Goal: Transaction & Acquisition: Book appointment/travel/reservation

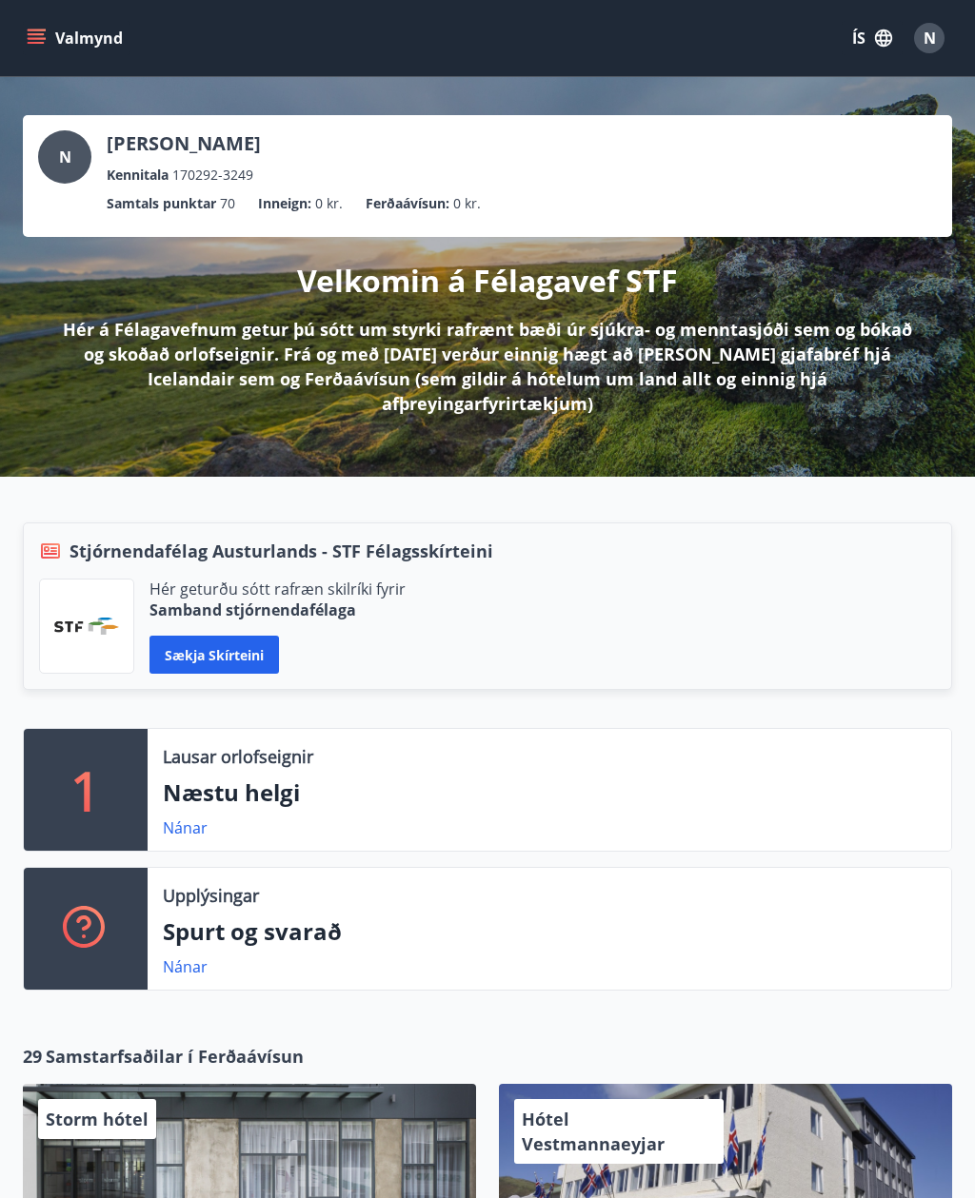
click at [191, 818] on link "Nánar" at bounding box center [185, 828] width 45 height 21
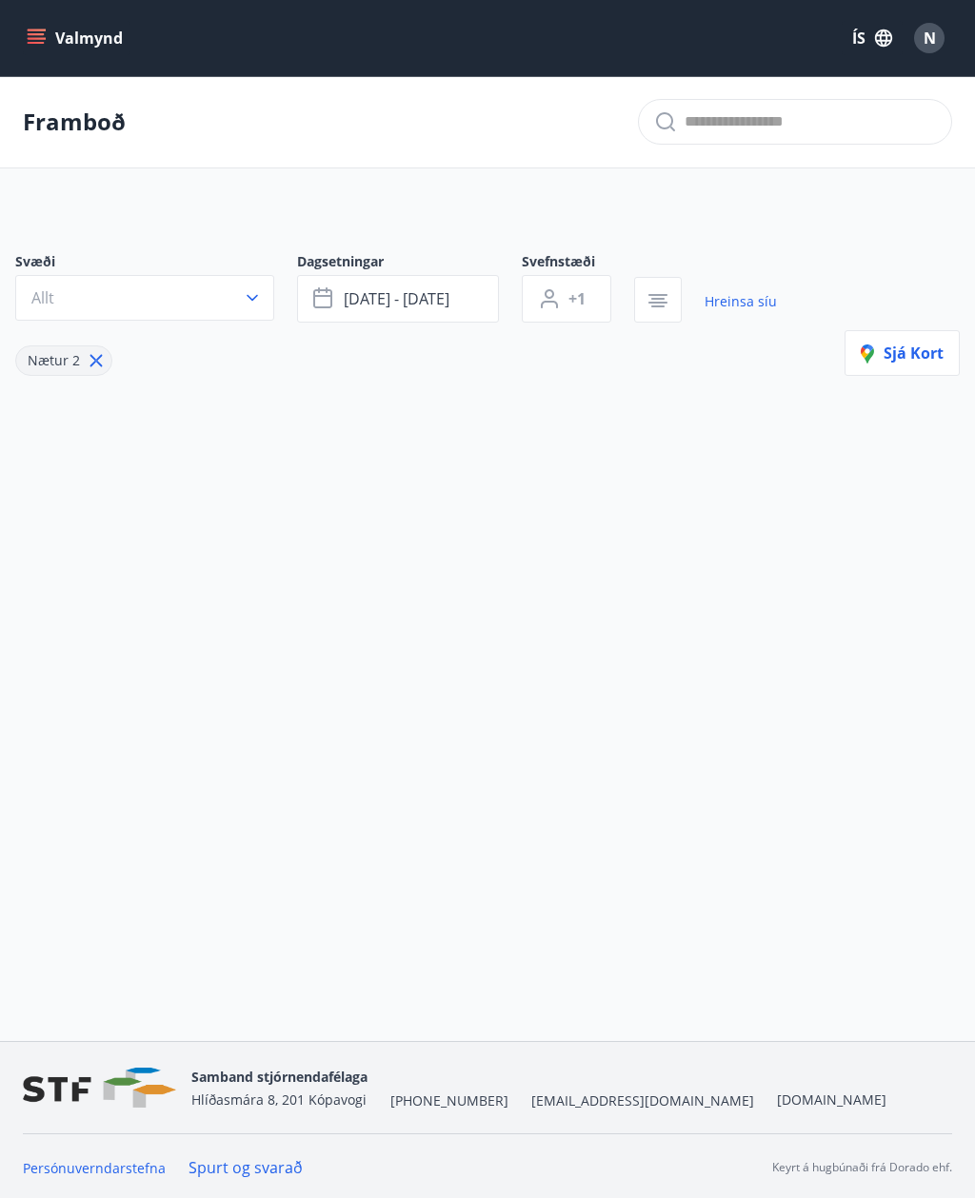
click at [416, 298] on span "[DATE] - [DATE]" at bounding box center [397, 298] width 106 height 21
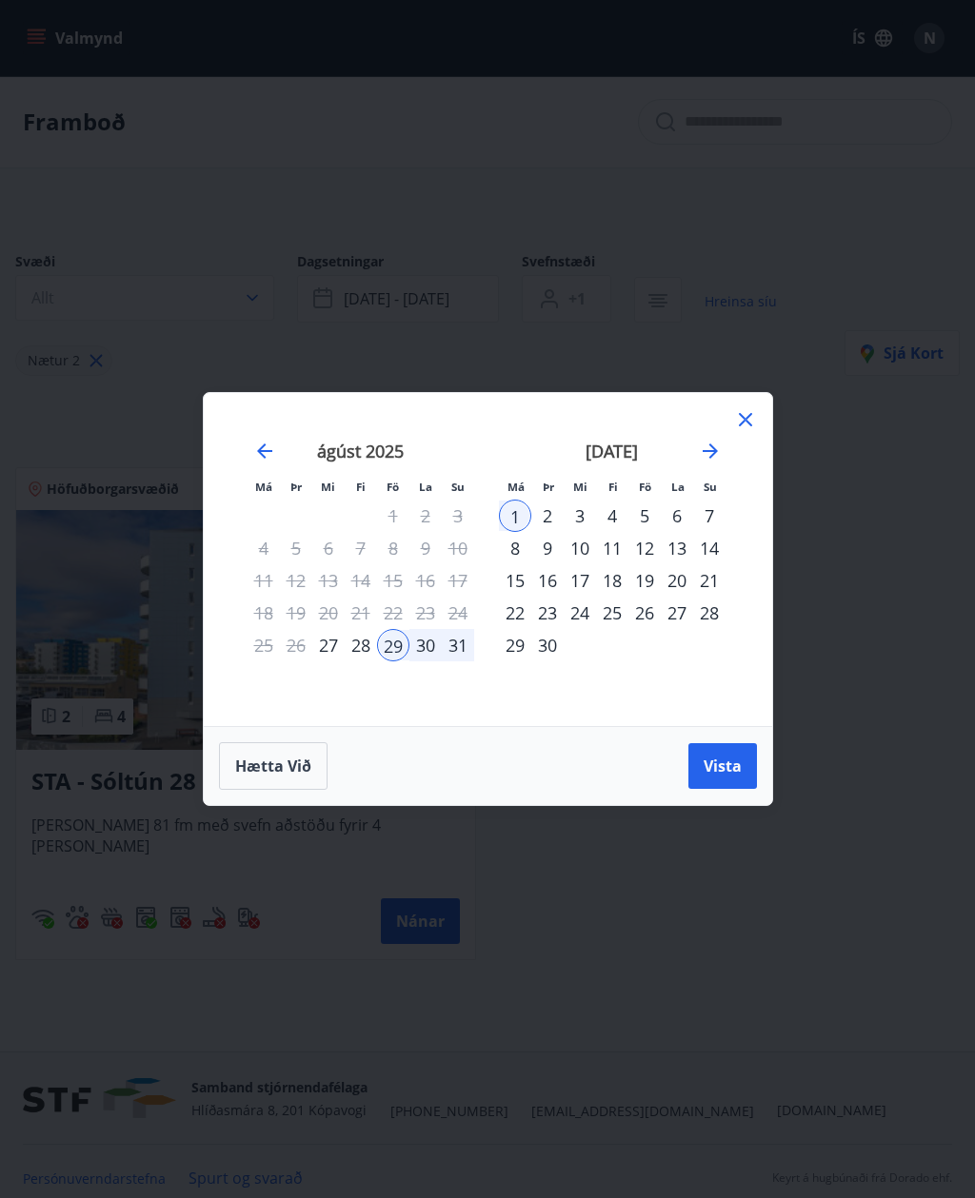
click at [622, 545] on div "11" at bounding box center [612, 548] width 32 height 32
click at [713, 546] on div "14" at bounding box center [709, 548] width 32 height 32
click at [728, 766] on span "Vista" at bounding box center [722, 766] width 38 height 21
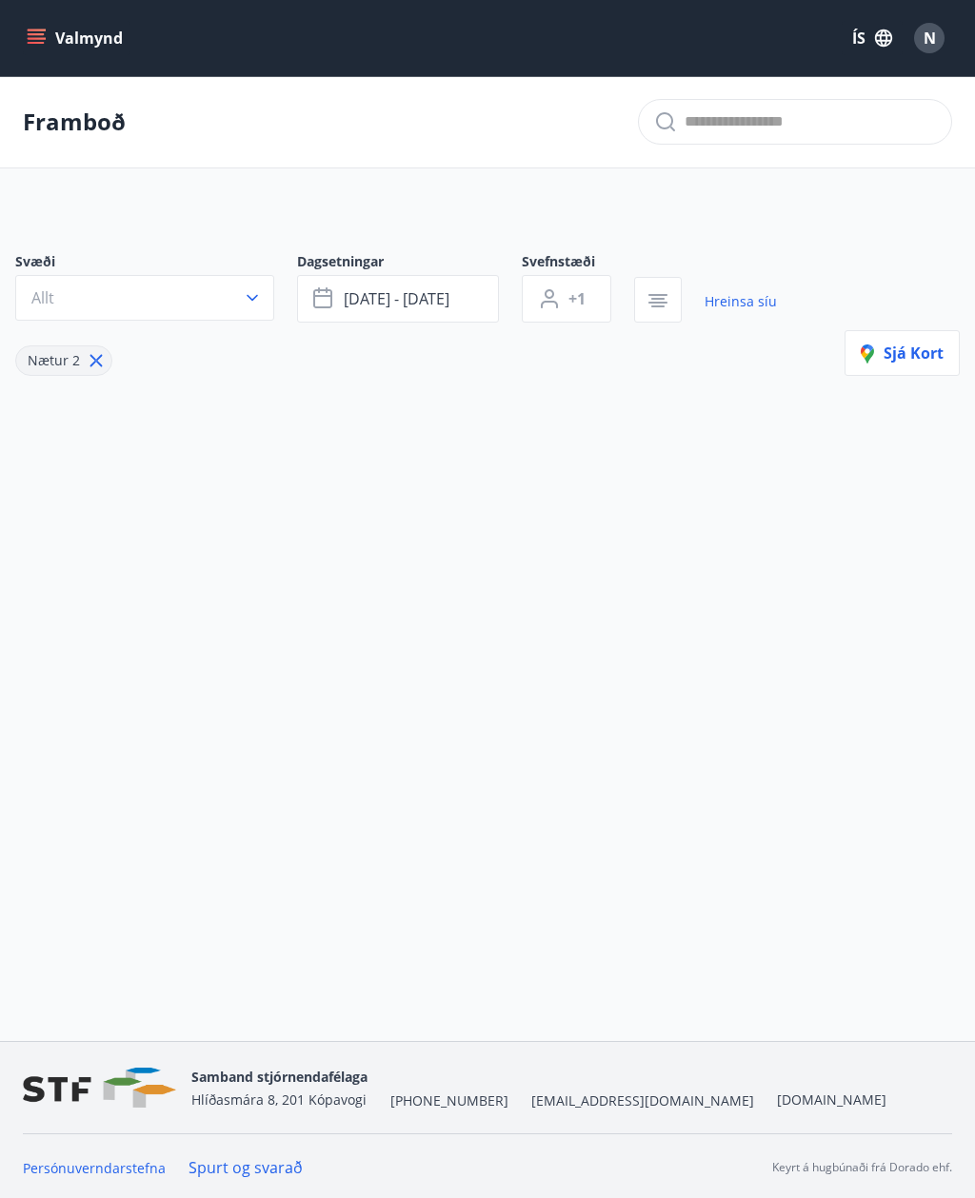
click at [106, 348] on div "Nætur 2" at bounding box center [63, 361] width 97 height 30
click at [96, 361] on icon at bounding box center [96, 360] width 21 height 21
type input "*"
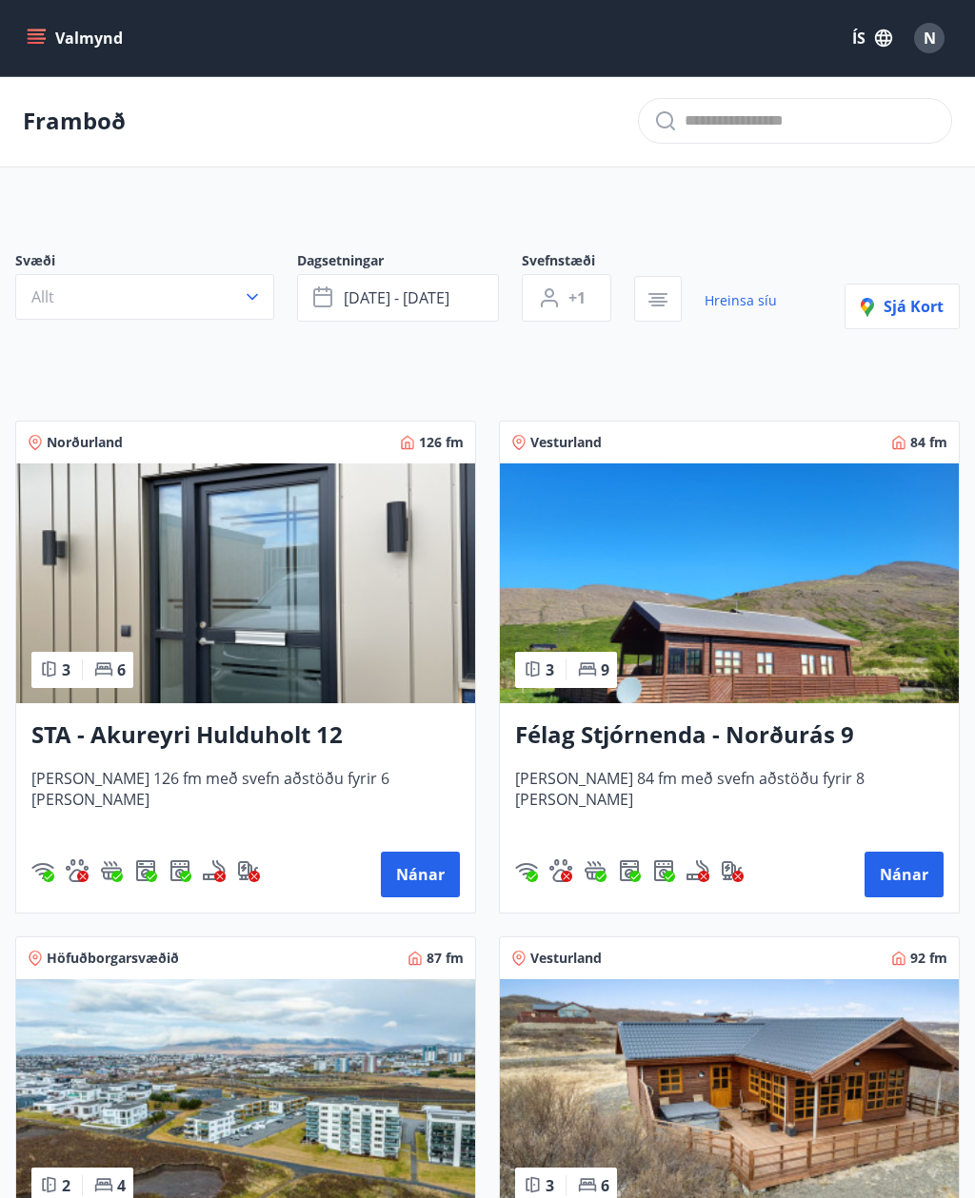
click at [247, 298] on icon "button" at bounding box center [252, 296] width 19 height 19
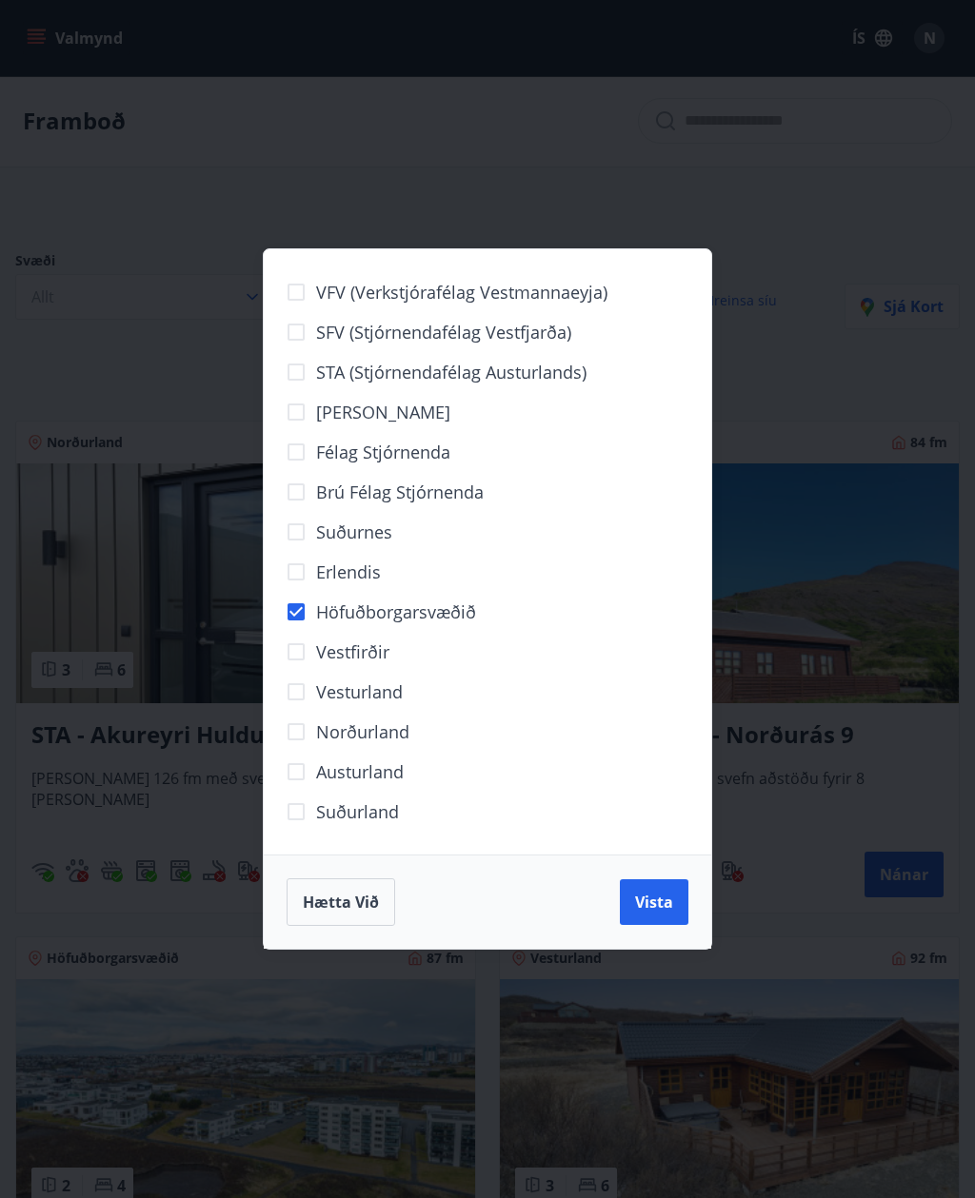
click at [661, 898] on span "Vista" at bounding box center [654, 902] width 38 height 21
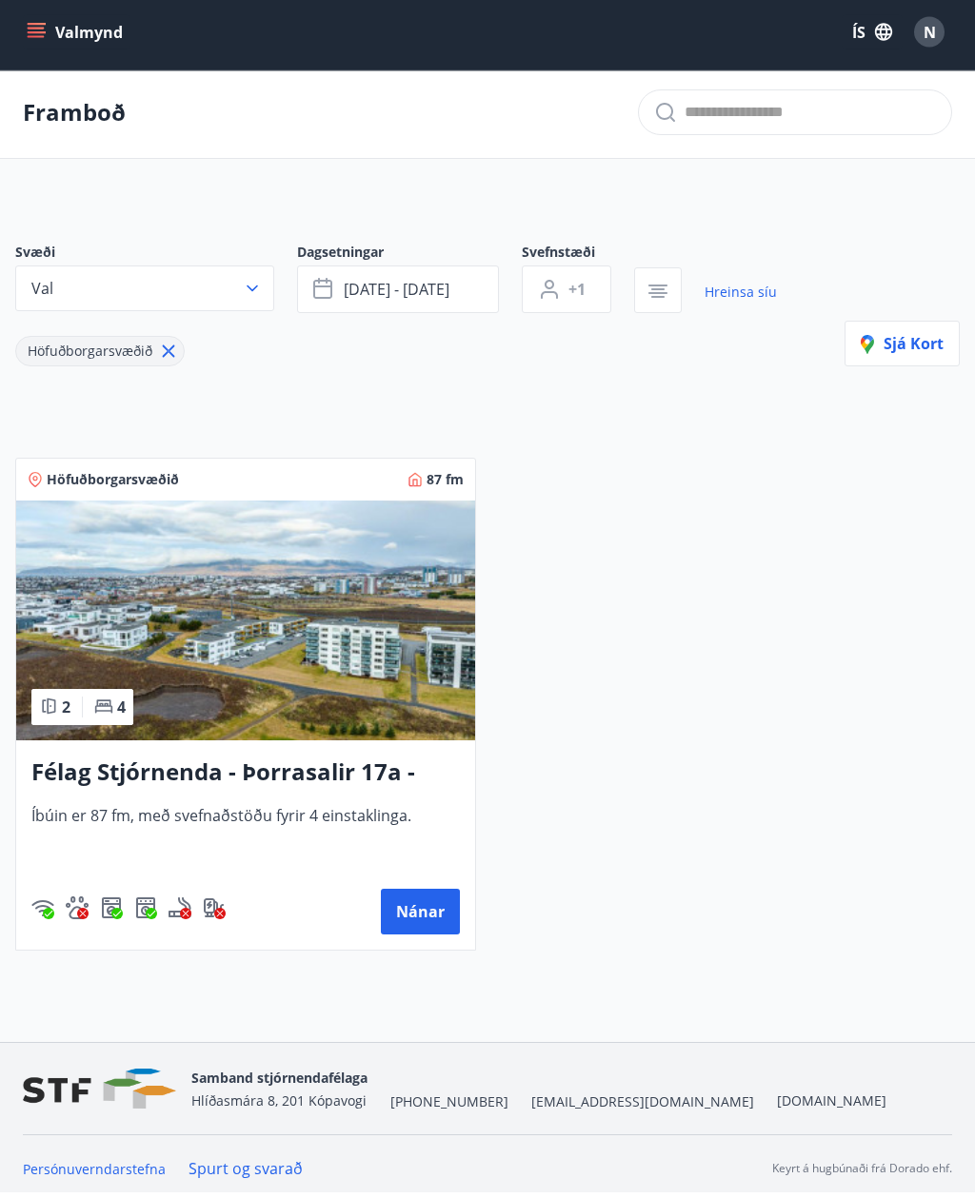
scroll to position [3, 0]
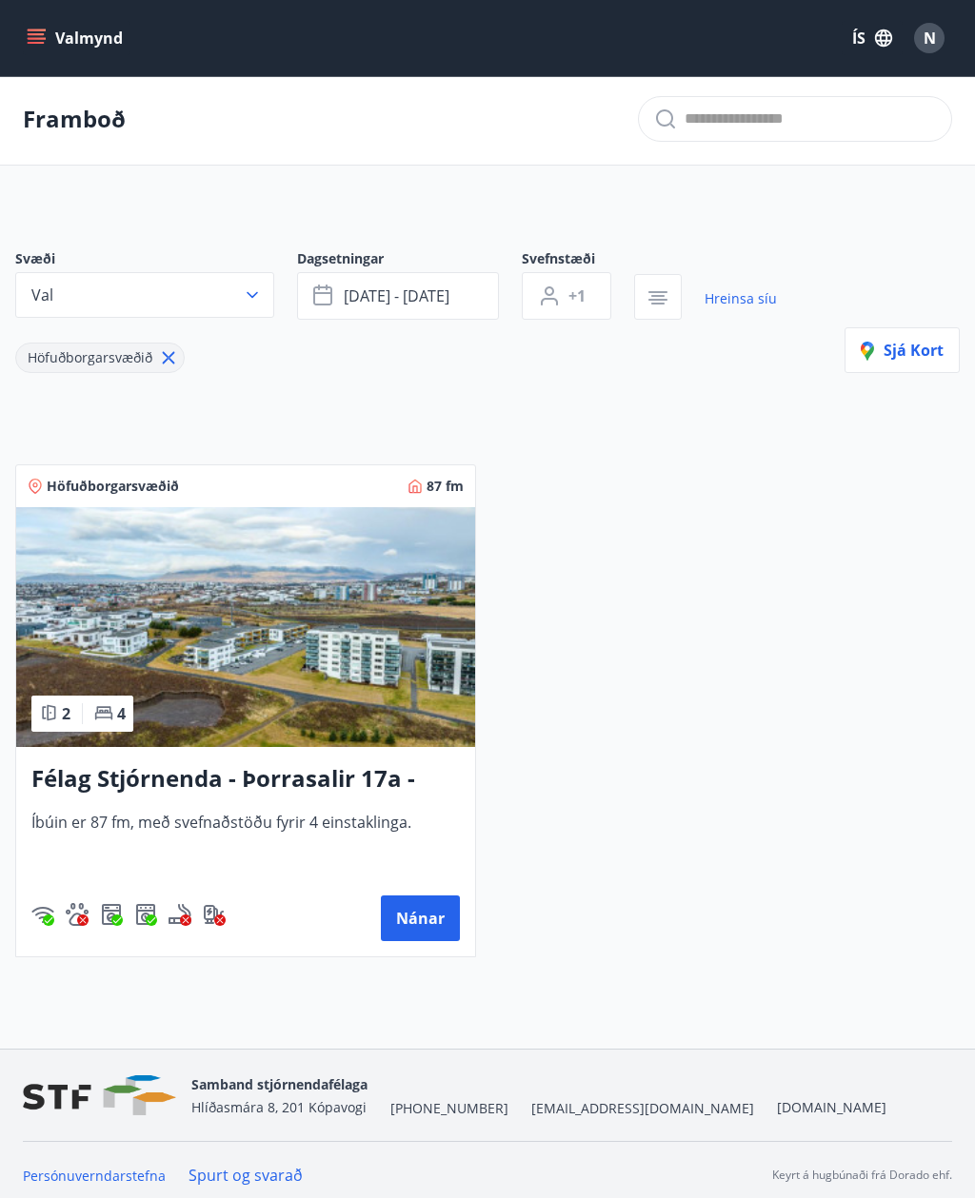
click at [406, 789] on h3 "Félag Stjórnenda - Þorrasalir 17a - 211" at bounding box center [245, 779] width 428 height 34
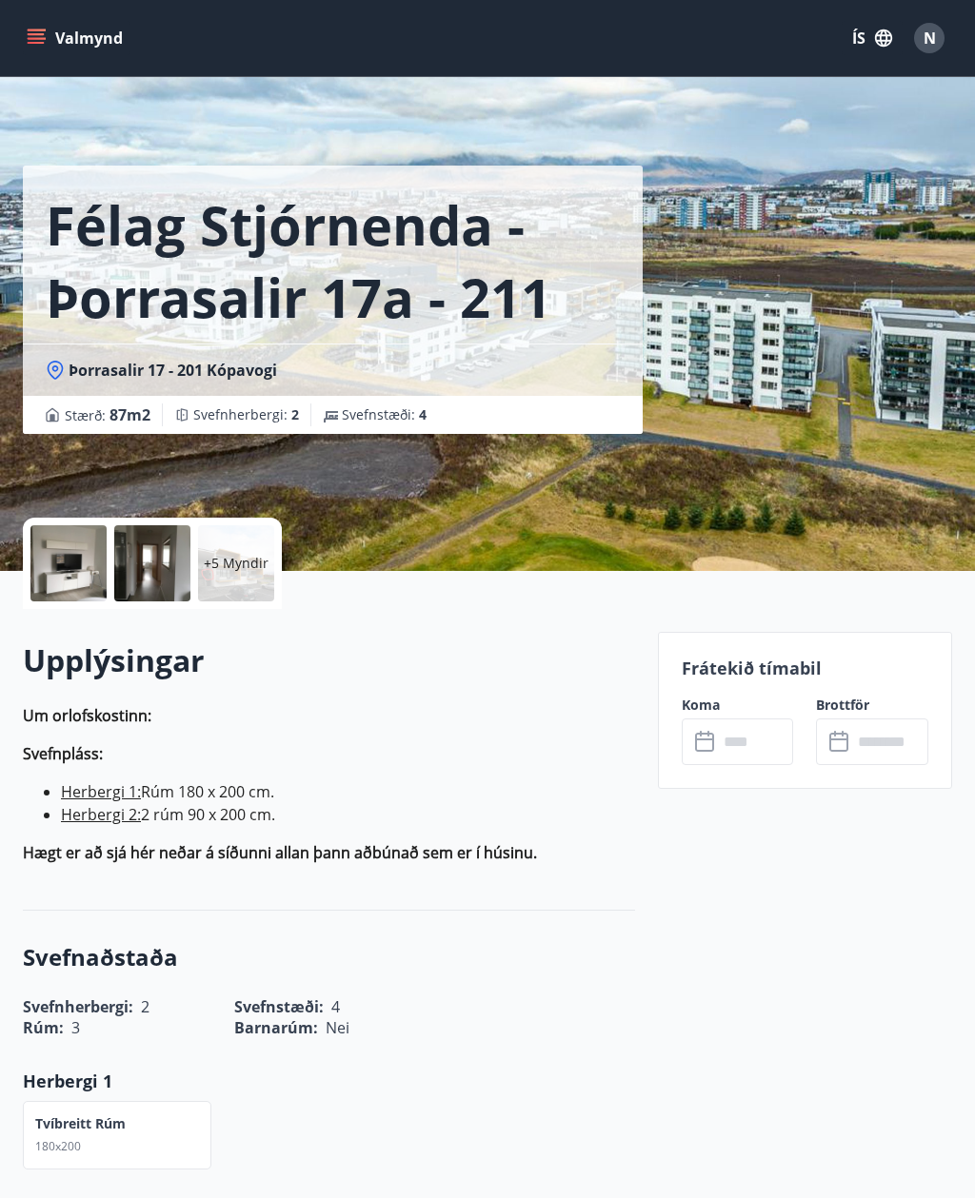
click at [753, 745] on input "text" at bounding box center [756, 742] width 76 height 47
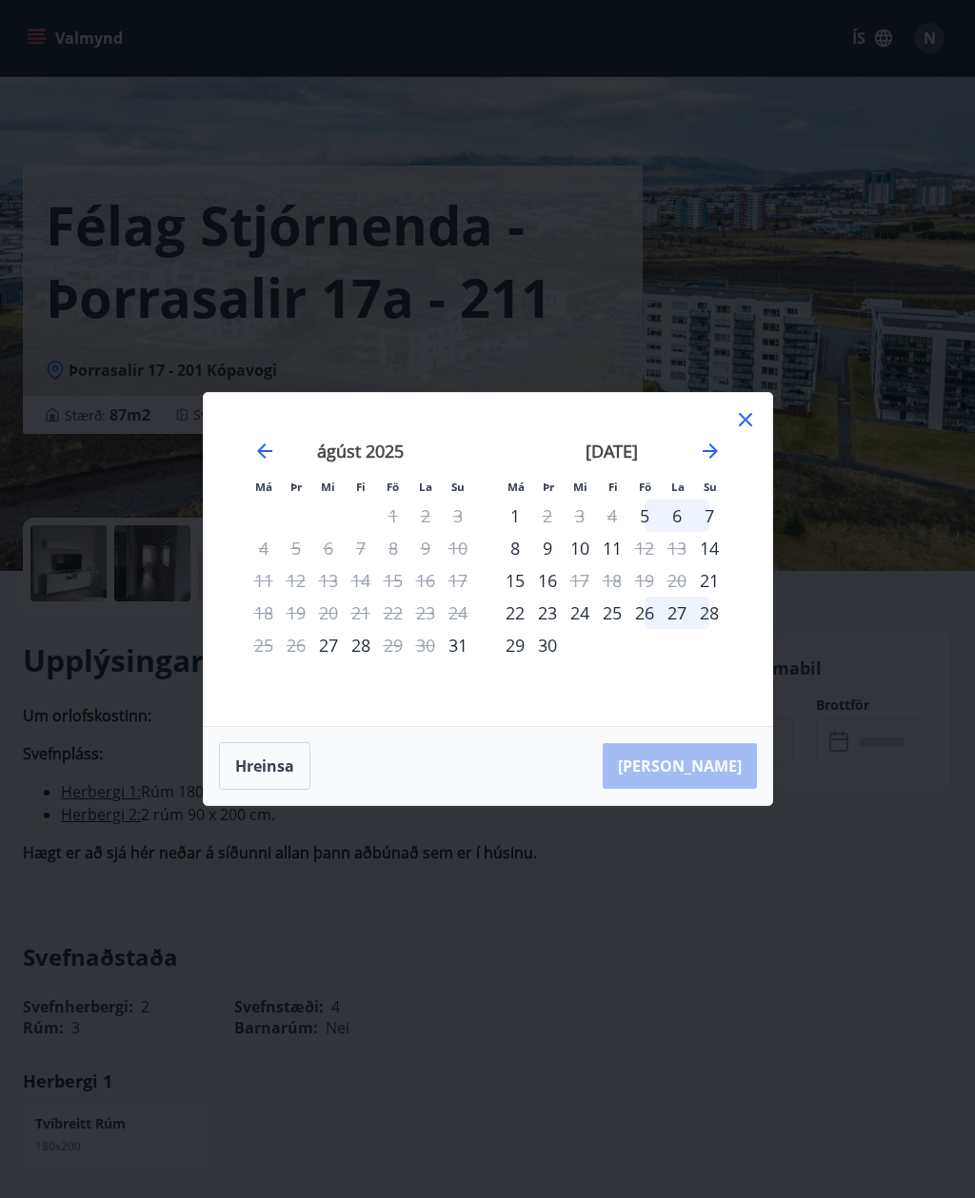
click at [620, 564] on div "11" at bounding box center [612, 548] width 32 height 32
click at [712, 564] on div "14" at bounding box center [709, 548] width 32 height 32
click at [701, 564] on div "14" at bounding box center [709, 548] width 32 height 32
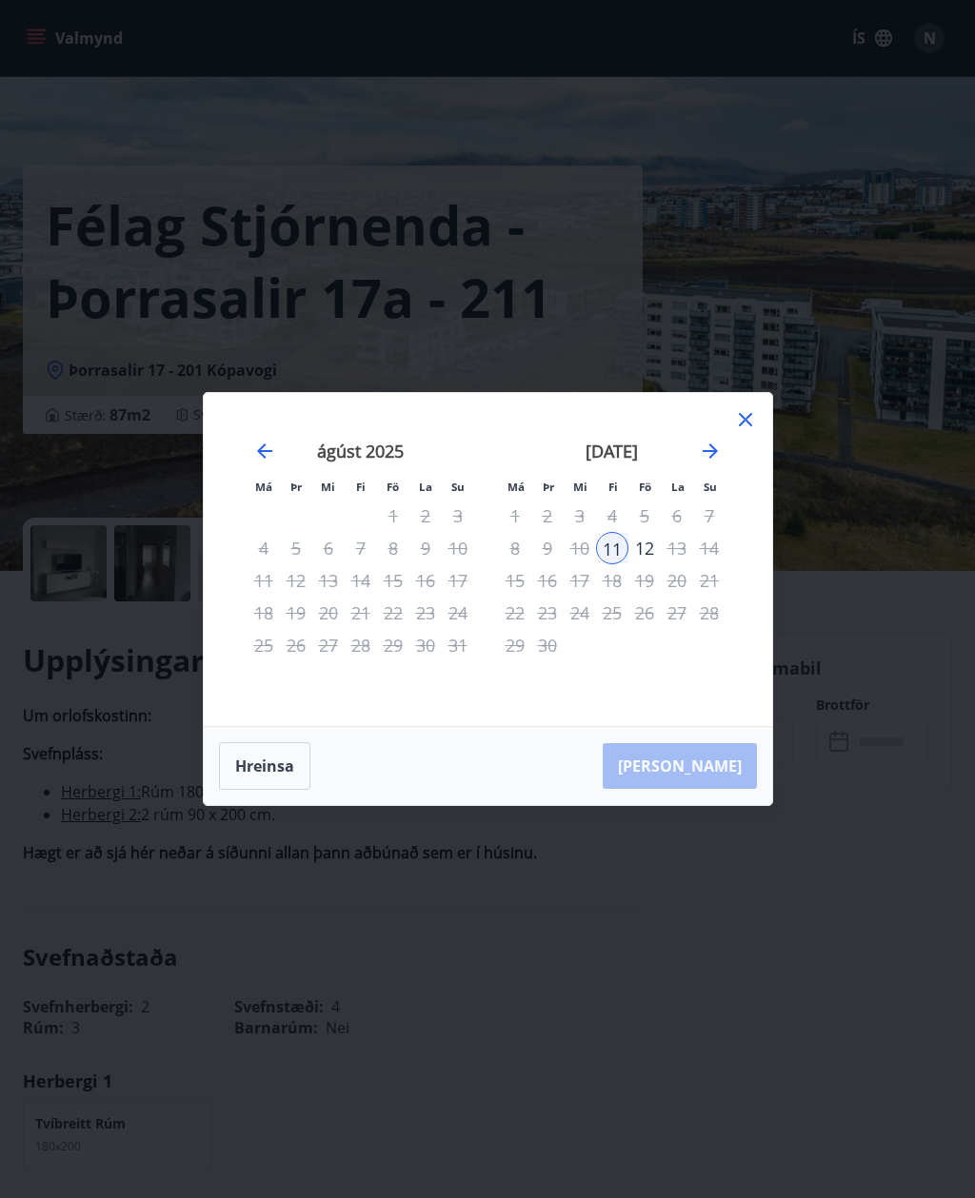
click at [700, 564] on div "14" at bounding box center [709, 548] width 32 height 32
click at [720, 800] on div "[PERSON_NAME]" at bounding box center [488, 766] width 568 height 78
click at [735, 431] on icon at bounding box center [745, 419] width 23 height 23
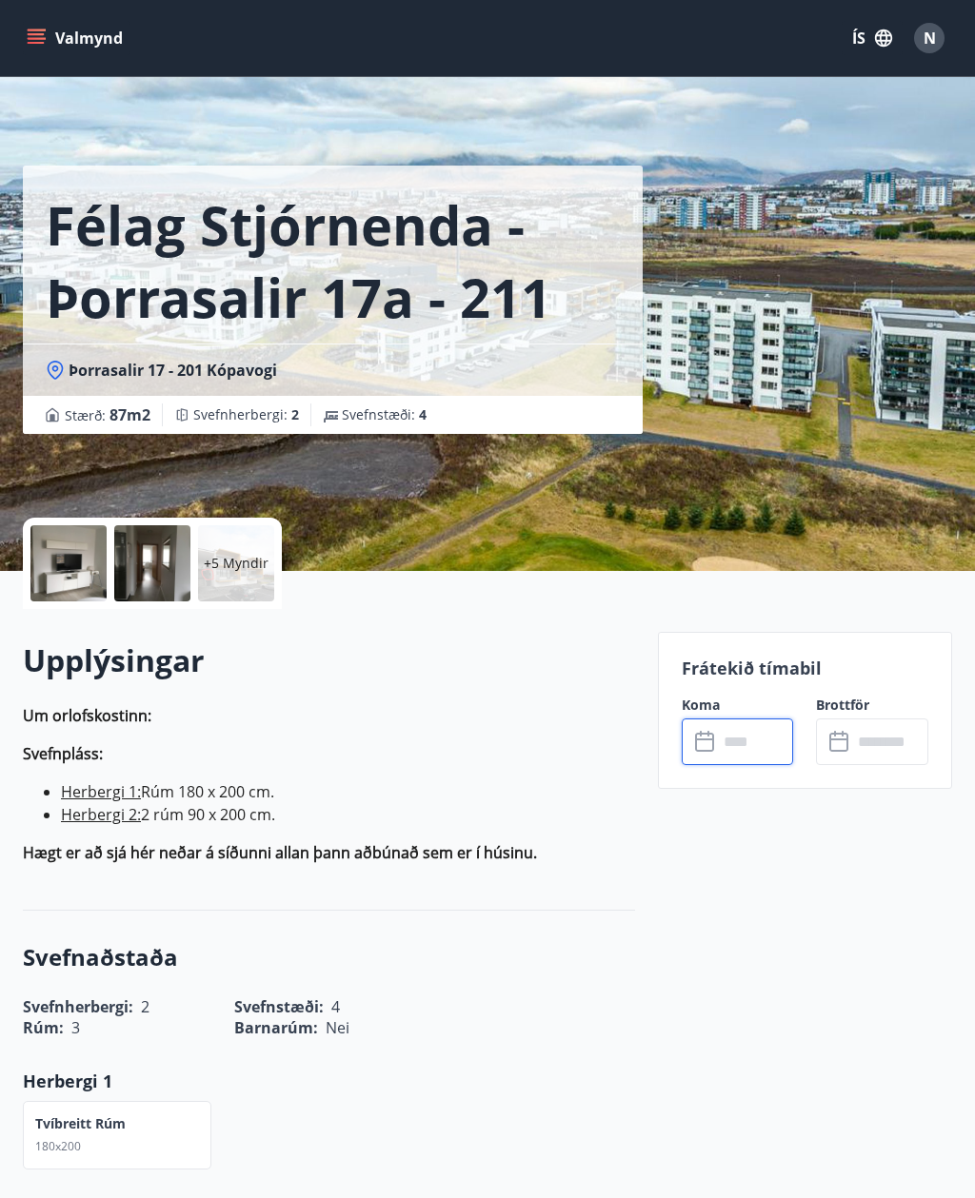
click at [746, 746] on input "text" at bounding box center [756, 742] width 76 height 47
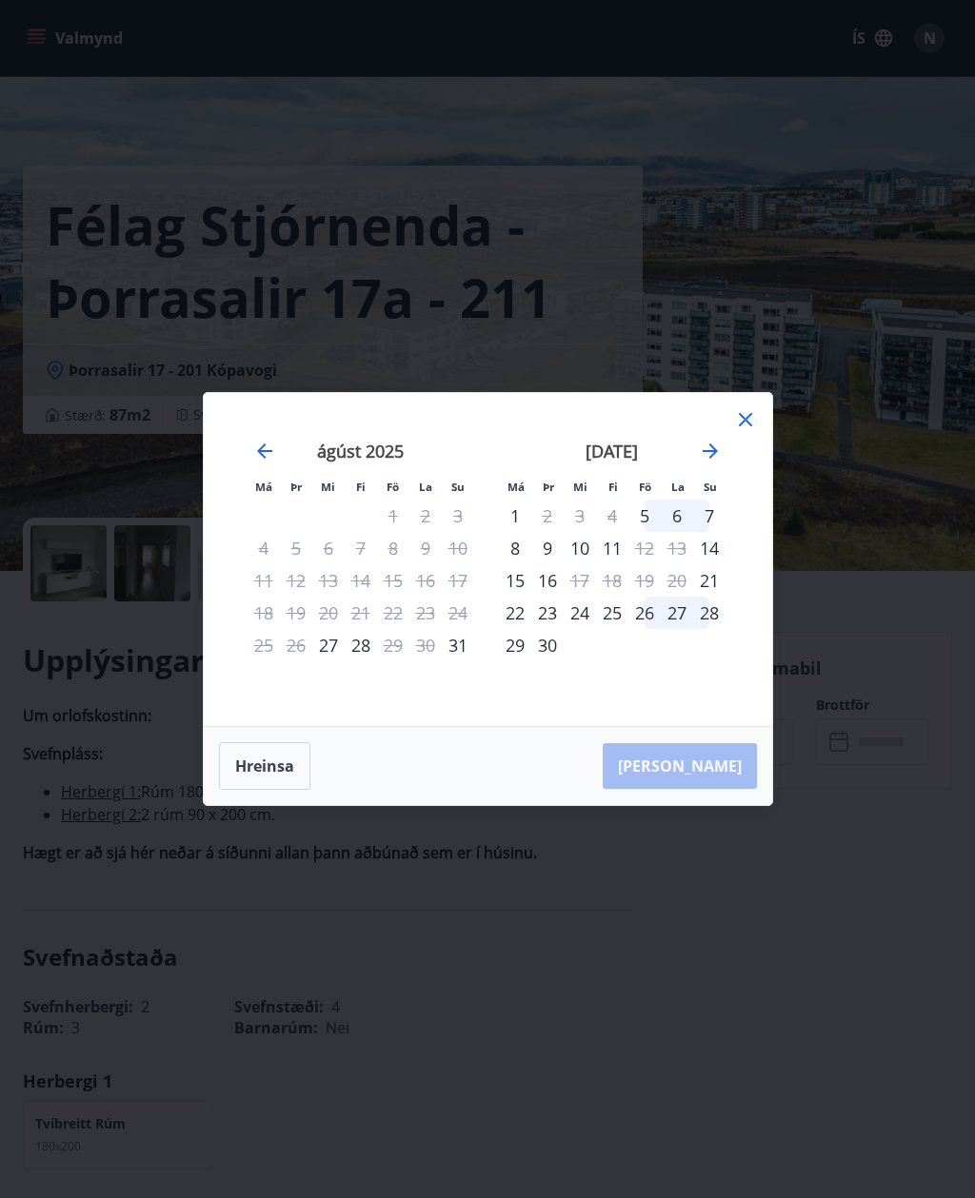
click at [615, 564] on div "11" at bounding box center [612, 548] width 32 height 32
click at [730, 788] on div "[PERSON_NAME]" at bounding box center [488, 766] width 568 height 78
click at [743, 431] on icon at bounding box center [745, 419] width 23 height 23
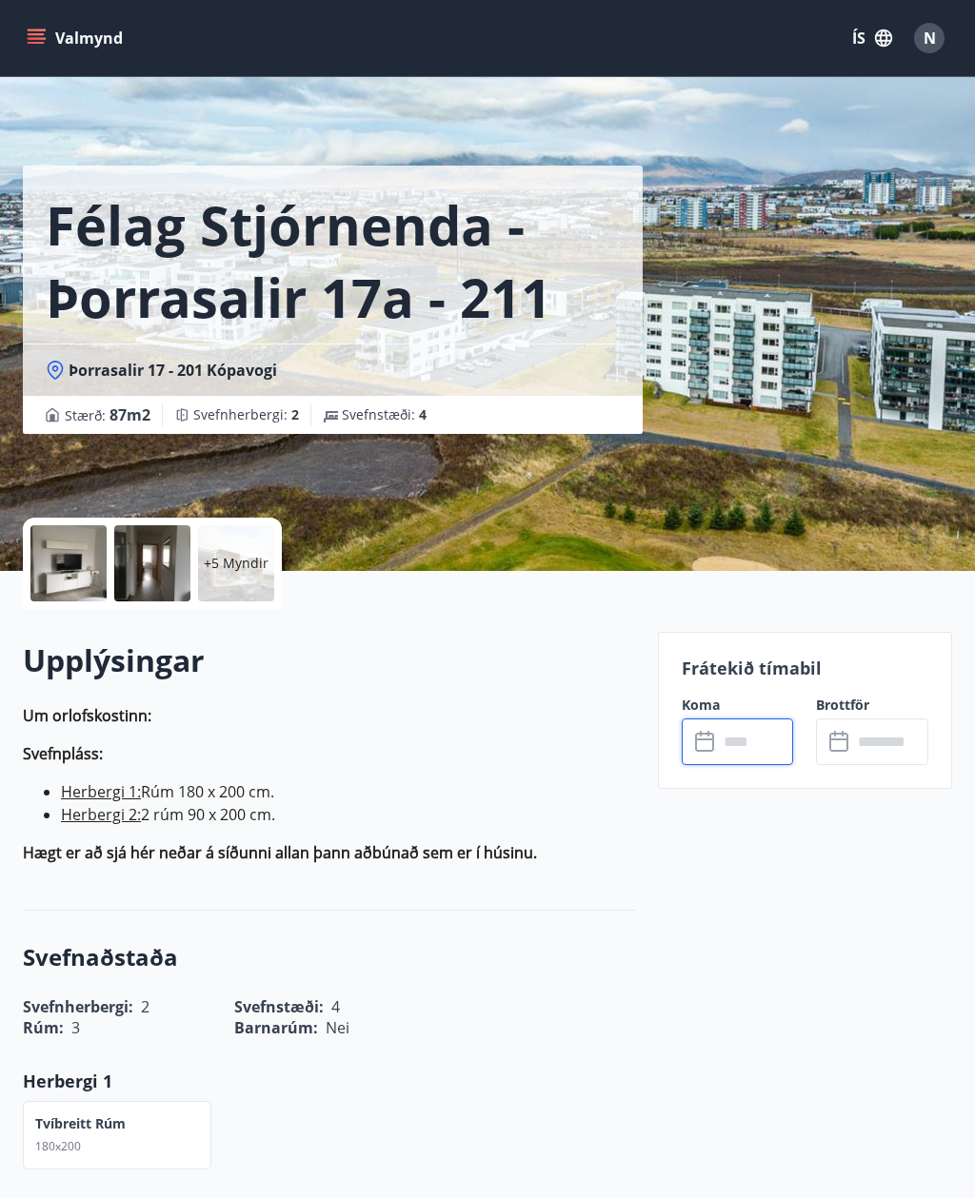
click at [746, 751] on input "text" at bounding box center [756, 742] width 76 height 47
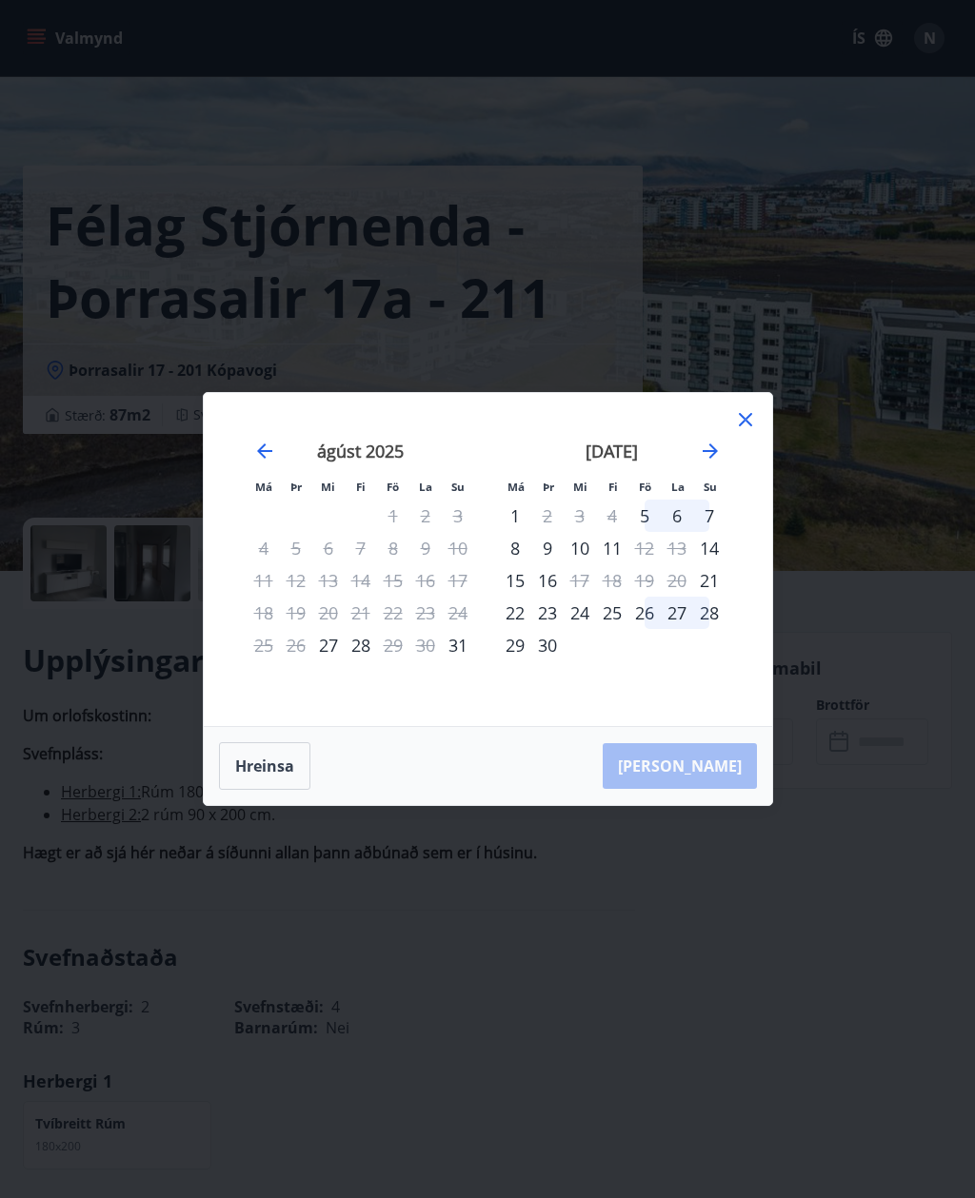
click at [706, 458] on icon "Move forward to switch to the next month." at bounding box center [710, 451] width 23 height 23
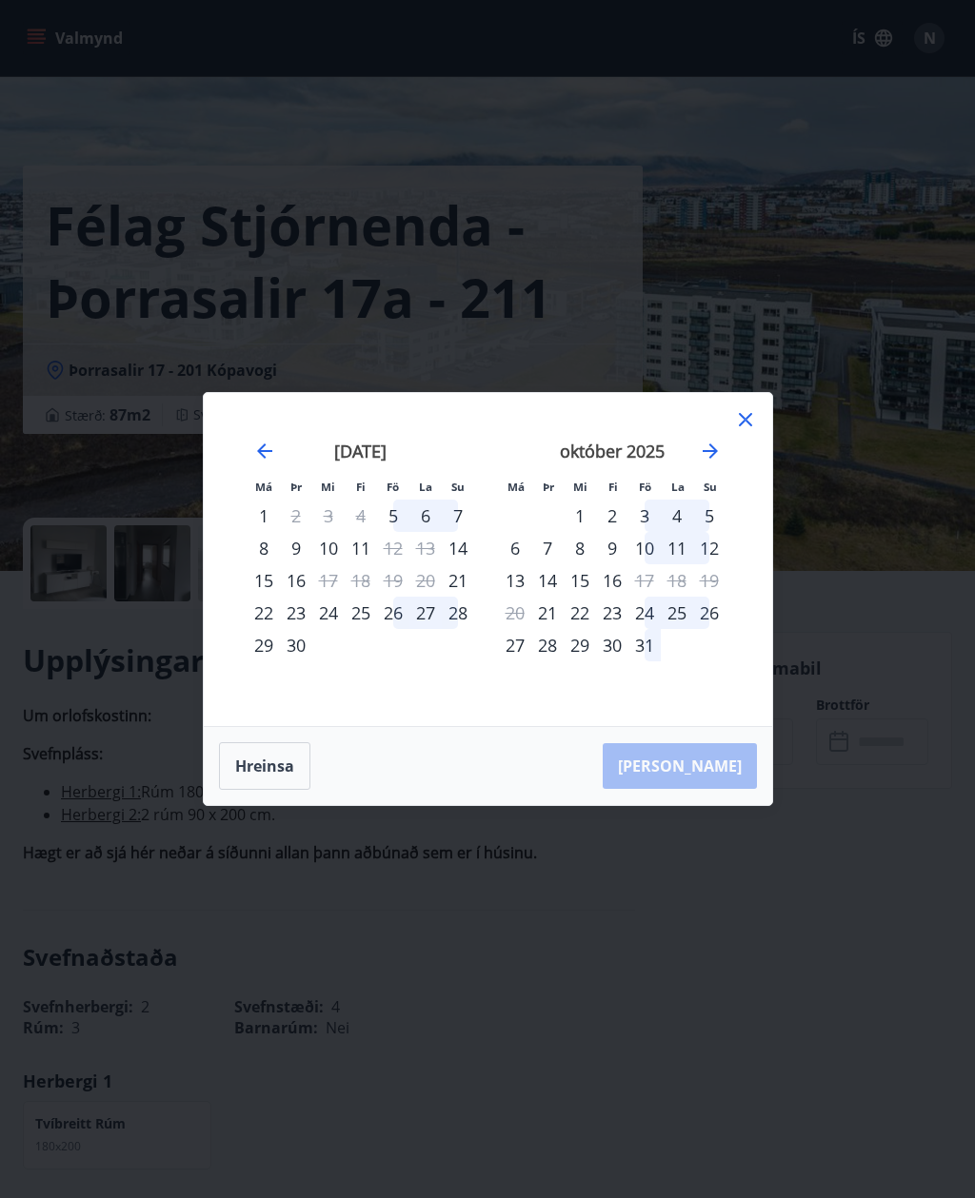
click at [396, 522] on div "5" at bounding box center [393, 516] width 32 height 32
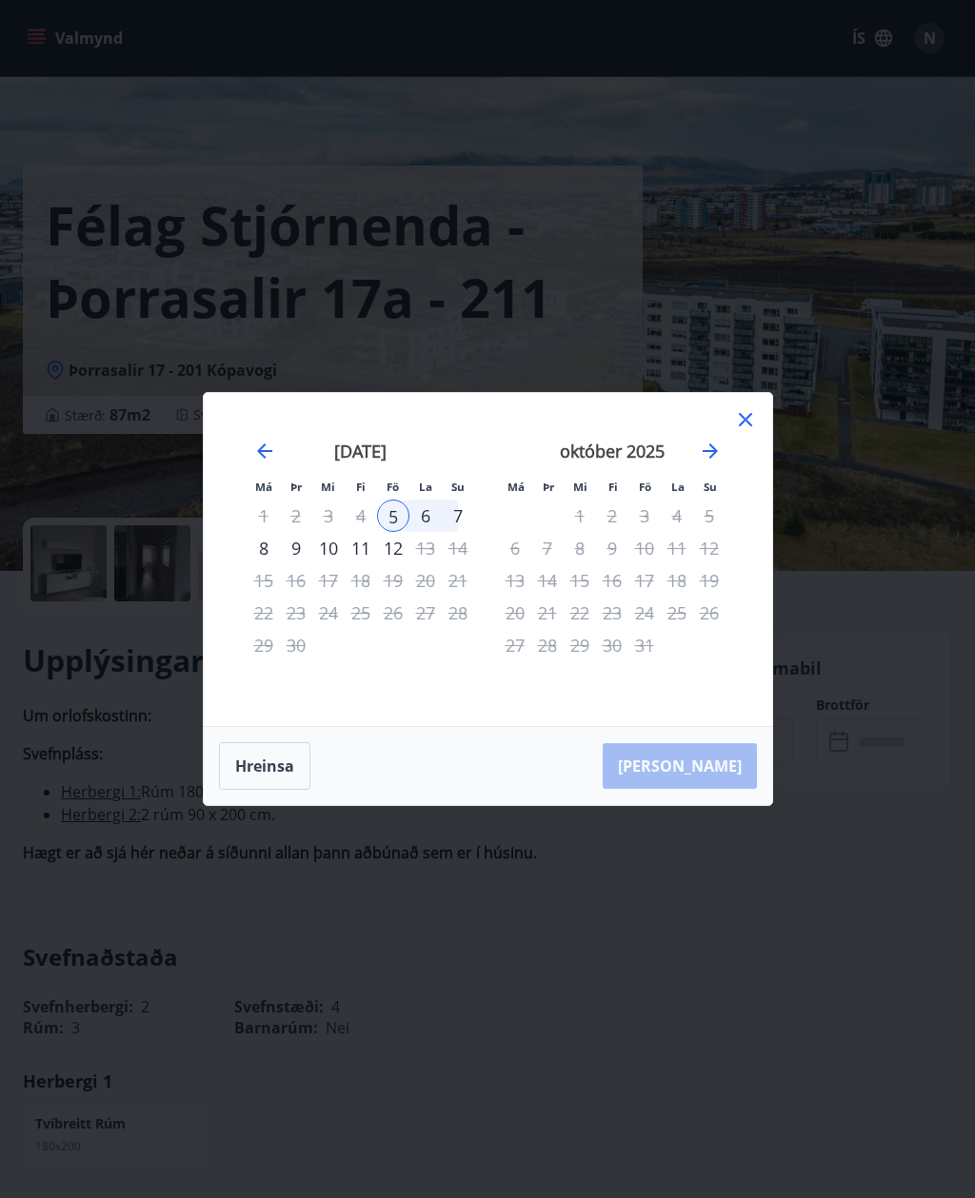
click at [460, 521] on div "7" at bounding box center [458, 516] width 32 height 32
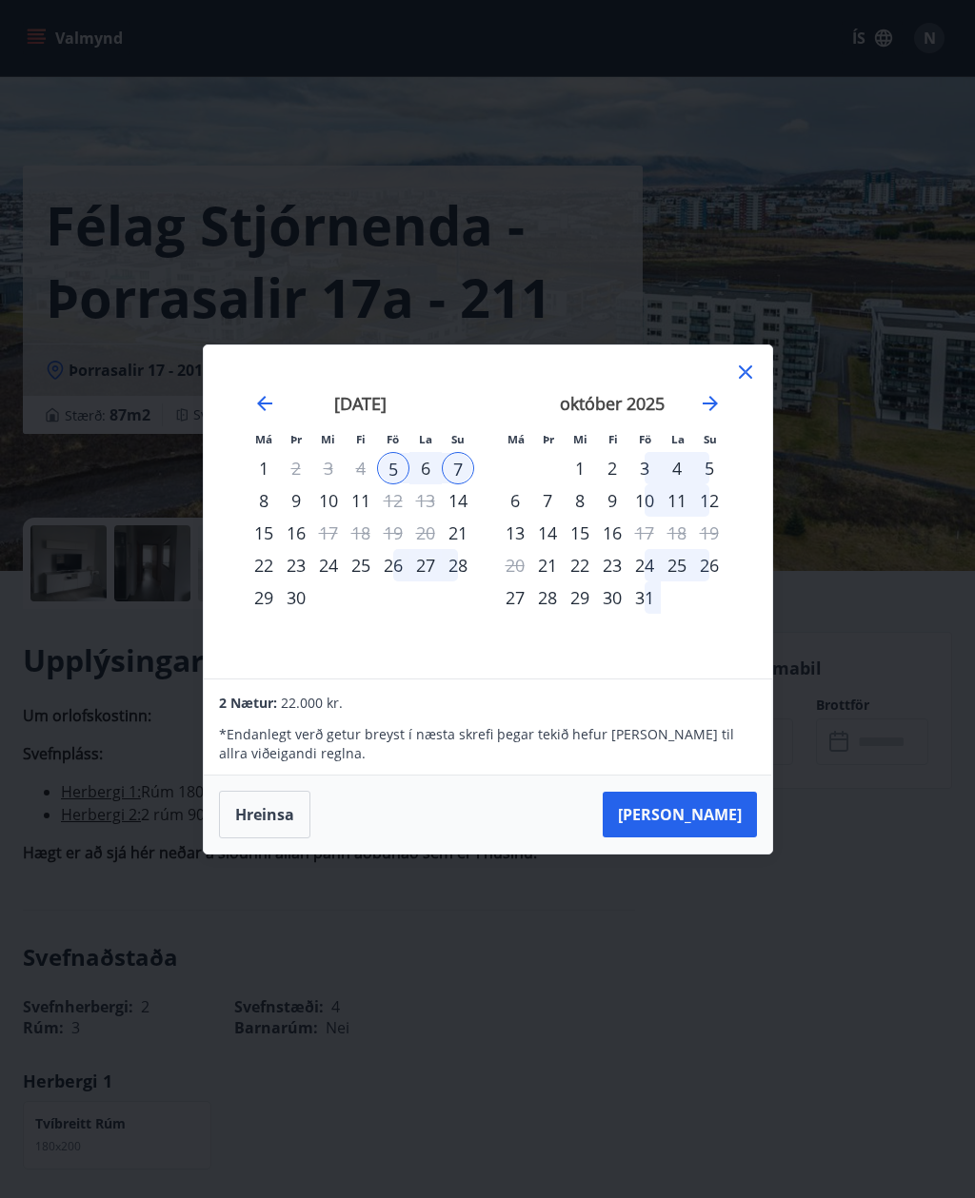
click at [745, 378] on icon at bounding box center [745, 372] width 23 height 23
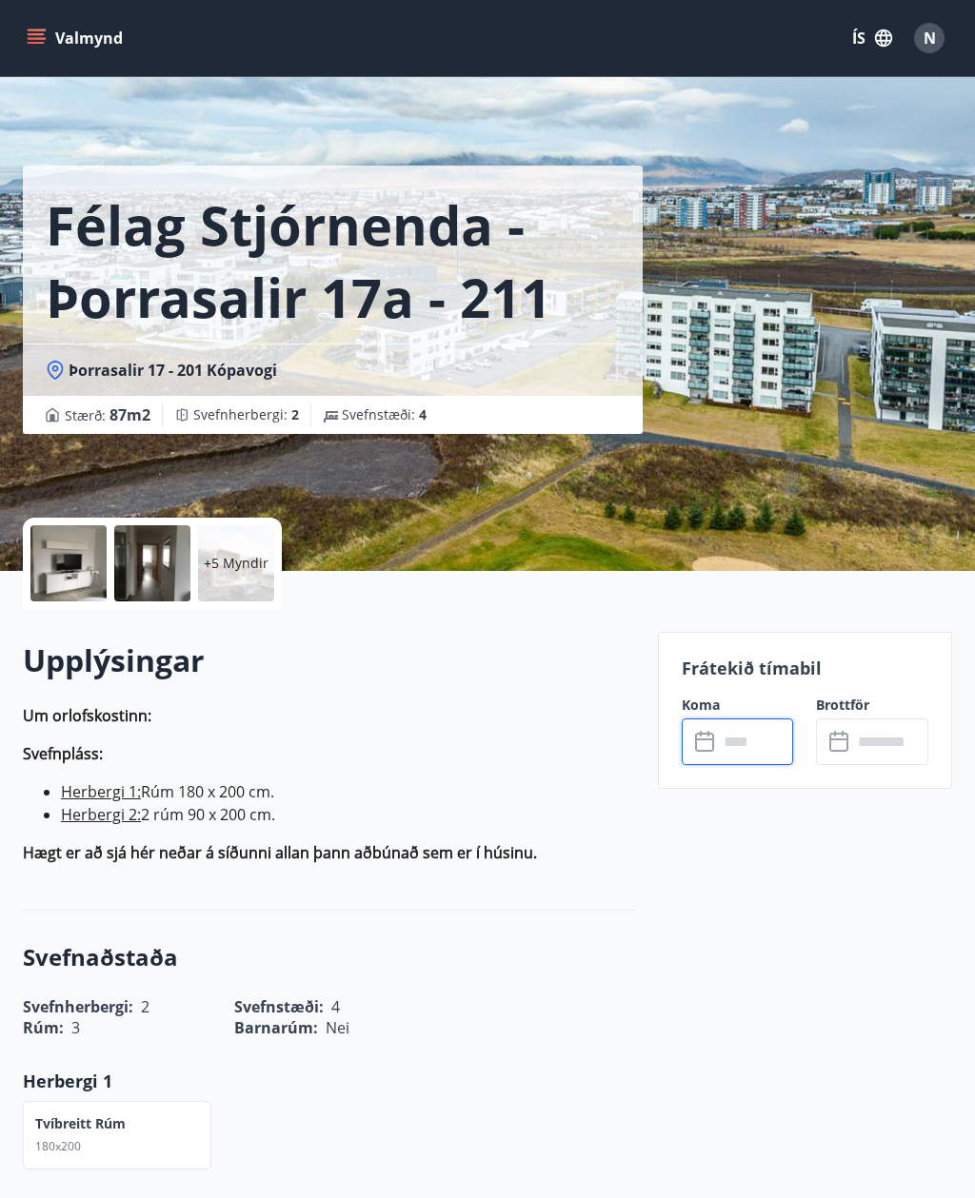
scroll to position [61, 0]
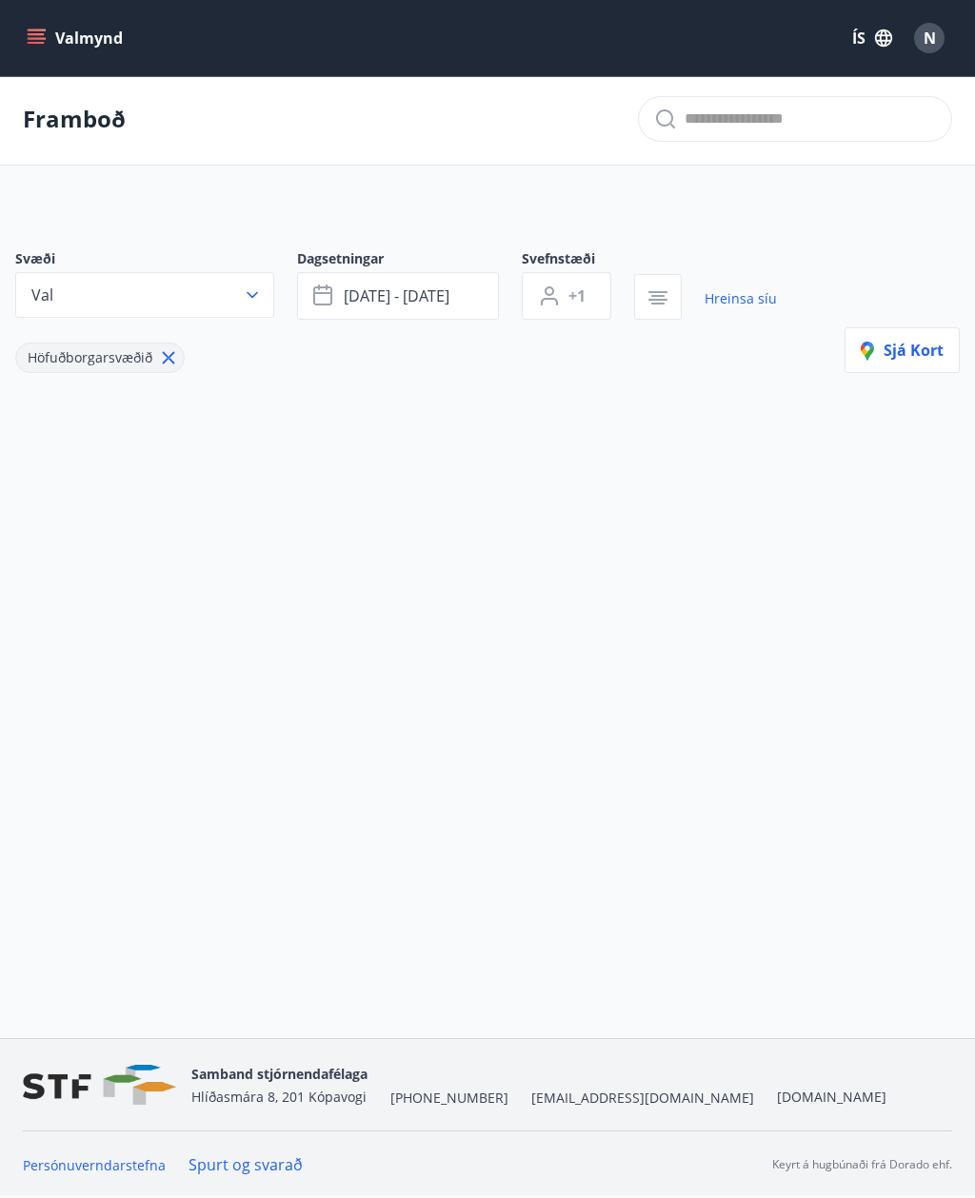
click at [422, 286] on span "[DATE] - [DATE]" at bounding box center [397, 296] width 106 height 21
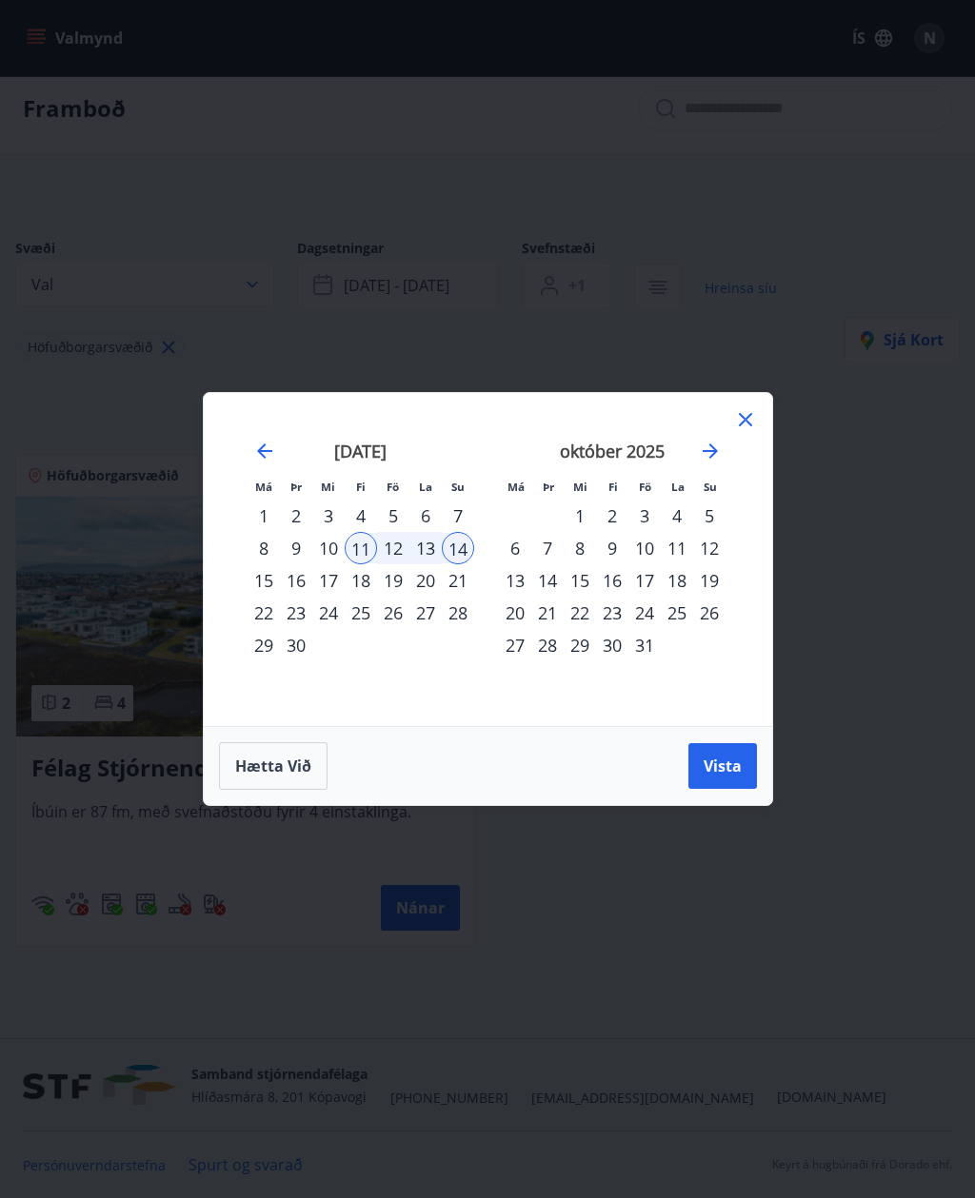
click at [613, 516] on div "2" at bounding box center [612, 516] width 32 height 32
click at [711, 524] on div "5" at bounding box center [709, 516] width 32 height 32
click at [740, 770] on span "Vista" at bounding box center [722, 766] width 38 height 21
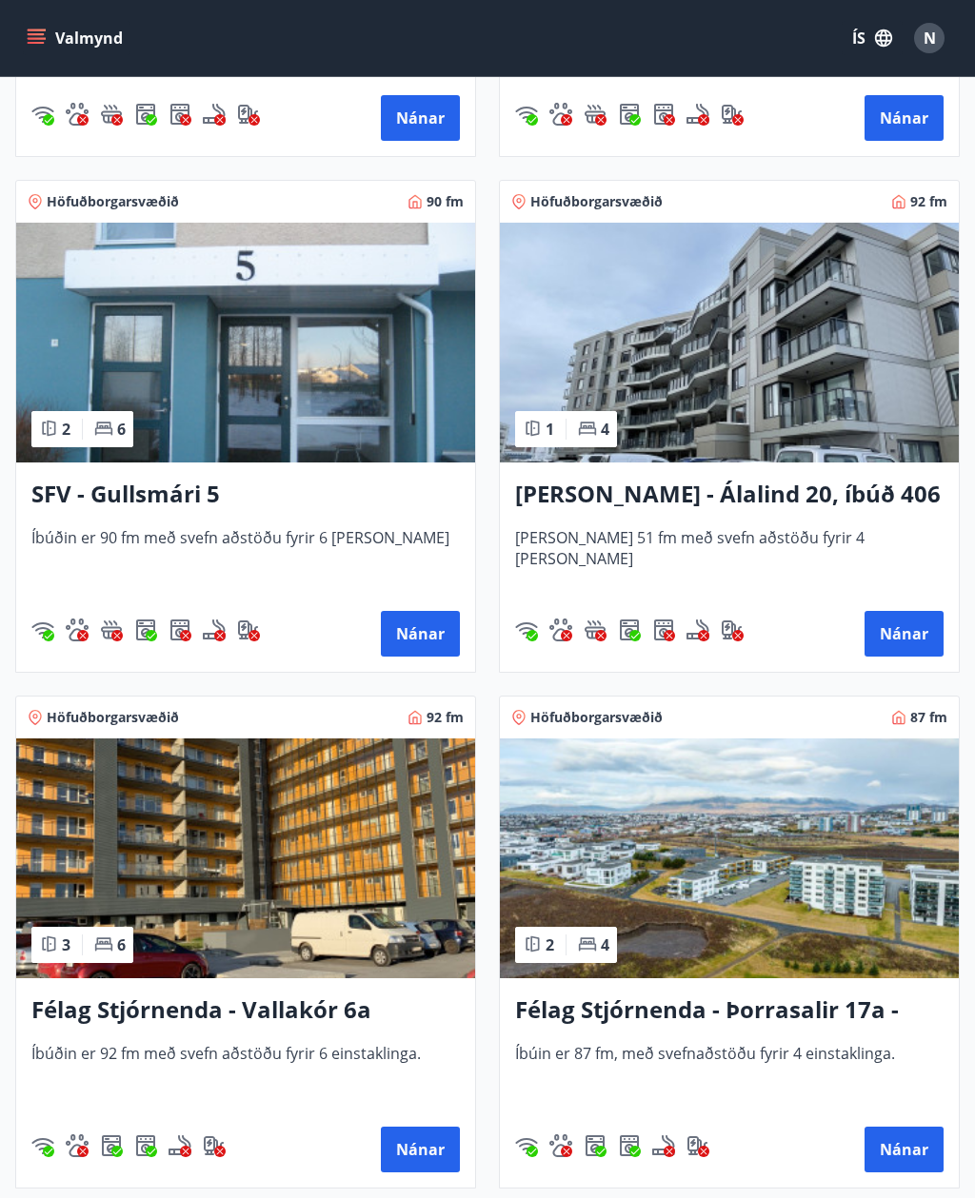
scroll to position [1500, 0]
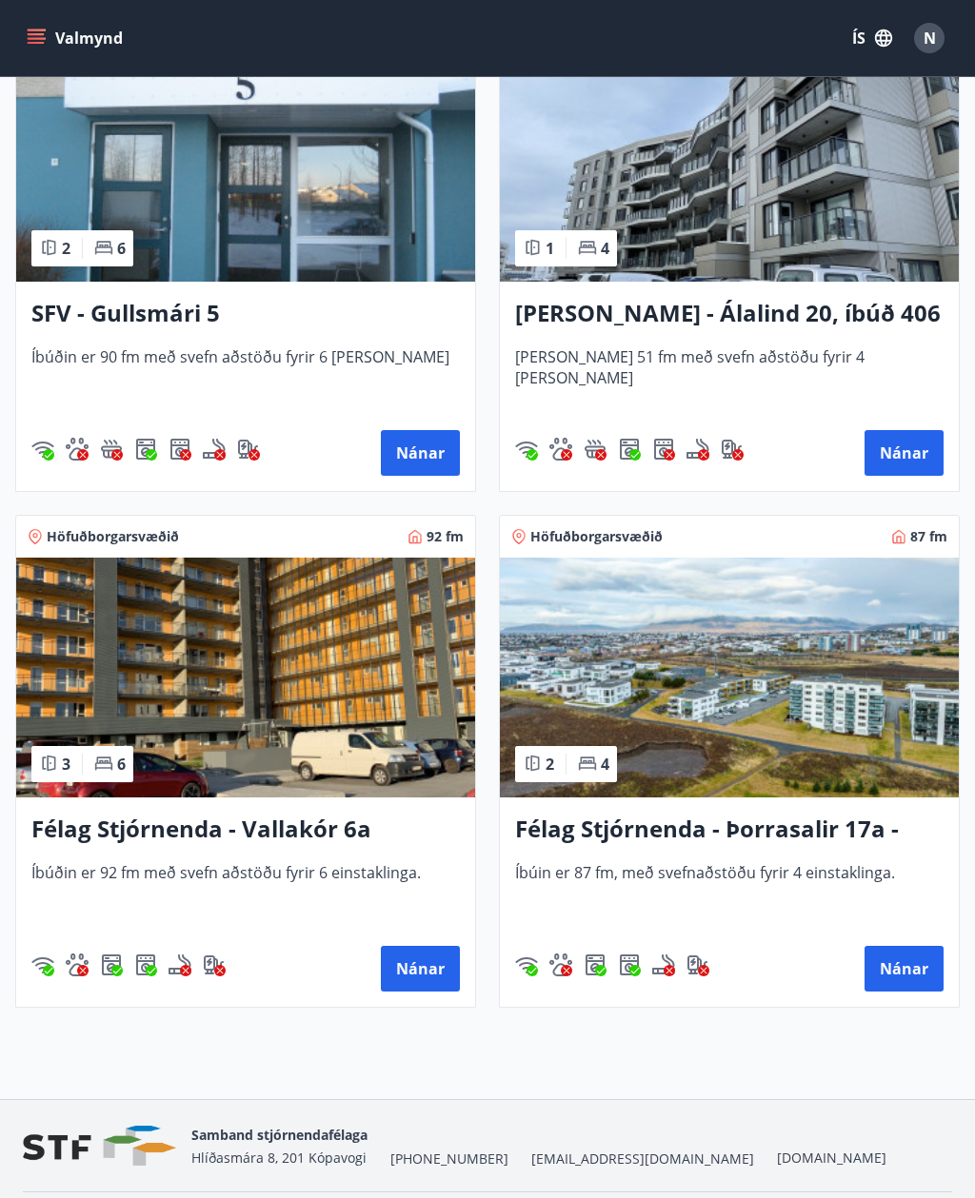
click at [366, 671] on img at bounding box center [245, 678] width 459 height 240
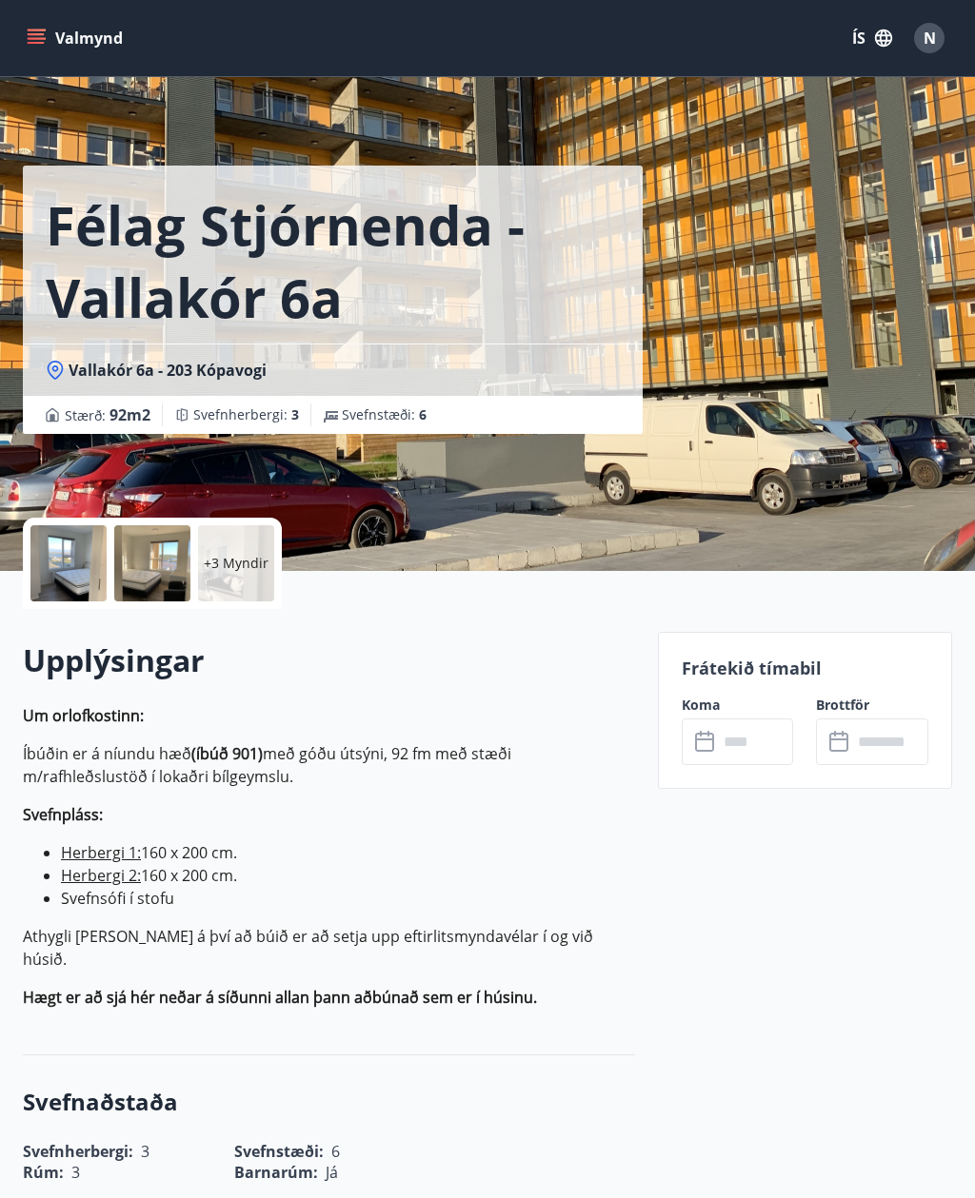
click at [757, 734] on input "text" at bounding box center [756, 742] width 76 height 47
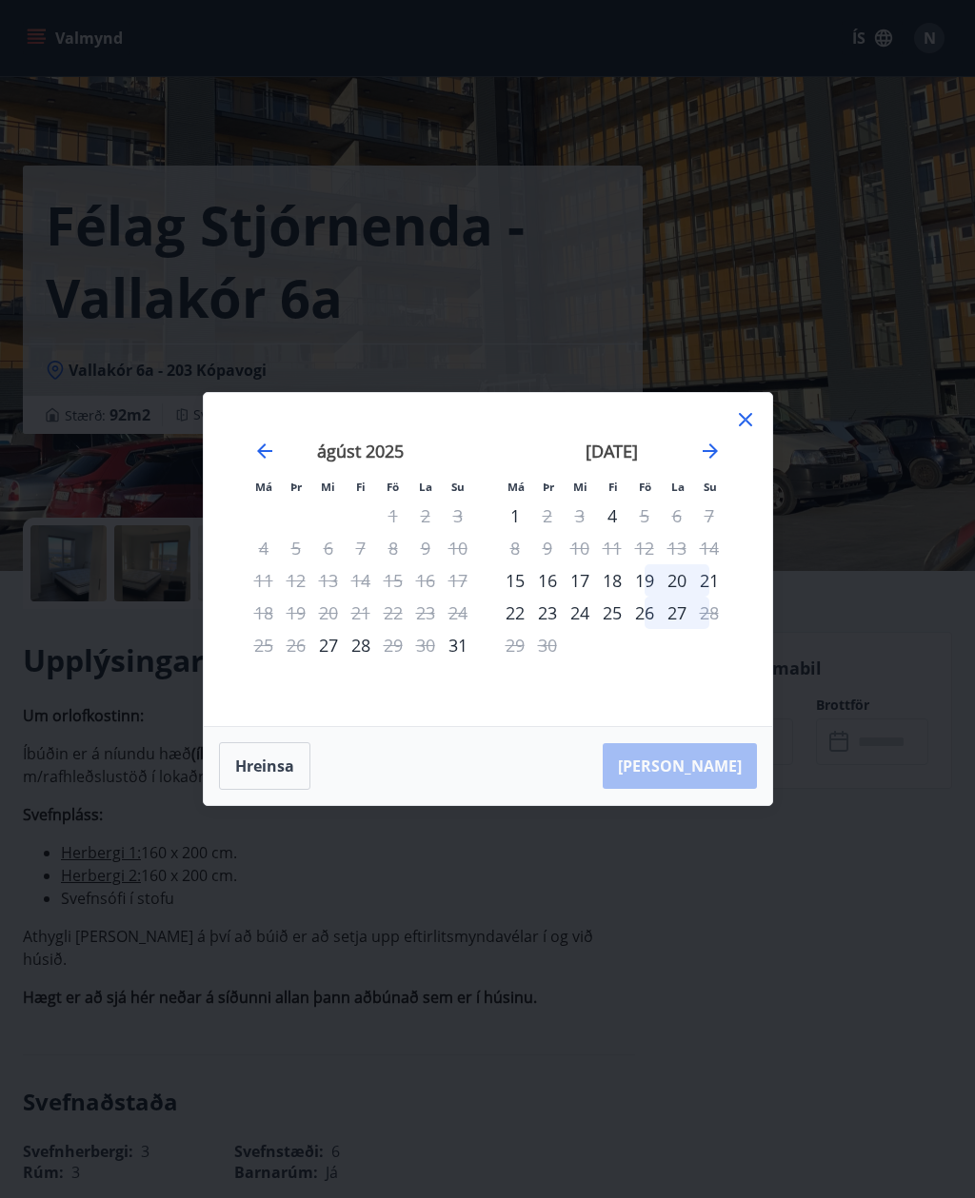
click at [708, 463] on icon "Move forward to switch to the next month." at bounding box center [710, 451] width 23 height 23
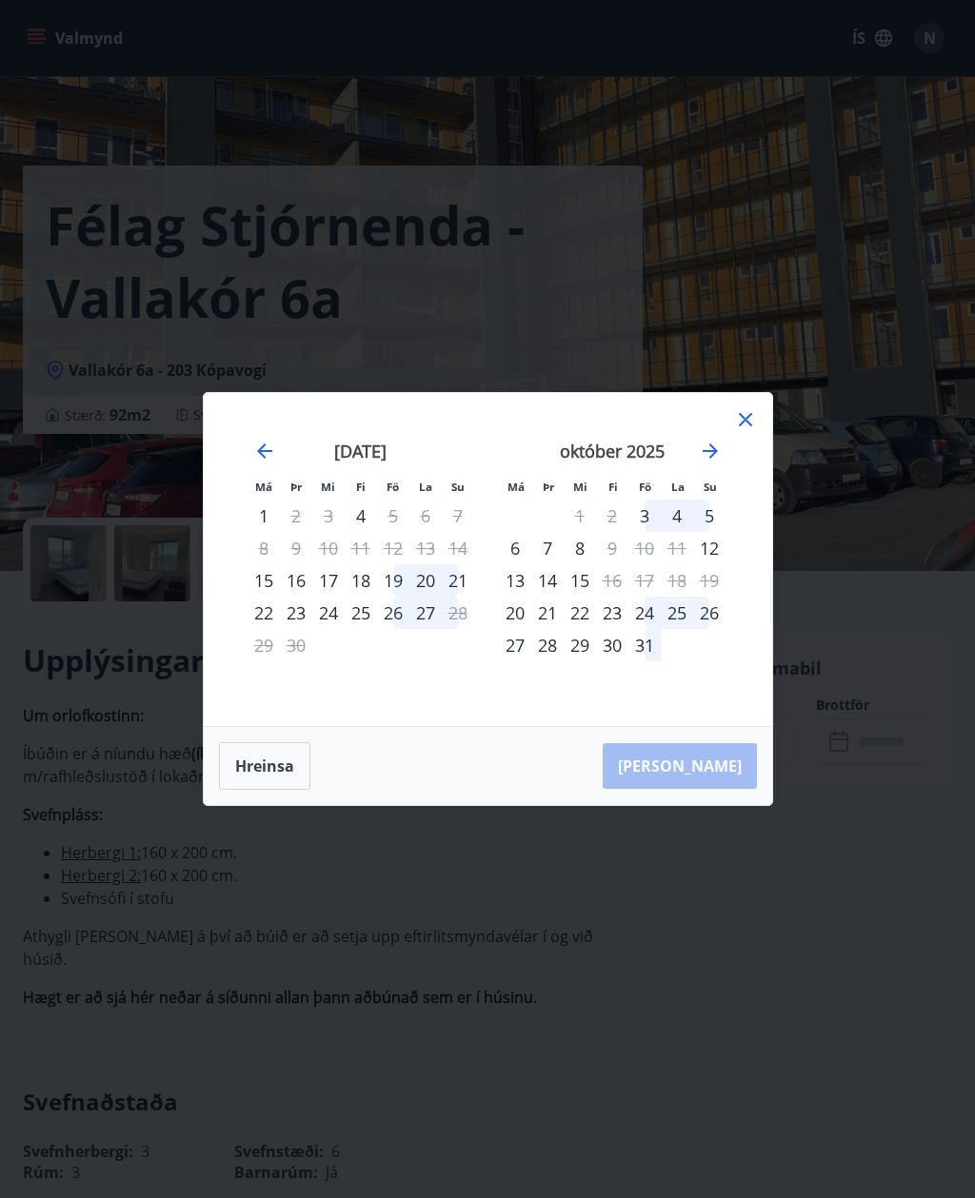
click at [643, 563] on div "10" at bounding box center [644, 548] width 32 height 32
click at [649, 532] on div "3" at bounding box center [644, 516] width 32 height 32
click at [712, 532] on div "5" at bounding box center [709, 516] width 32 height 32
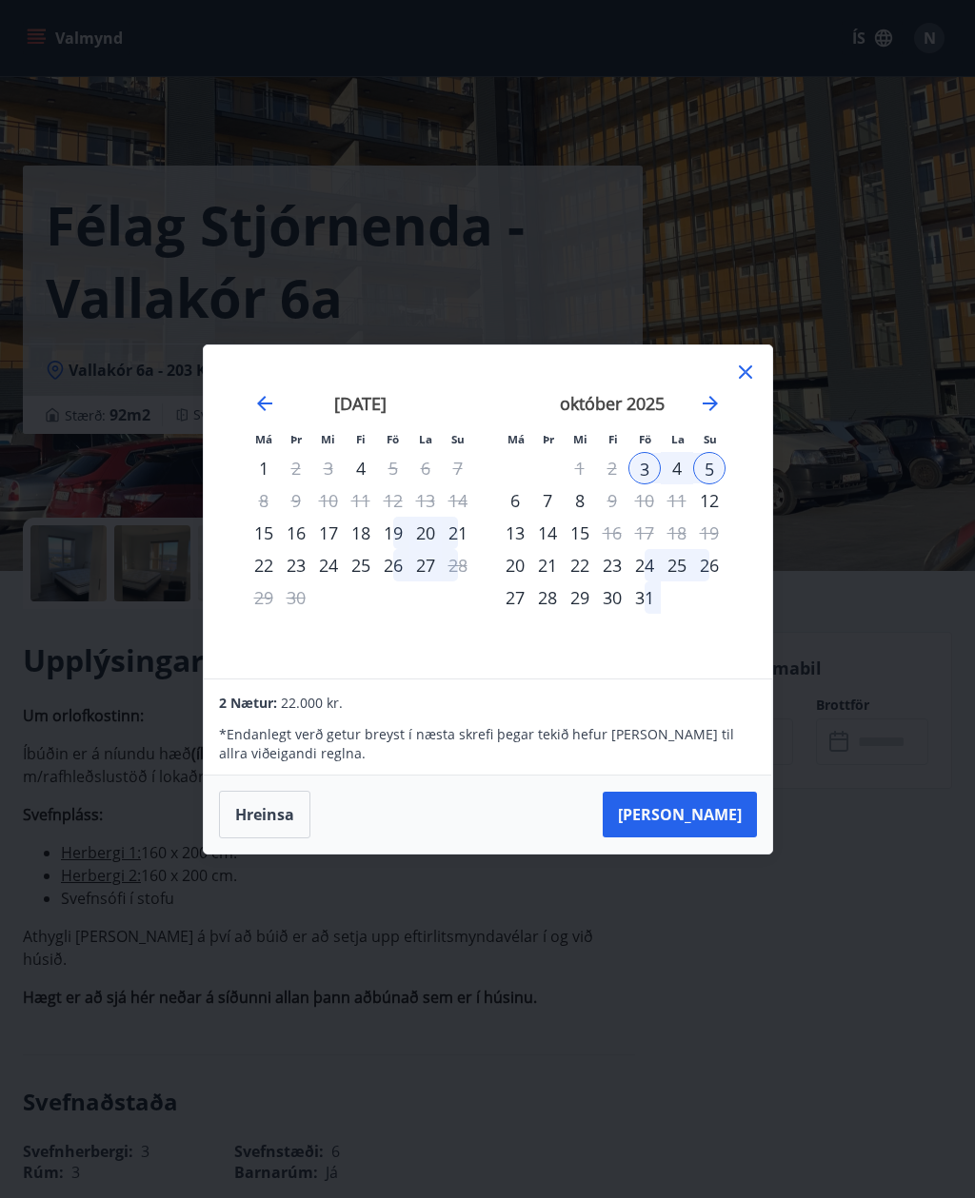
click at [719, 838] on button "[PERSON_NAME]" at bounding box center [680, 815] width 154 height 46
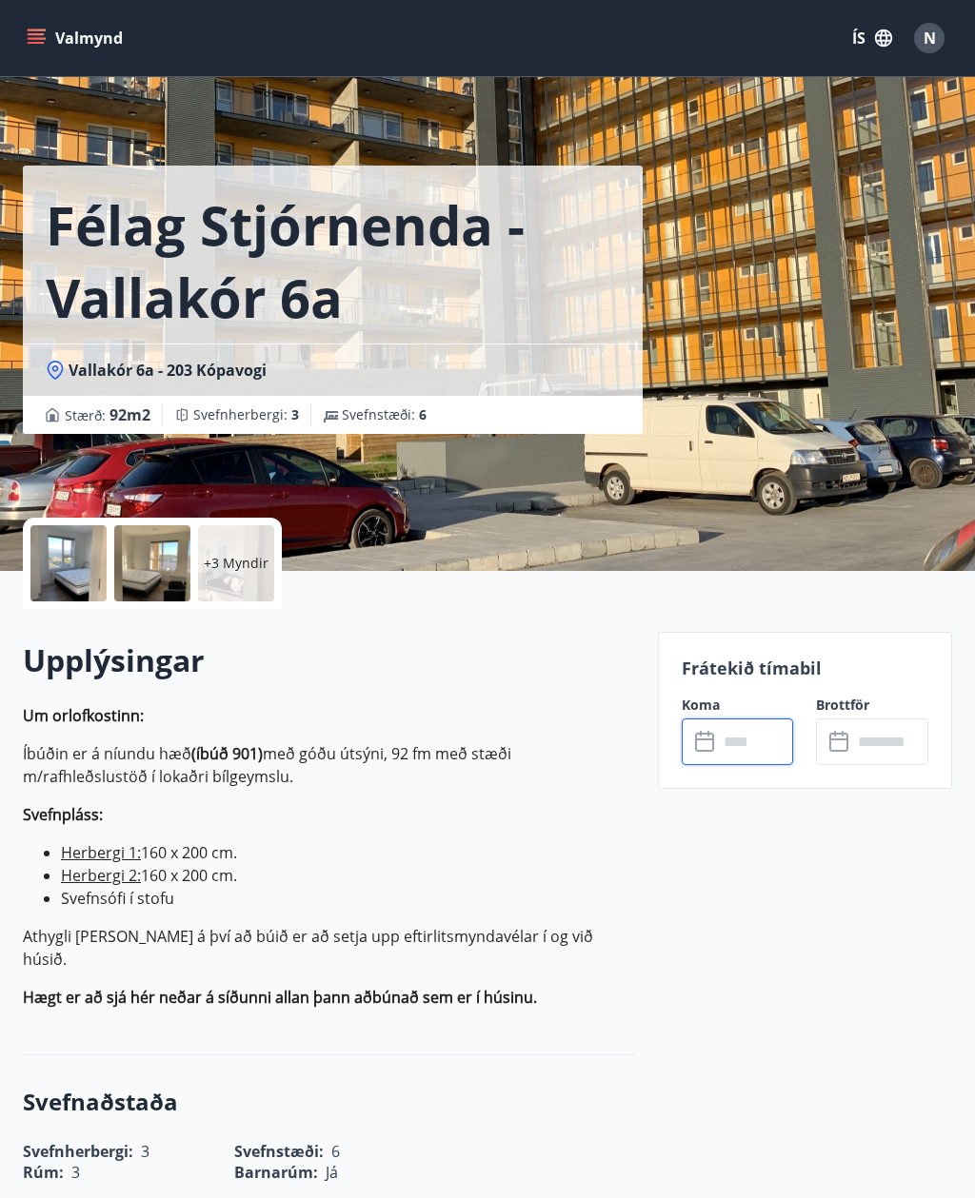
type input "******"
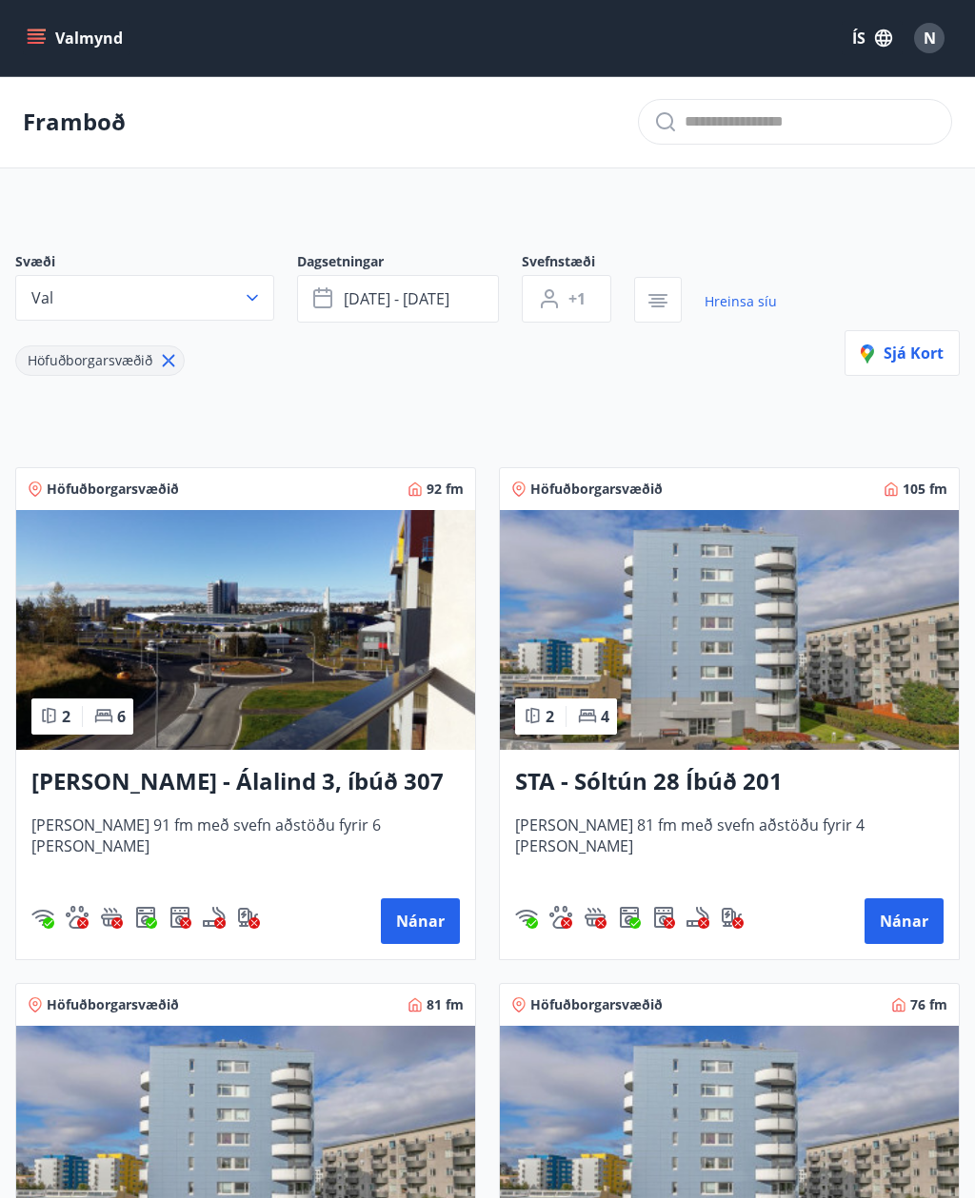
click at [927, 54] on button "N" at bounding box center [929, 38] width 46 height 46
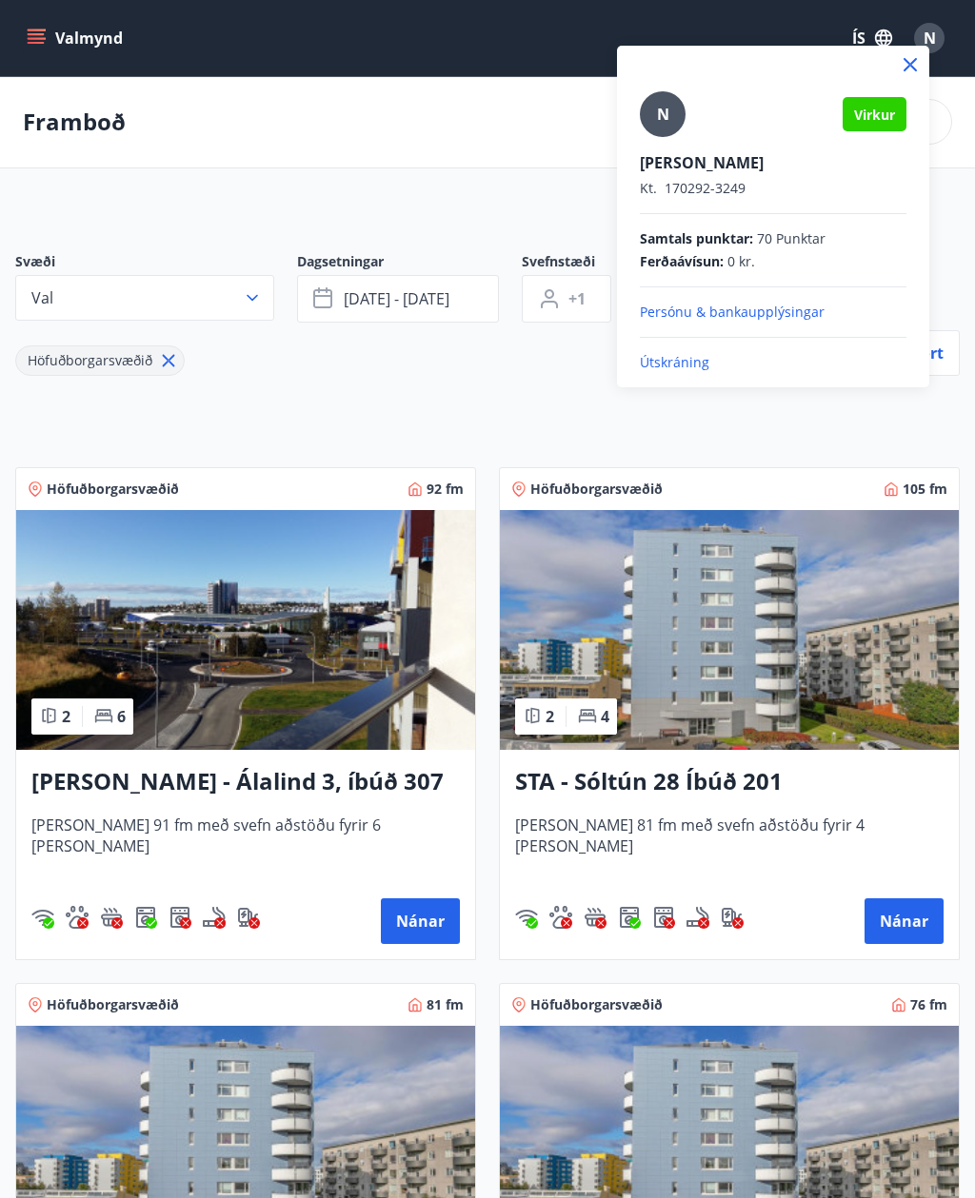
click at [966, 163] on div at bounding box center [487, 599] width 975 height 1198
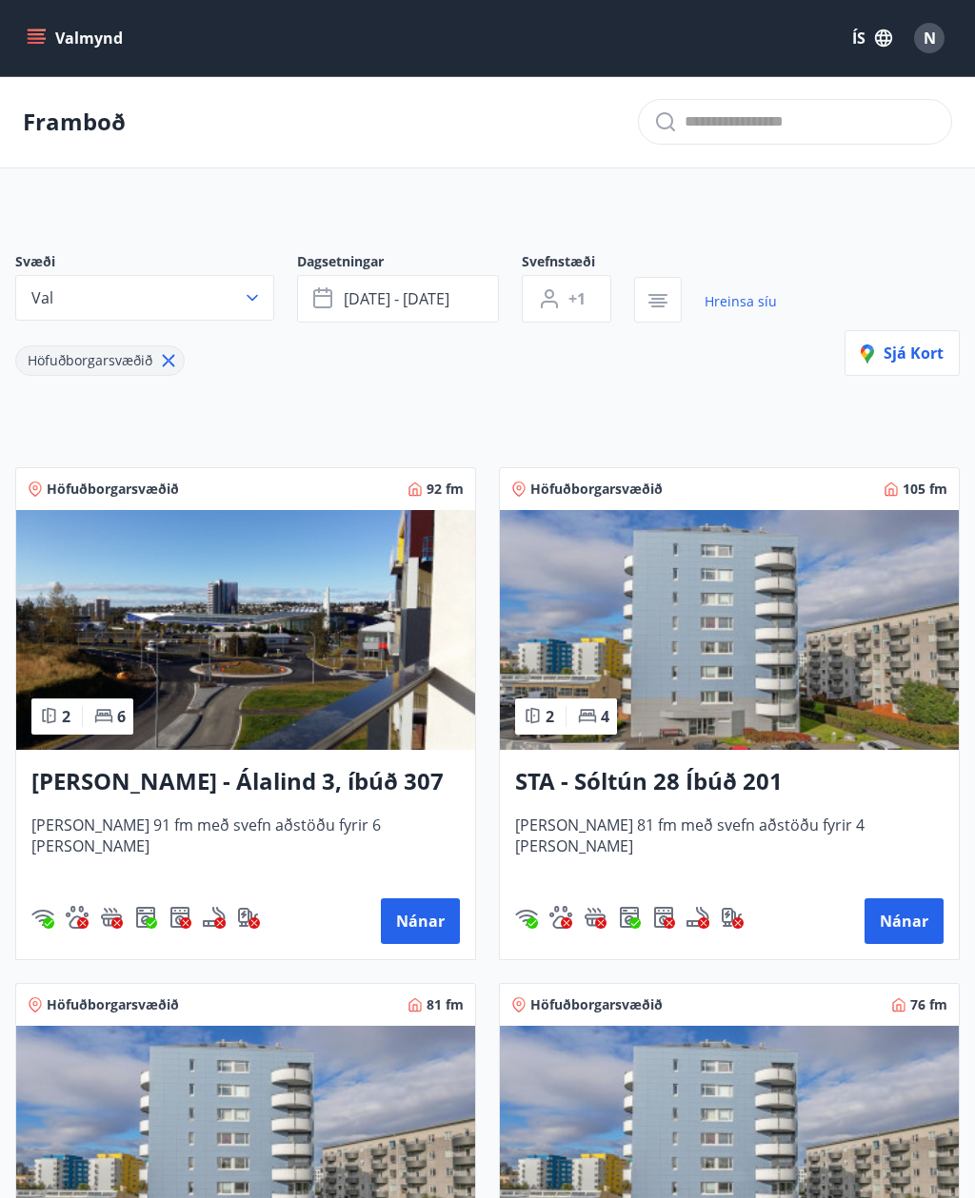
click at [100, 125] on p "Framboð" at bounding box center [74, 122] width 103 height 32
click at [36, 26] on button "Valmynd" at bounding box center [77, 38] width 108 height 34
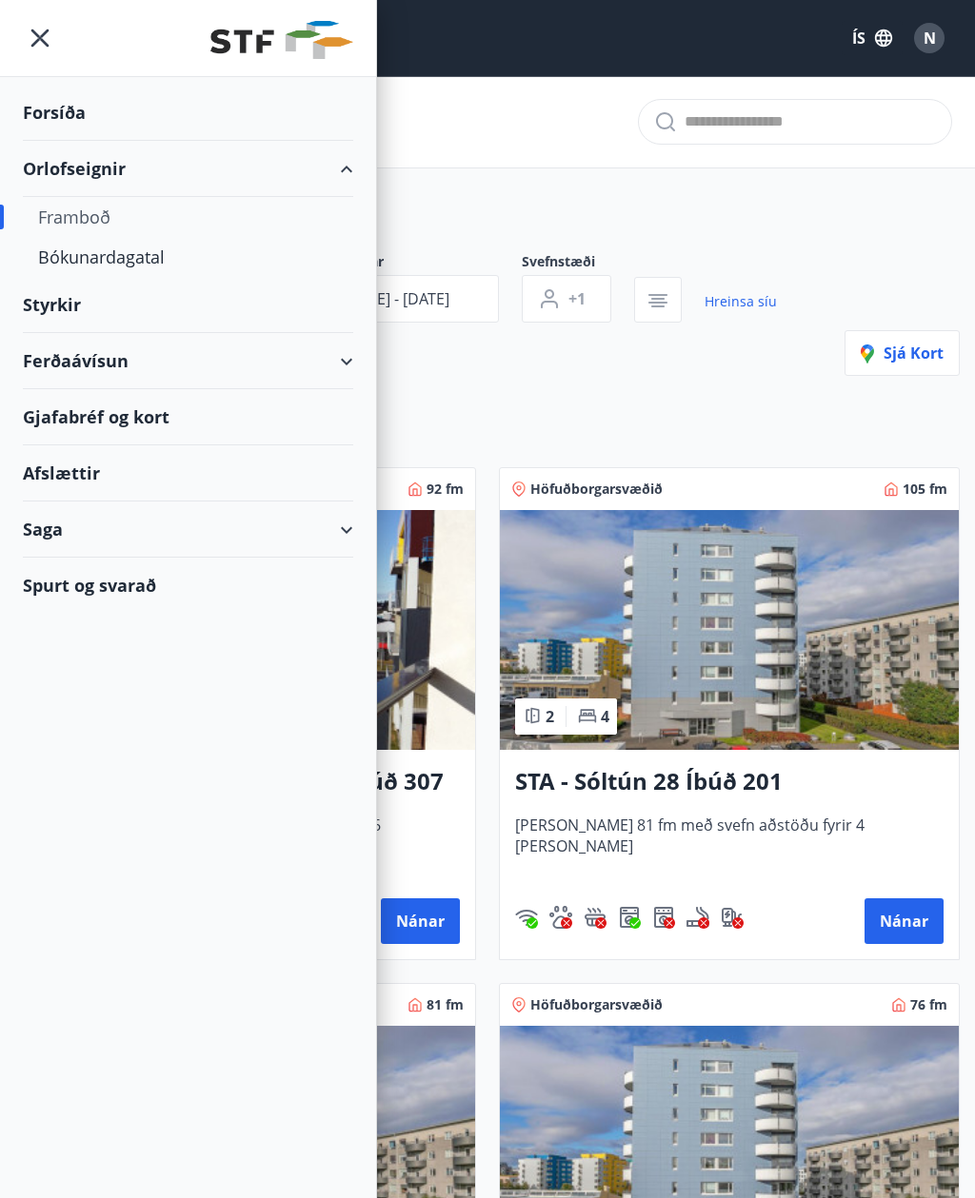
click at [150, 248] on div "Bókunardagatal" at bounding box center [188, 257] width 300 height 40
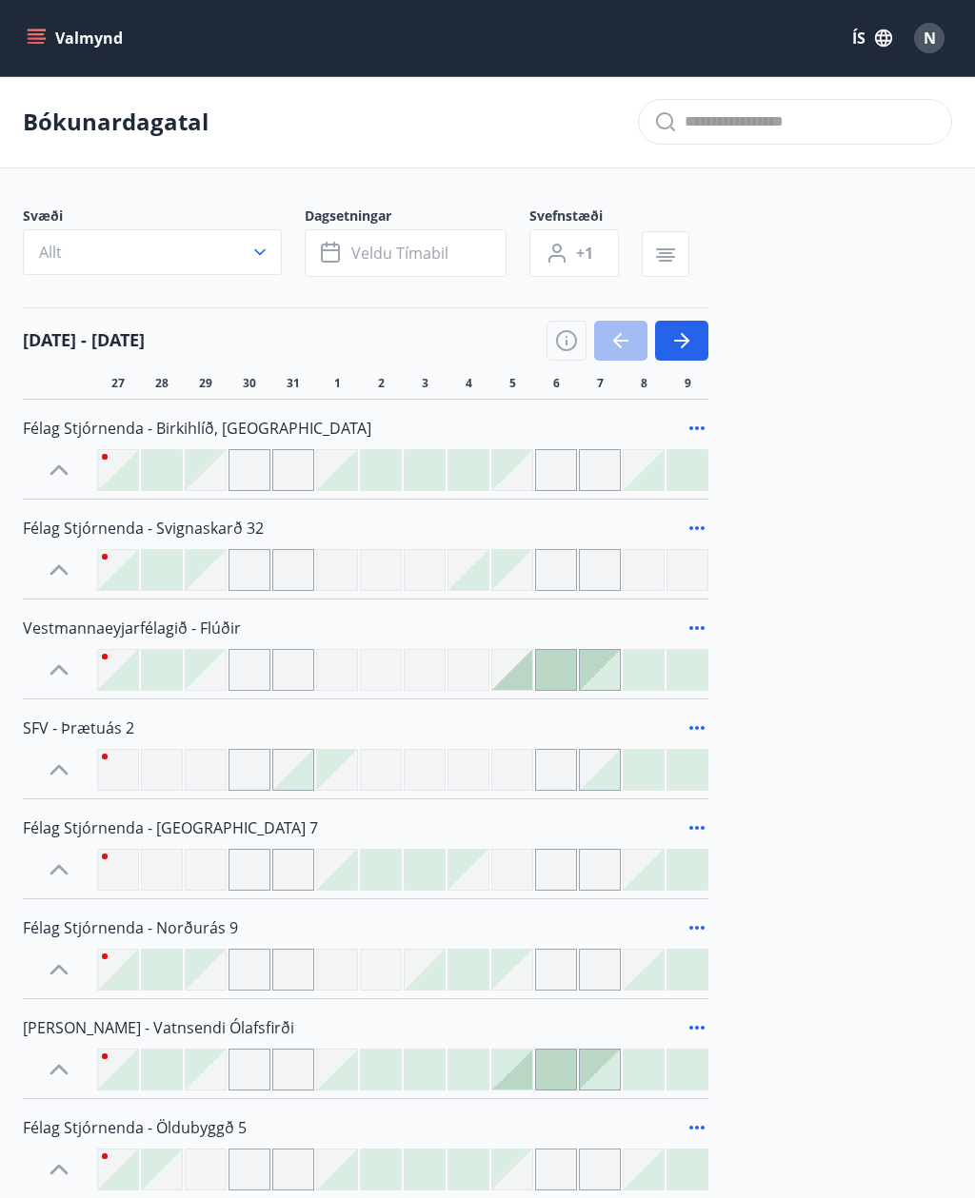
click at [939, 44] on div "N" at bounding box center [929, 38] width 30 height 30
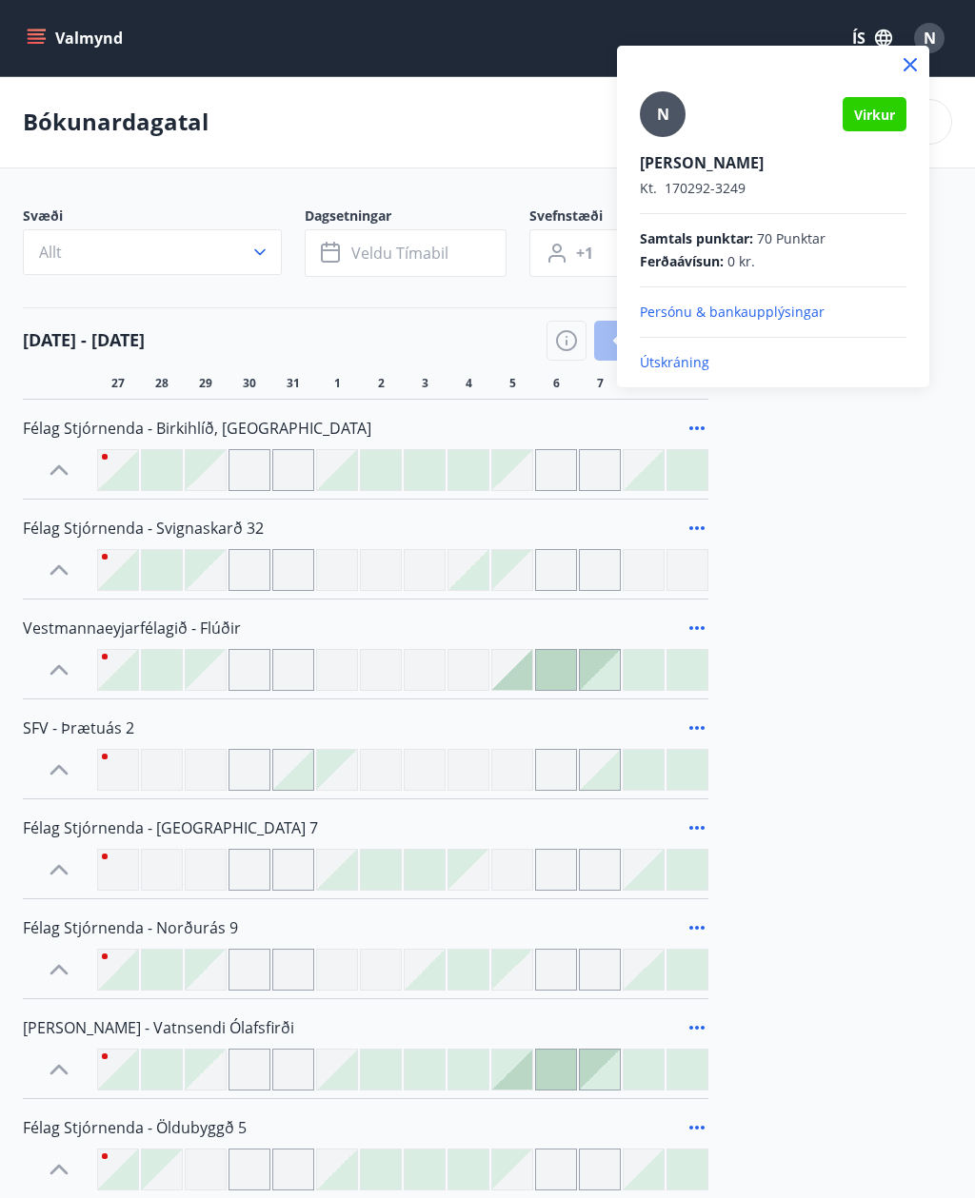
click at [757, 190] on p "Kt. 170292-3249" at bounding box center [773, 188] width 267 height 19
click at [785, 313] on p "Persónu & bankaupplýsingar" at bounding box center [773, 312] width 267 height 19
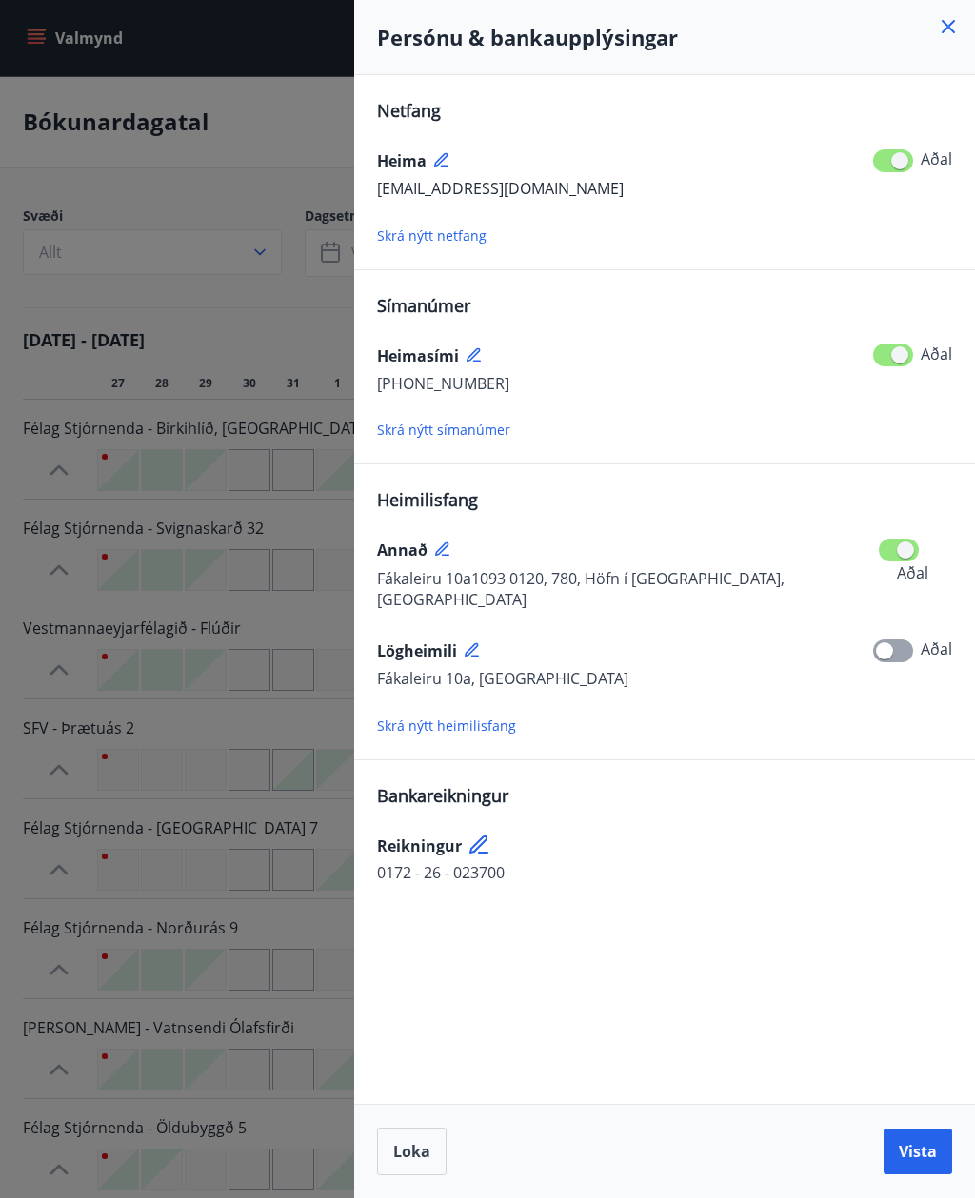
click at [87, 324] on div at bounding box center [487, 599] width 975 height 1198
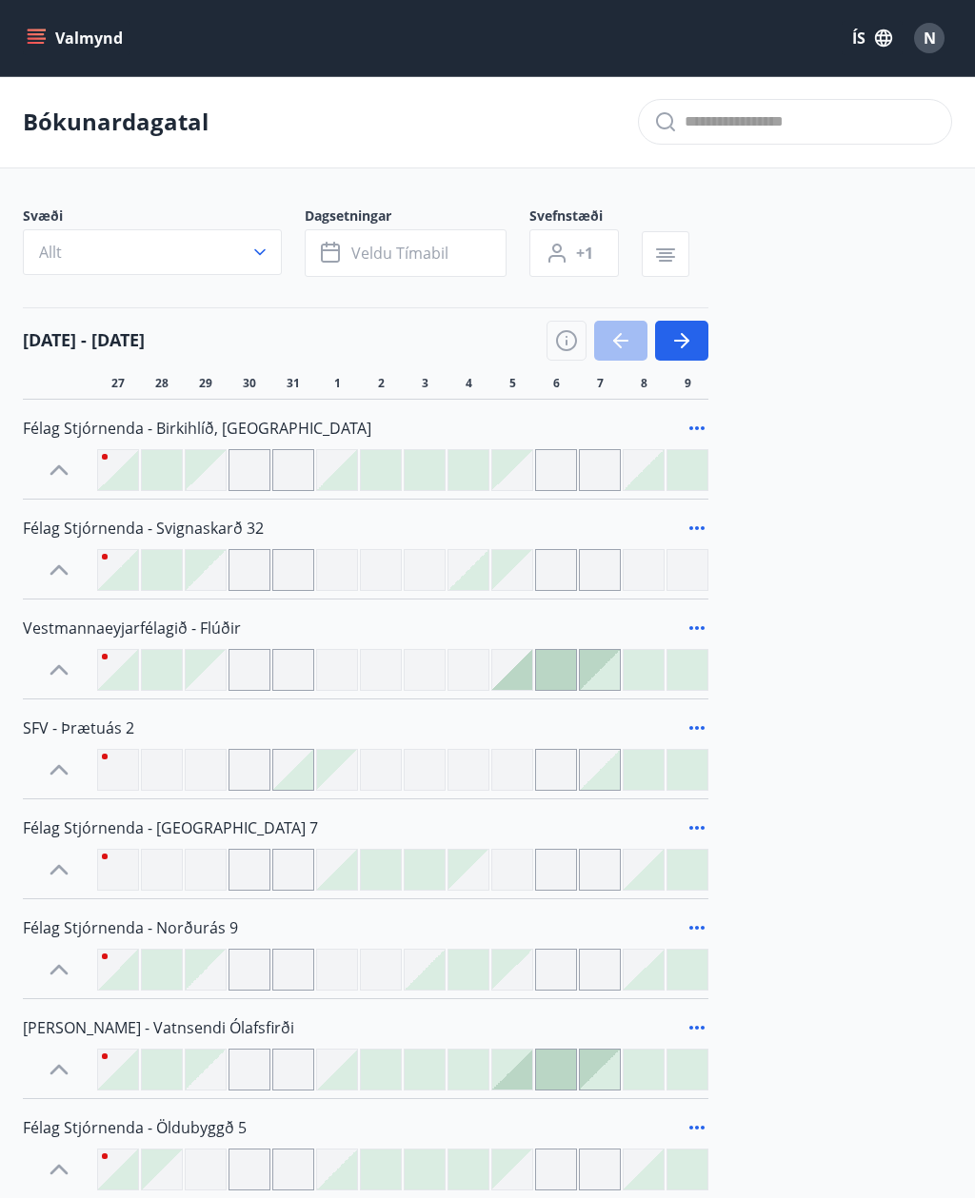
click at [59, 30] on button "Valmynd" at bounding box center [77, 38] width 108 height 34
click at [879, 381] on div "27 28 29 30 31 1 2 3 4 5 6 7 8 9" at bounding box center [524, 383] width 855 height 15
click at [901, 32] on button "ÍS" at bounding box center [871, 38] width 61 height 34
click at [927, 52] on div at bounding box center [487, 599] width 975 height 1198
click at [934, 40] on span "N" at bounding box center [929, 38] width 12 height 21
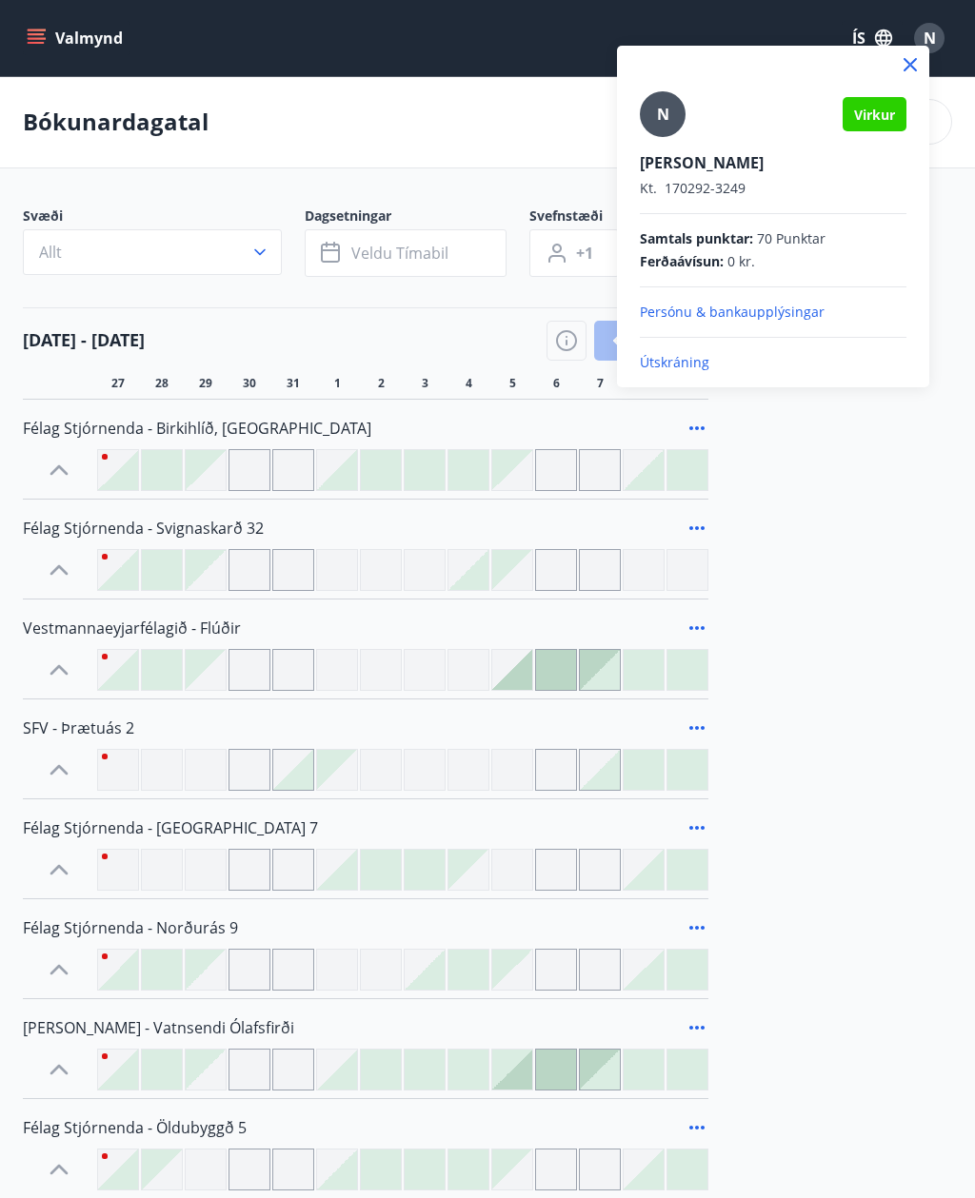
click at [678, 123] on div "N" at bounding box center [663, 114] width 46 height 46
click at [678, 140] on input "N" at bounding box center [769, 150] width 259 height 20
click at [79, 31] on div at bounding box center [487, 599] width 975 height 1198
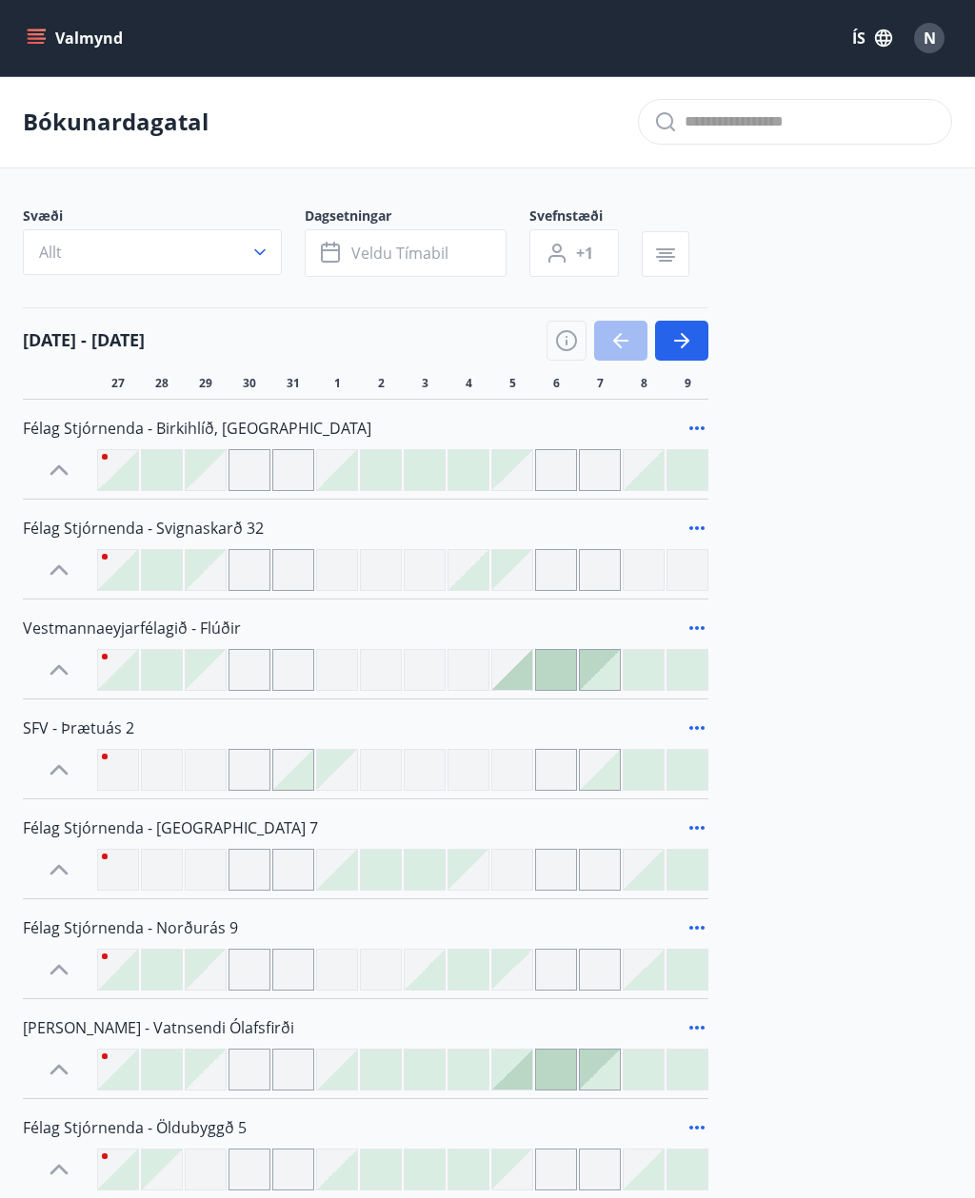
click at [42, 43] on icon "menu" at bounding box center [36, 43] width 17 height 2
click at [763, 217] on div "Svæði Allt Dagsetningar Veldu tímabil Svefnstæði +1" at bounding box center [487, 246] width 929 height 78
click at [938, 38] on div "N" at bounding box center [929, 38] width 30 height 30
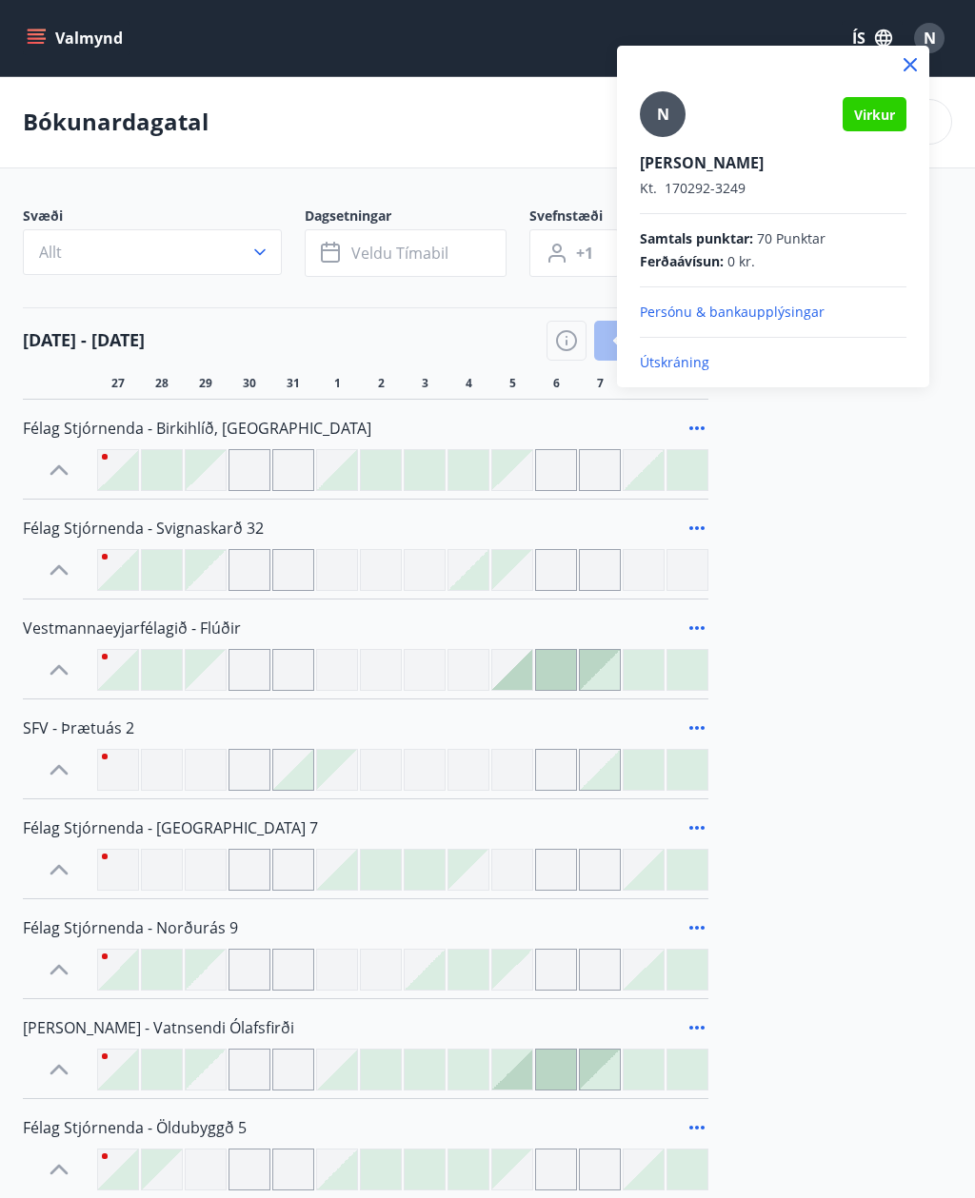
click at [845, 317] on p "Persónu & bankaupplýsingar" at bounding box center [773, 312] width 267 height 19
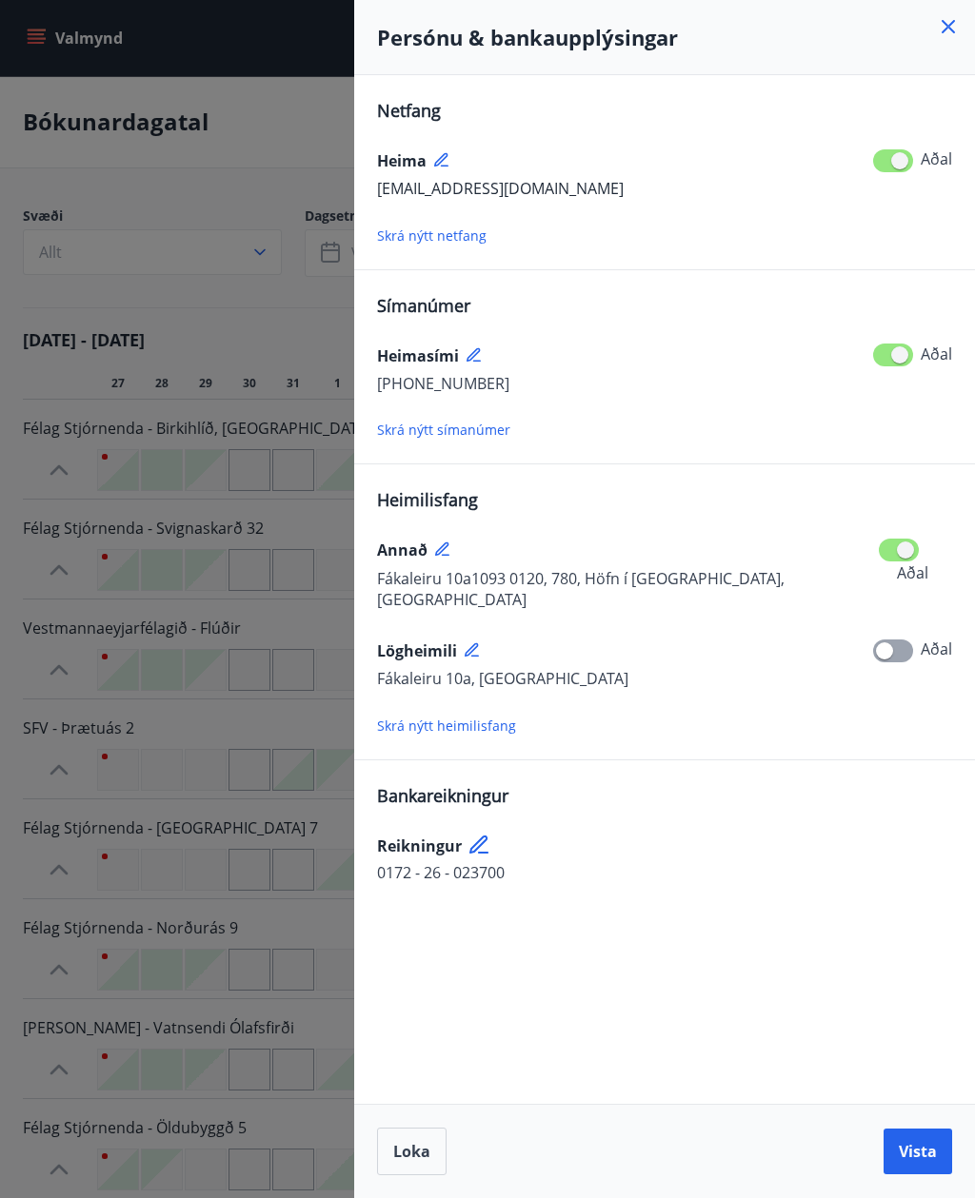
click at [940, 33] on icon at bounding box center [948, 26] width 23 height 23
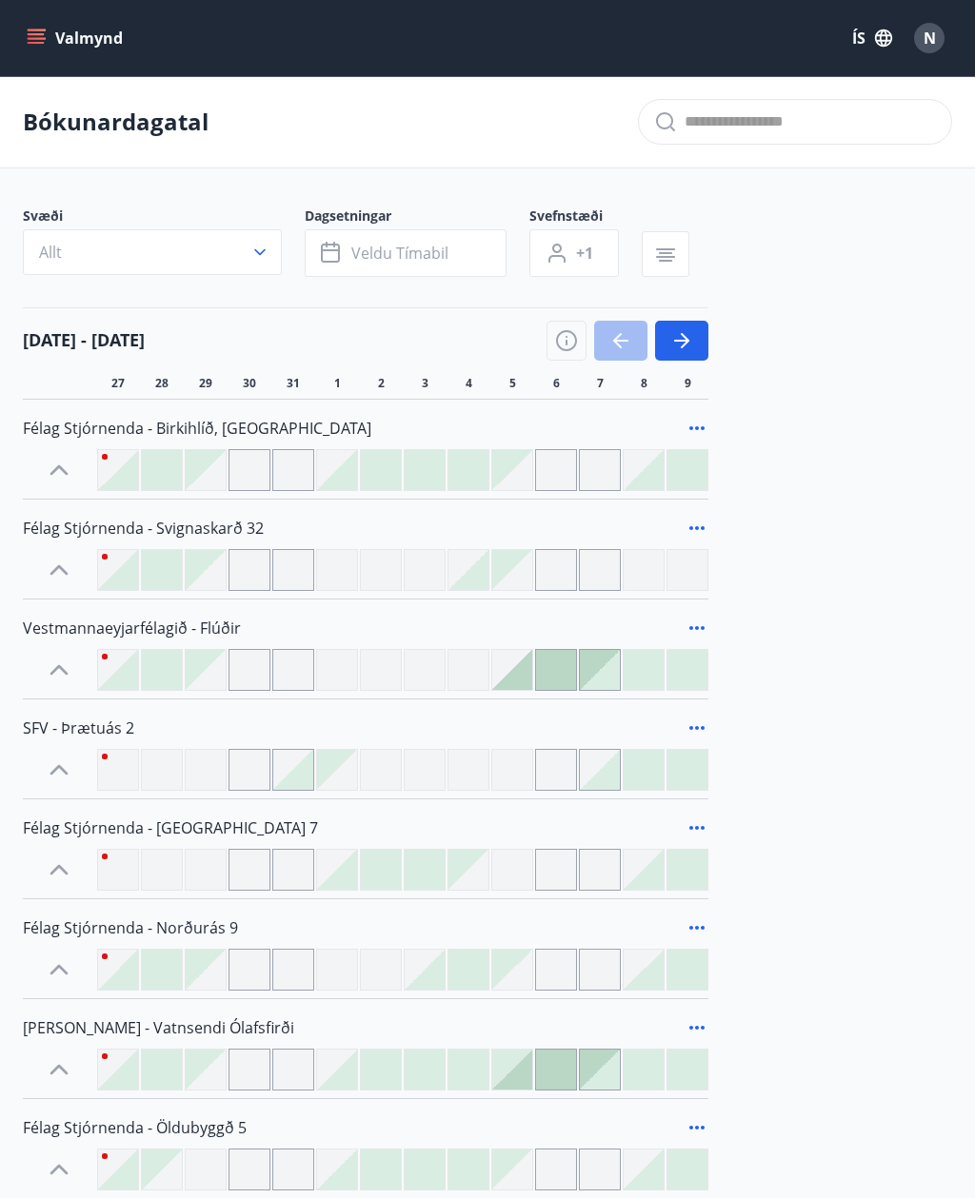
click at [932, 40] on span "N" at bounding box center [929, 38] width 12 height 21
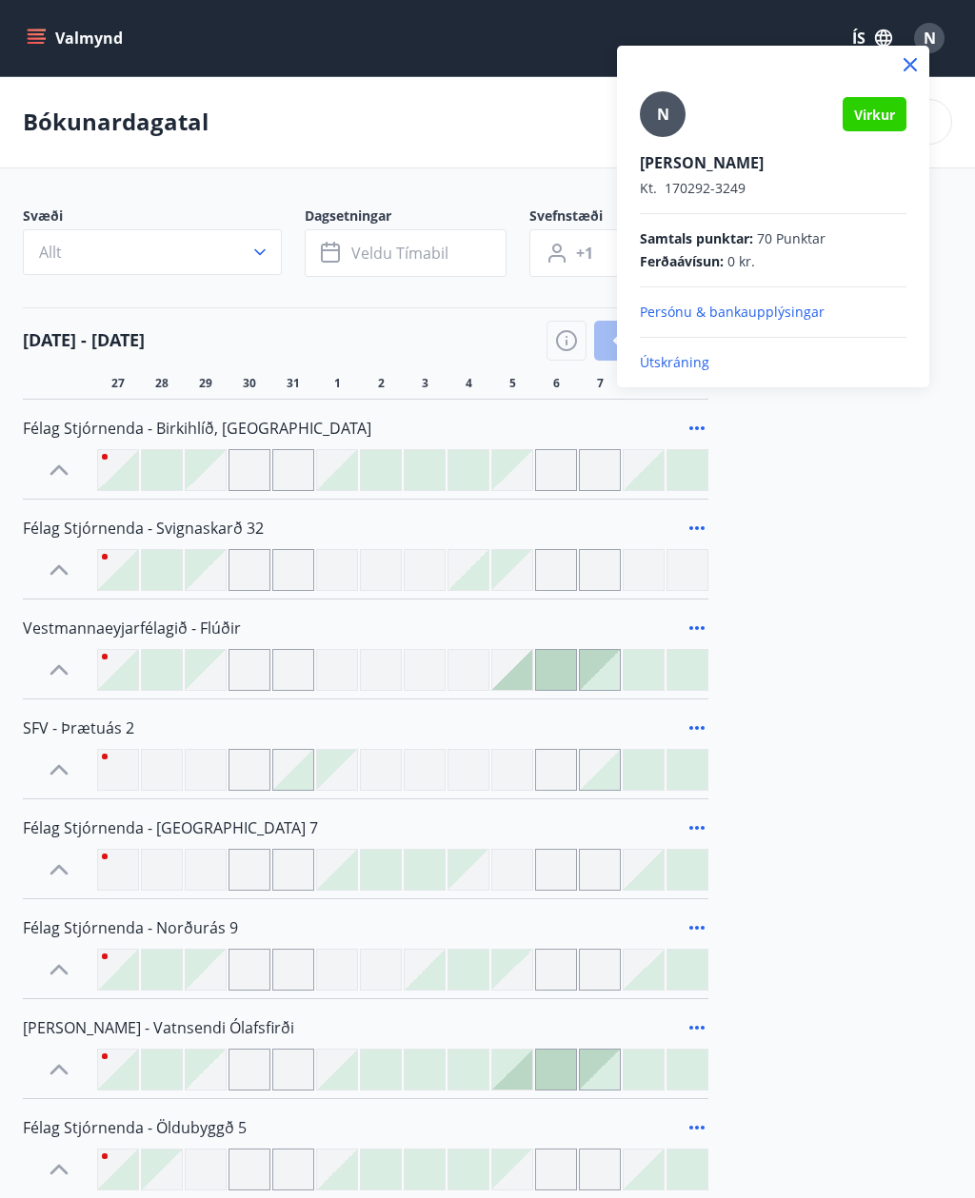
click at [696, 192] on p "Kt. 170292-3249" at bounding box center [773, 188] width 267 height 19
click at [675, 109] on div "N" at bounding box center [663, 114] width 46 height 46
click at [675, 140] on input "N" at bounding box center [769, 150] width 259 height 20
click at [836, 435] on div at bounding box center [487, 599] width 975 height 1198
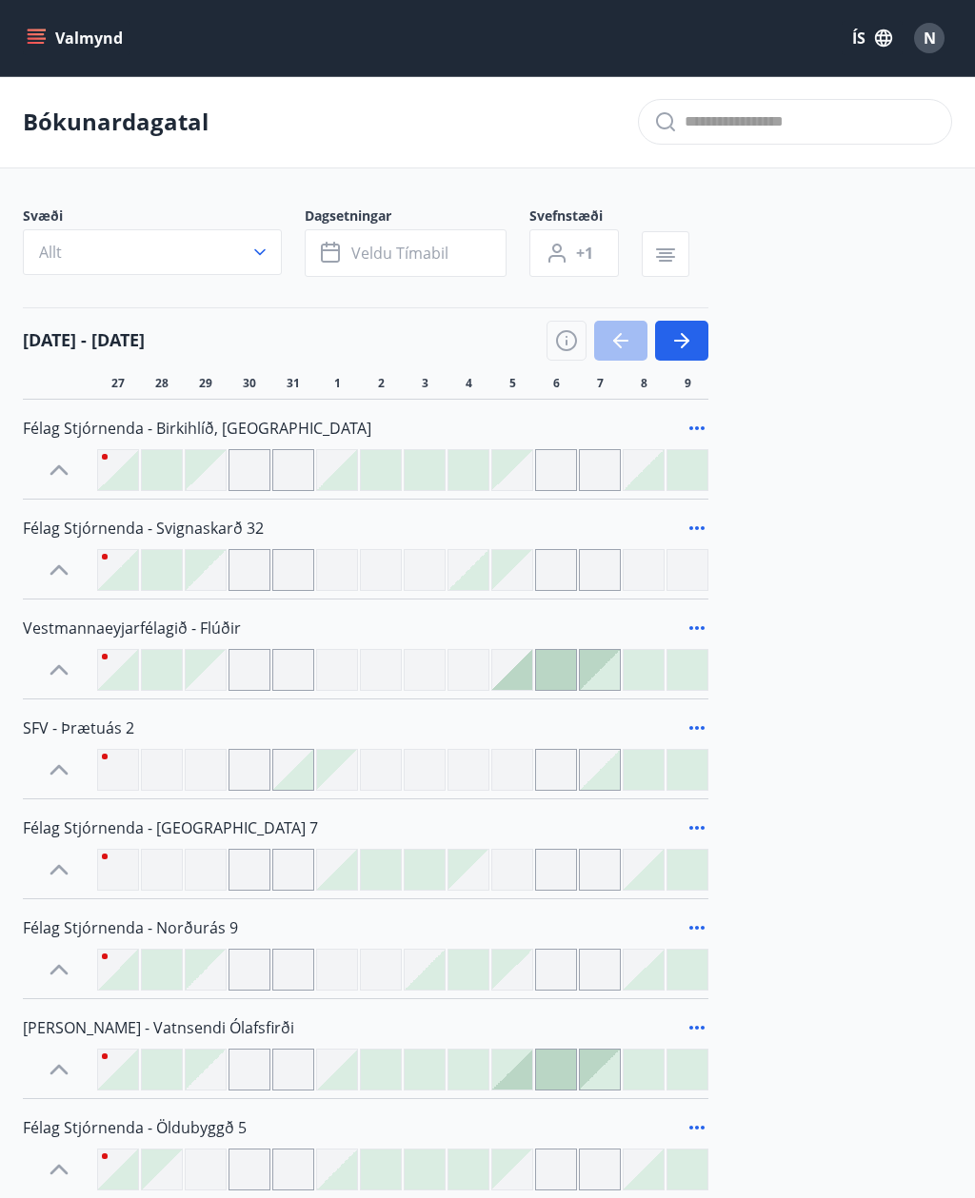
click at [25, 41] on button "Valmynd" at bounding box center [77, 38] width 108 height 34
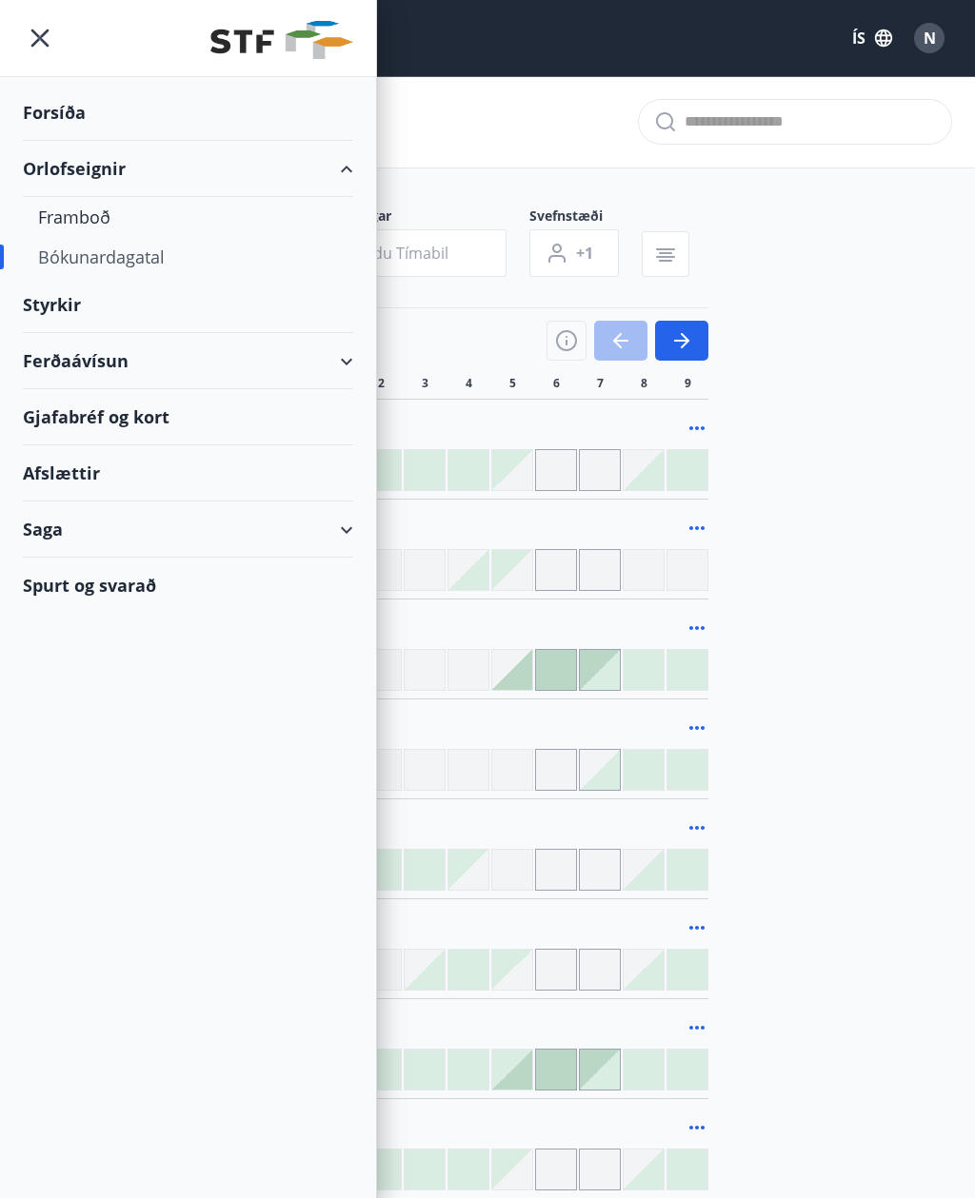
click at [122, 264] on div "Bókunardagatal" at bounding box center [188, 257] width 300 height 40
click at [60, 111] on div "Forsíða" at bounding box center [188, 113] width 330 height 56
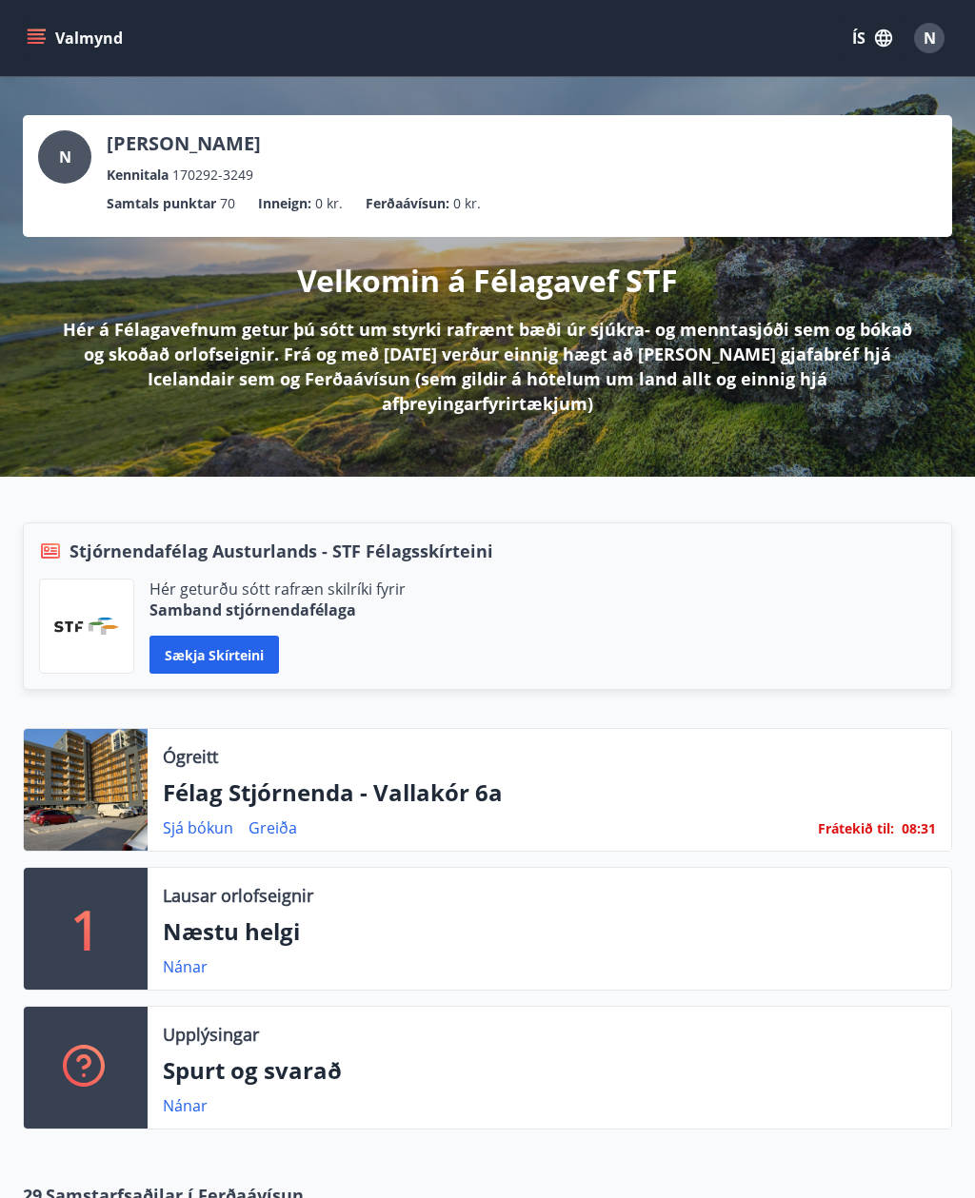
click at [188, 818] on link "Sjá bókun" at bounding box center [198, 828] width 70 height 21
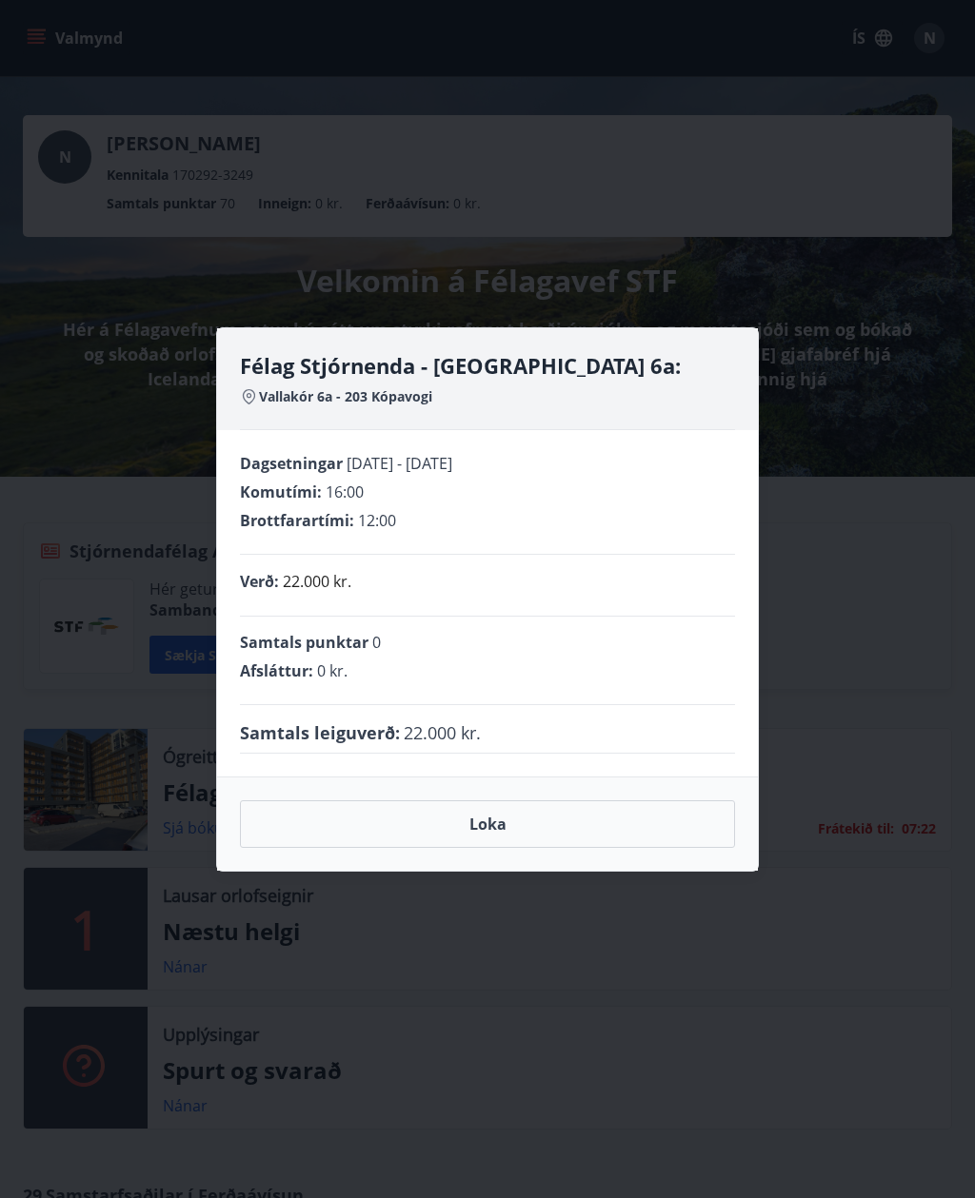
click at [562, 828] on button "Loka" at bounding box center [487, 825] width 495 height 48
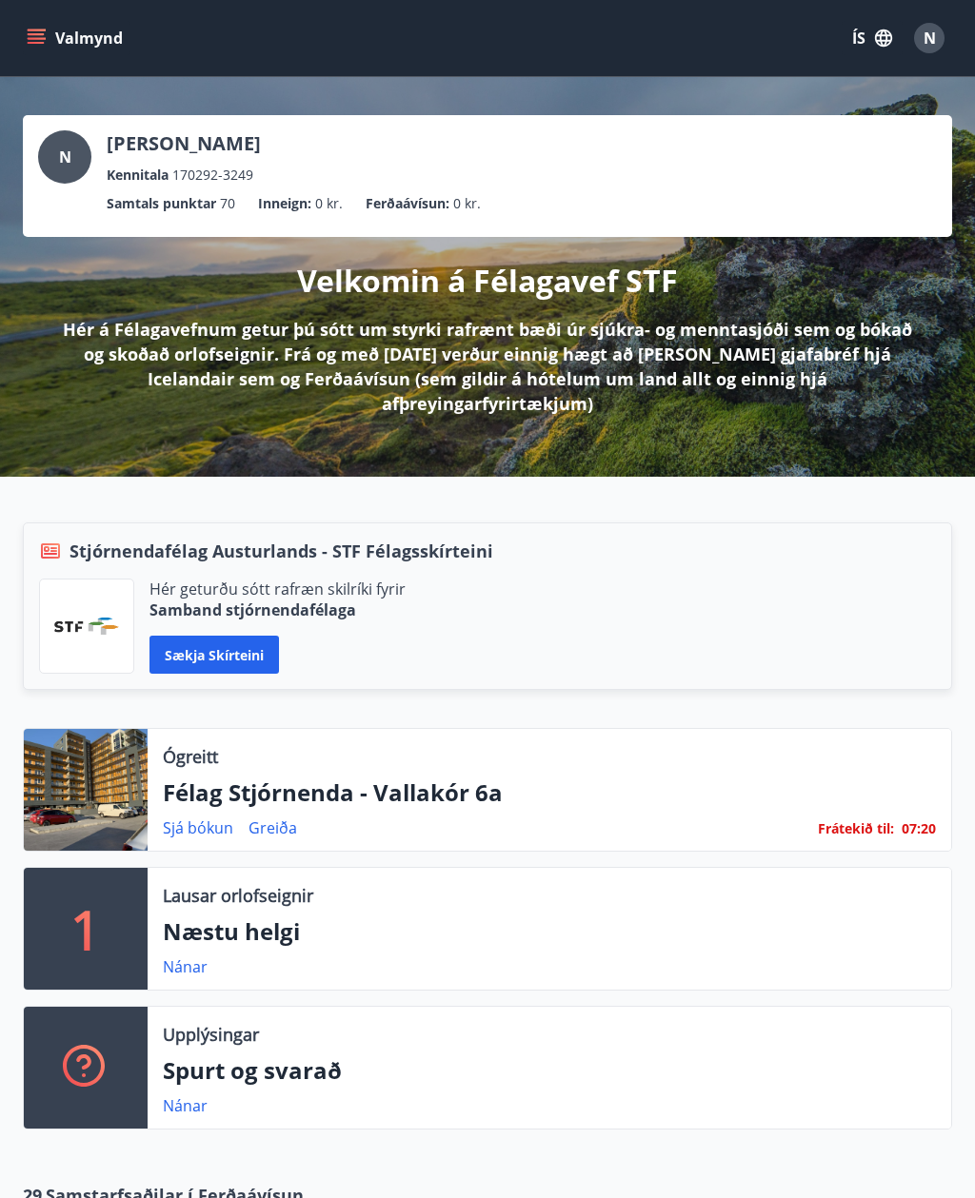
click at [466, 929] on div "Lausar orlofseignir Næstu helgi Nánar" at bounding box center [549, 929] width 803 height 122
click at [190, 957] on link "Nánar" at bounding box center [185, 967] width 45 height 21
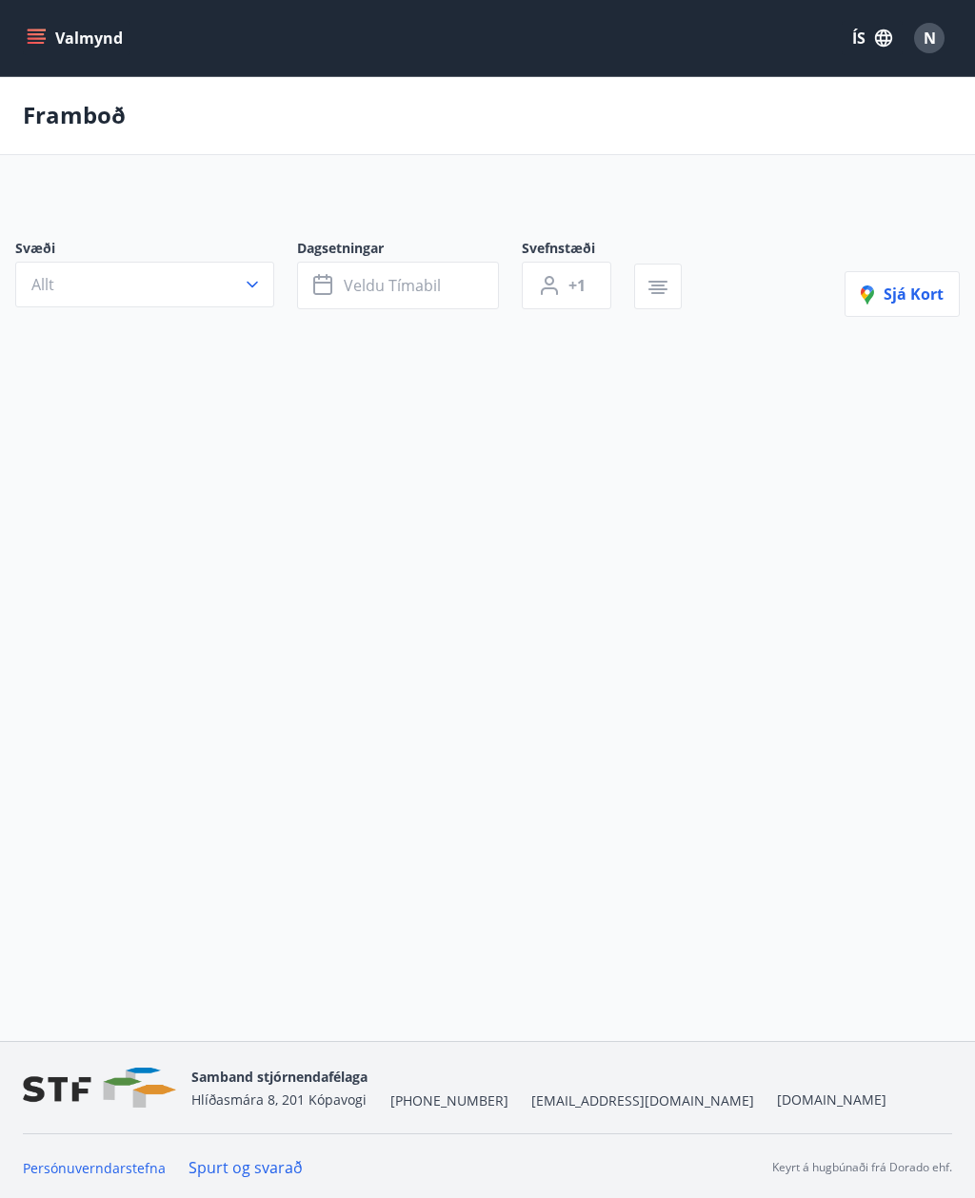
type input "*"
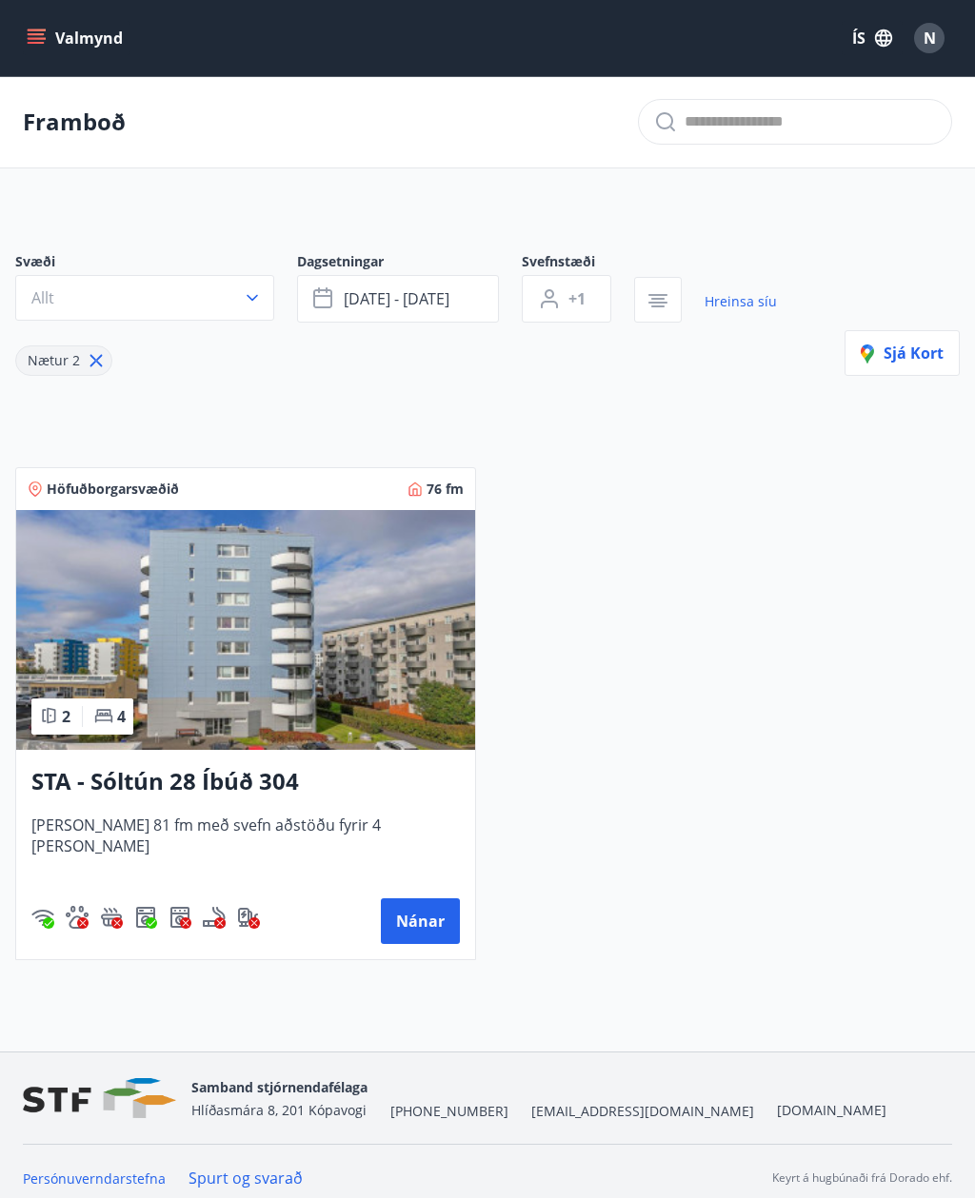
click at [429, 302] on span "[DATE] - [DATE]" at bounding box center [397, 298] width 106 height 21
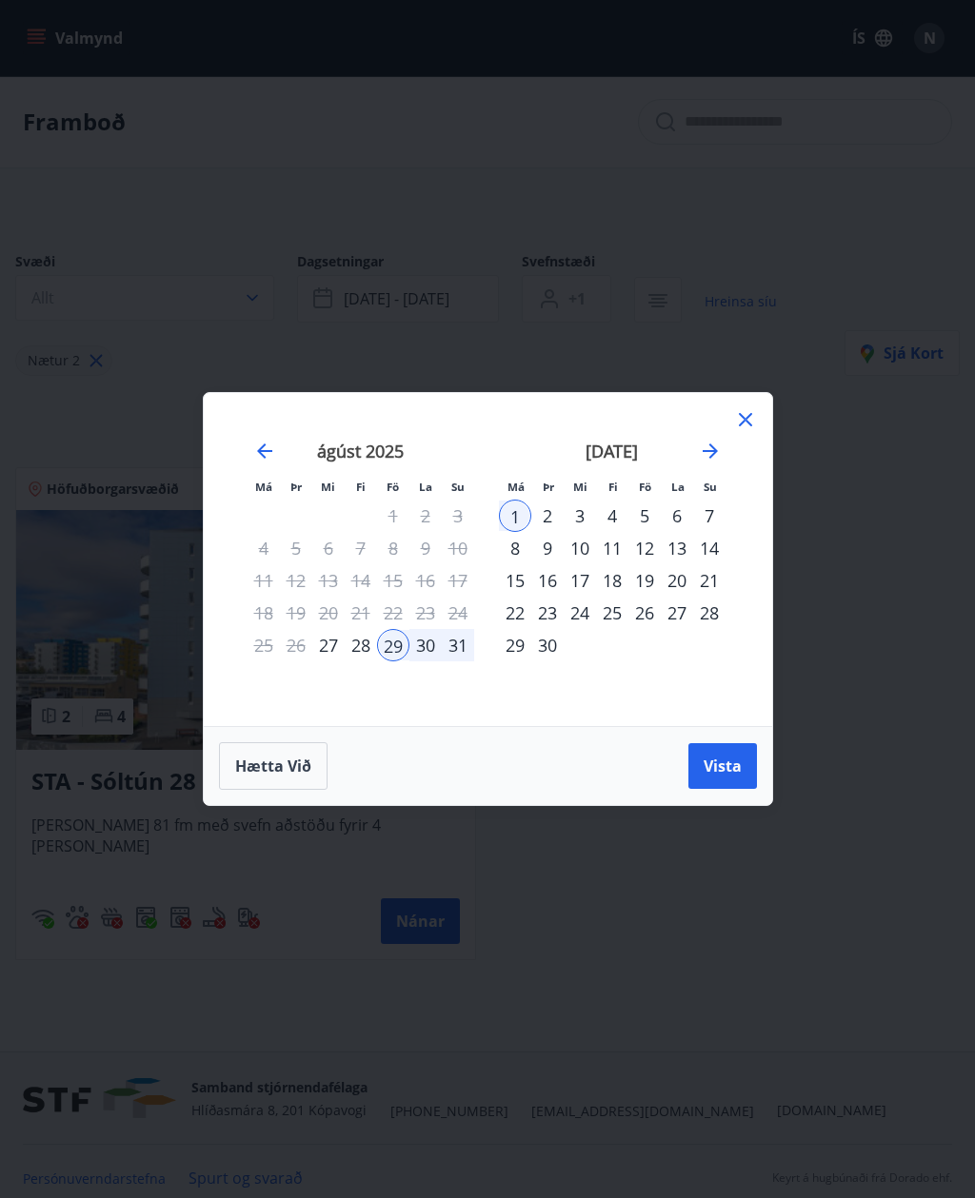
click at [622, 582] on div "18" at bounding box center [612, 580] width 32 height 32
click at [723, 577] on div "21" at bounding box center [709, 580] width 32 height 32
click at [736, 764] on span "Vista" at bounding box center [722, 766] width 38 height 21
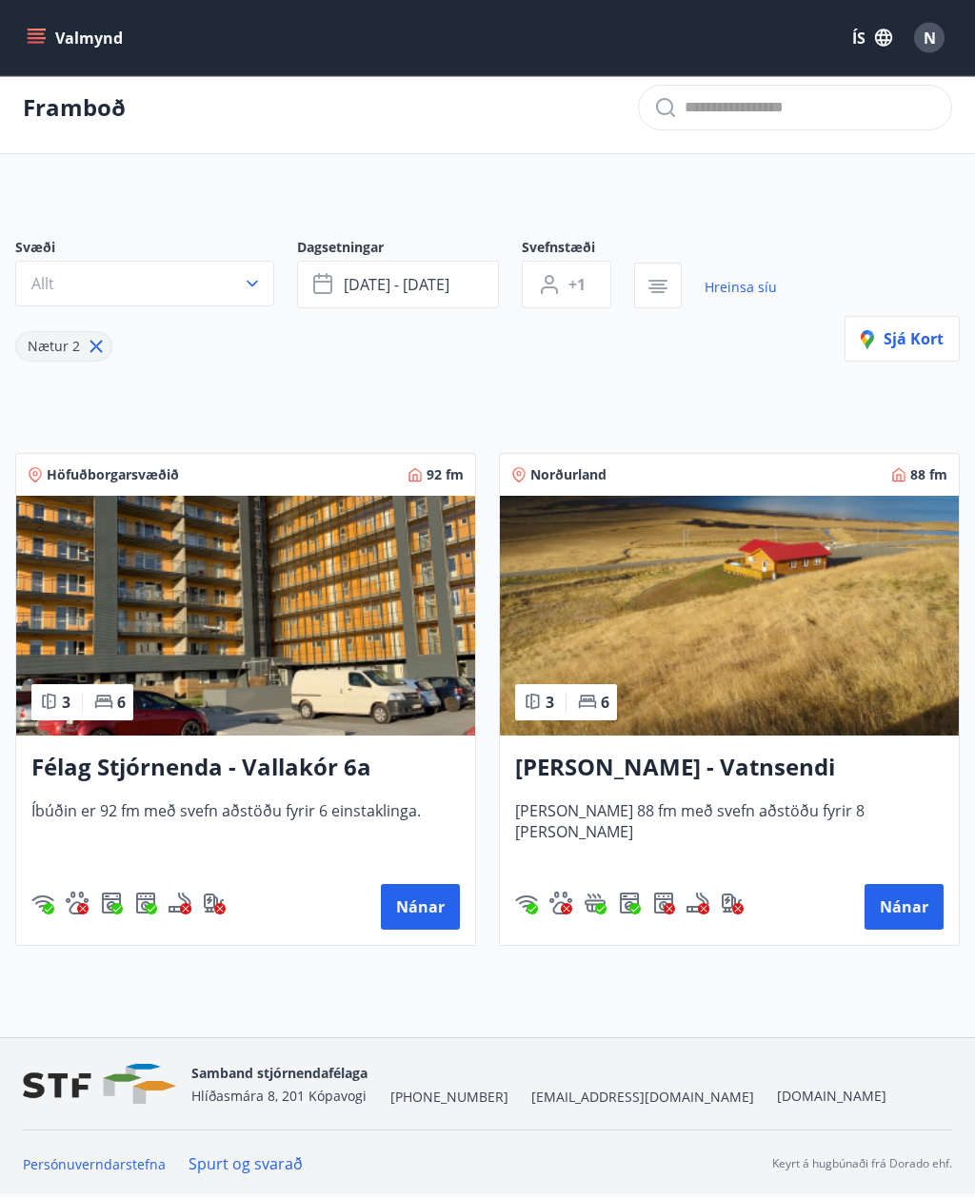
scroll to position [42, 0]
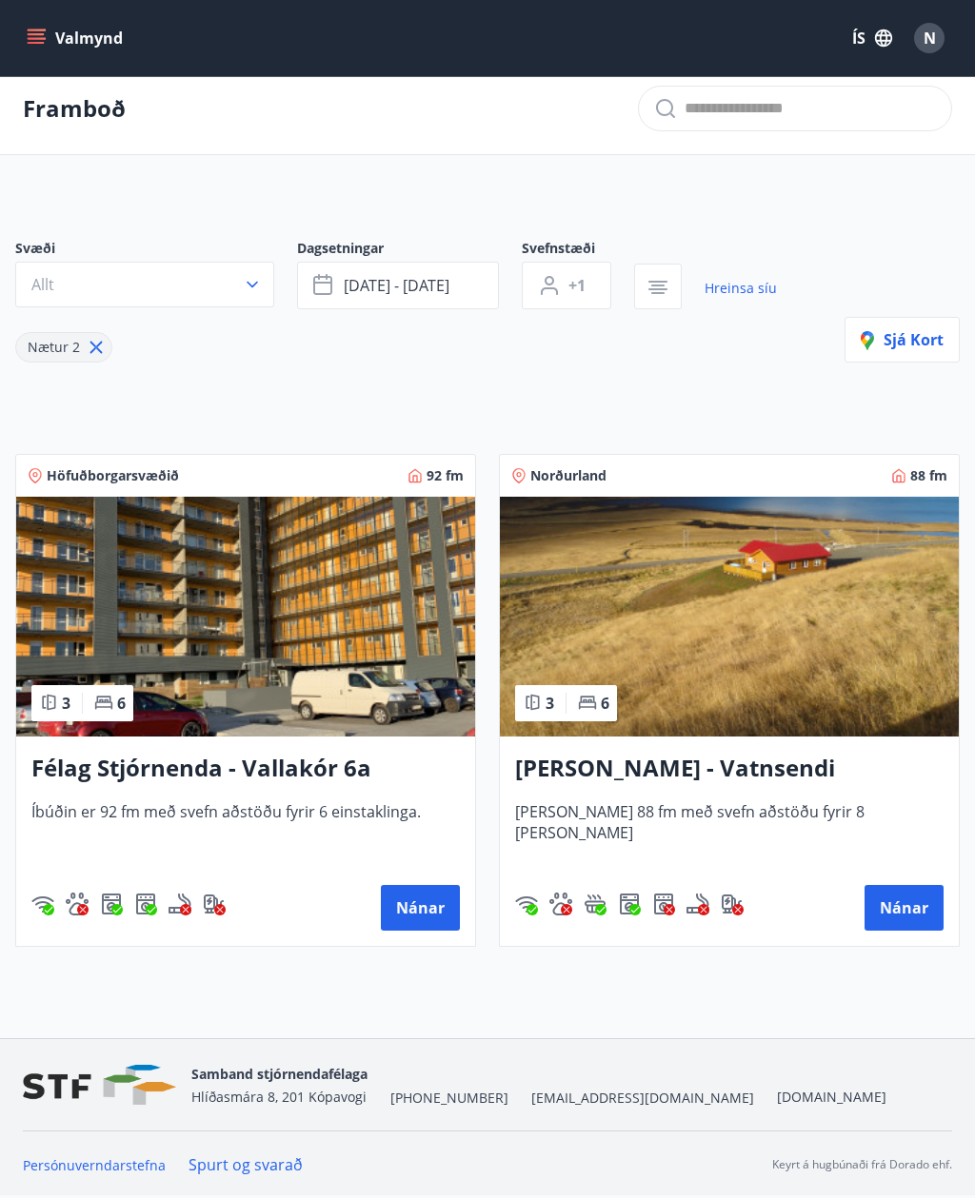
click at [255, 275] on icon "button" at bounding box center [252, 284] width 19 height 19
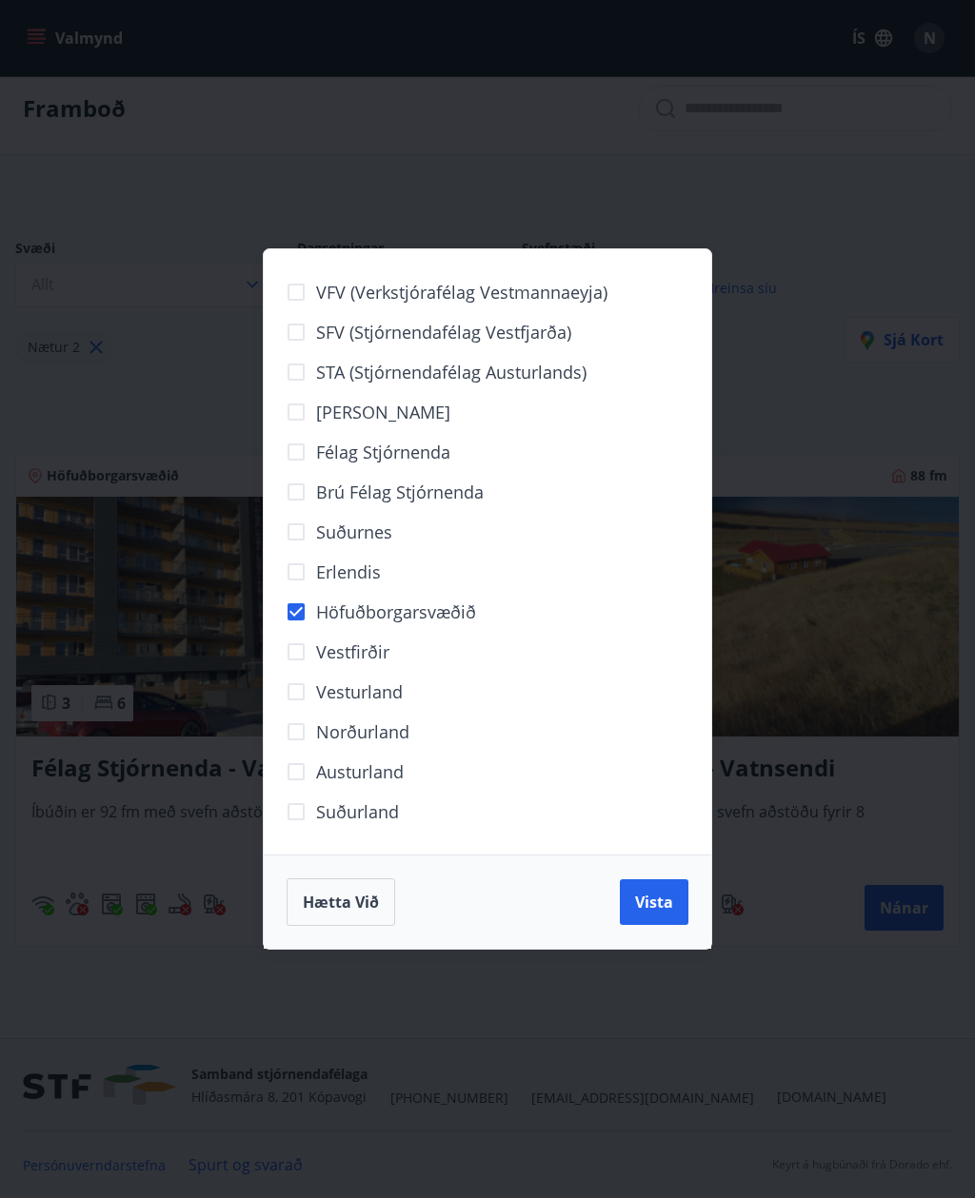
click at [644, 897] on span "Vista" at bounding box center [654, 902] width 38 height 21
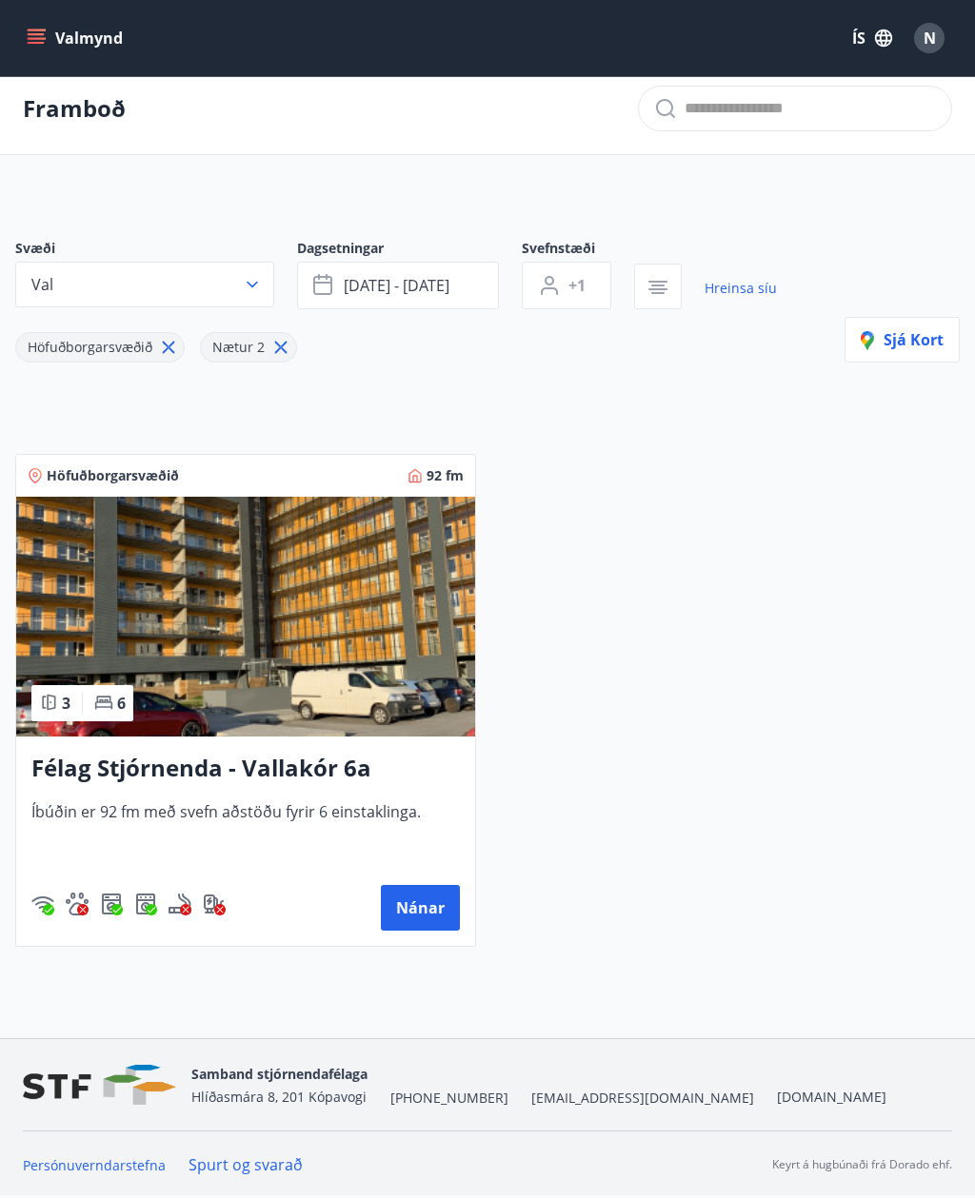
click at [445, 275] on span "[DATE] - [DATE]" at bounding box center [397, 285] width 106 height 21
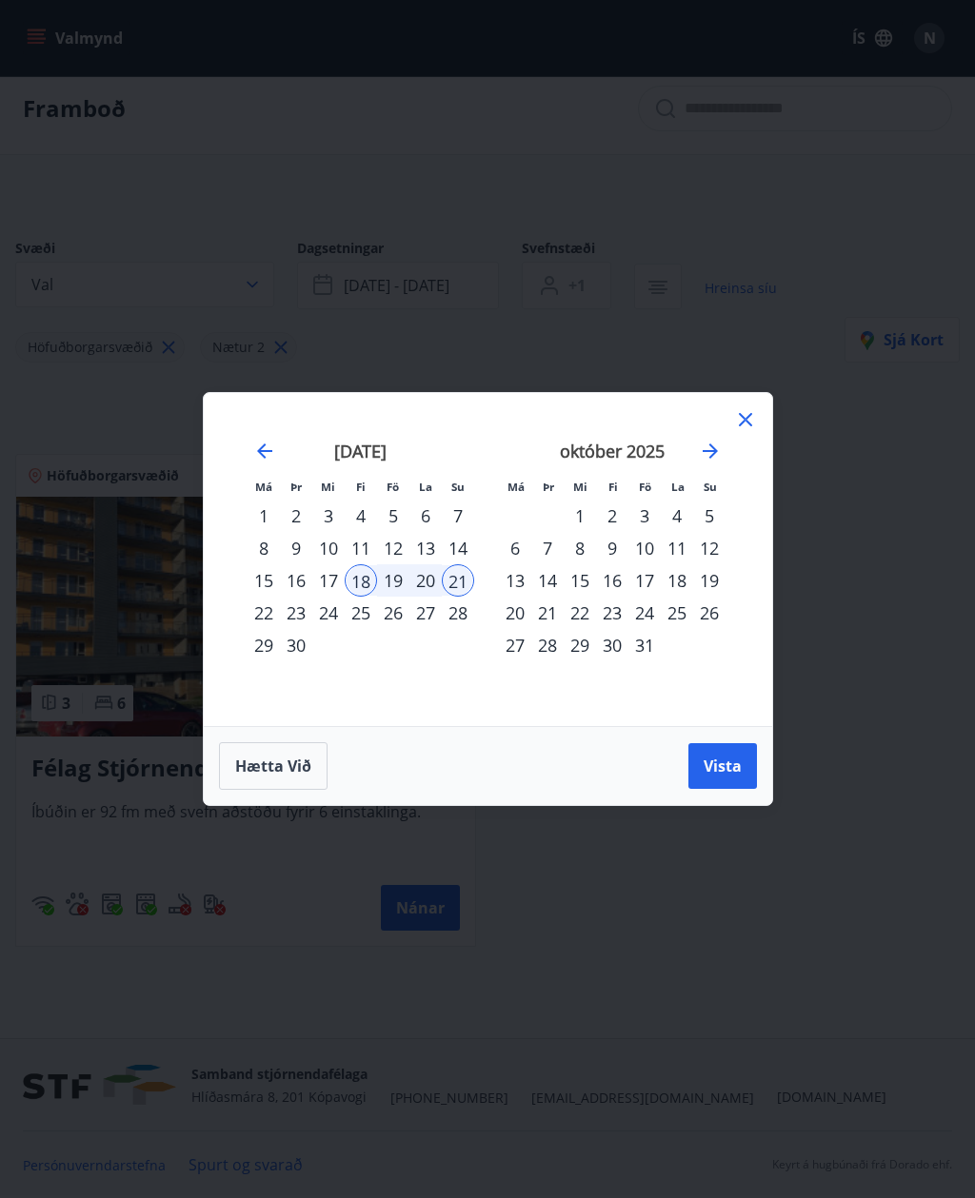
click at [363, 600] on div "25" at bounding box center [361, 613] width 32 height 32
click at [466, 619] on div "28" at bounding box center [458, 613] width 32 height 32
click at [727, 768] on span "Vista" at bounding box center [722, 766] width 38 height 21
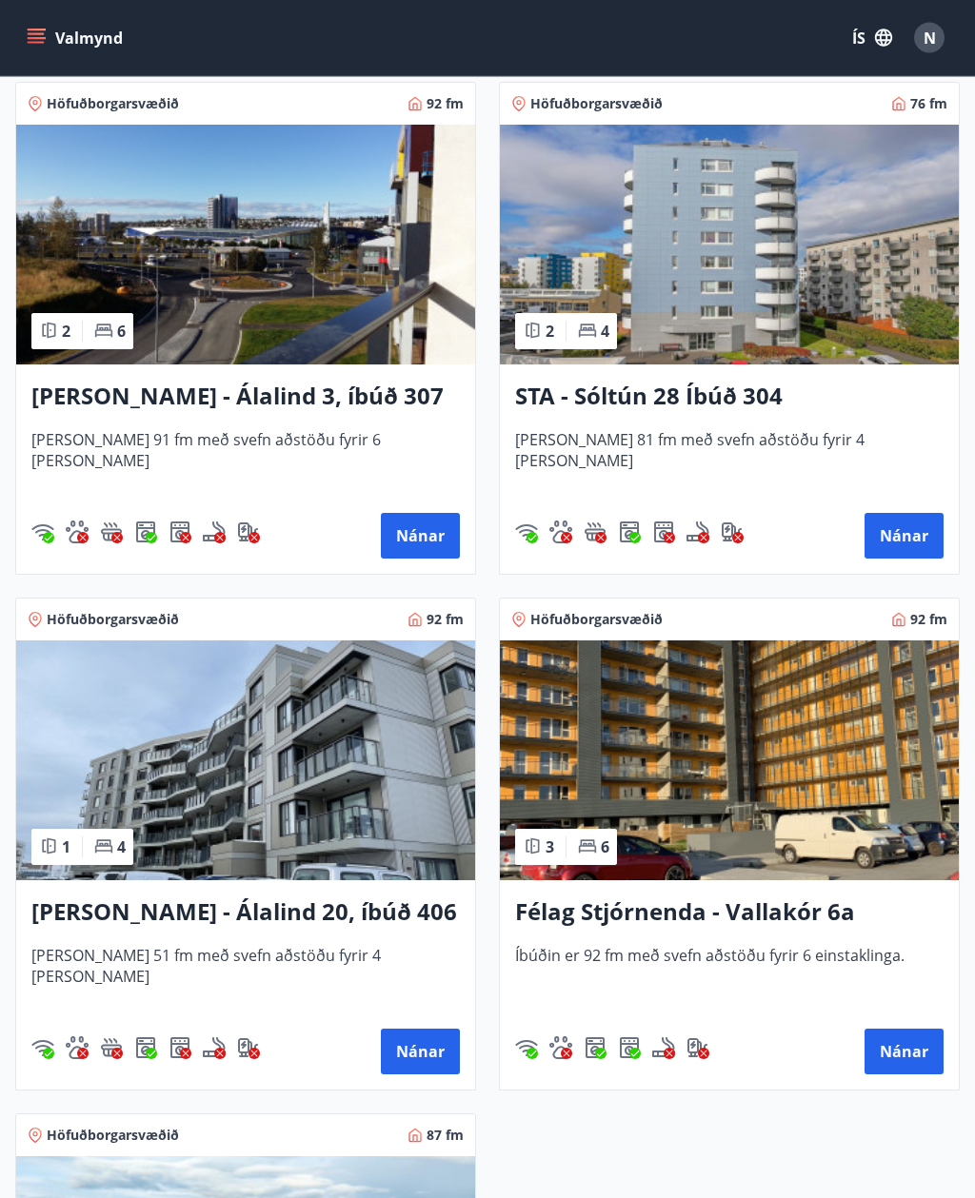
scroll to position [386, 0]
click at [841, 765] on img at bounding box center [729, 761] width 459 height 240
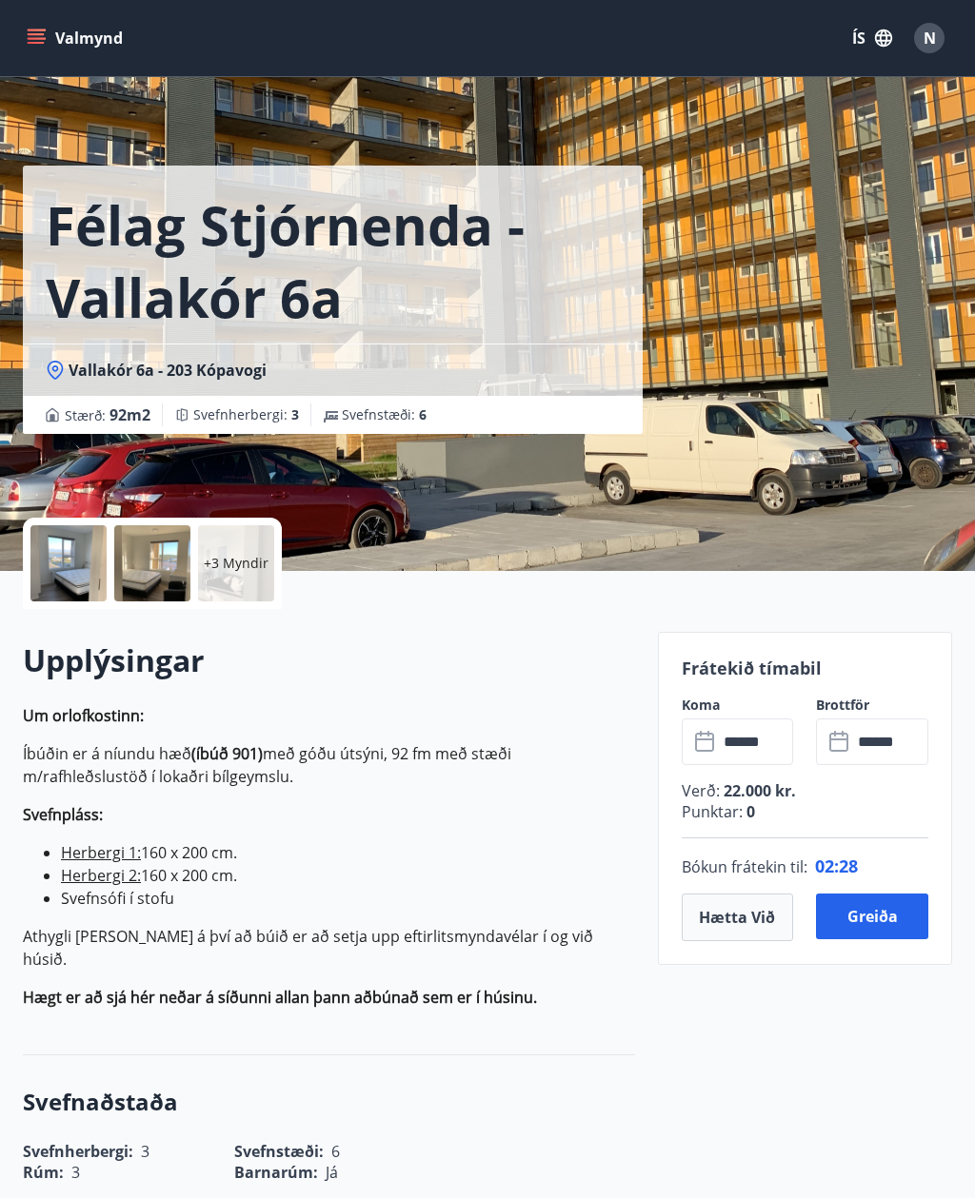
click at [88, 562] on div at bounding box center [68, 563] width 76 height 76
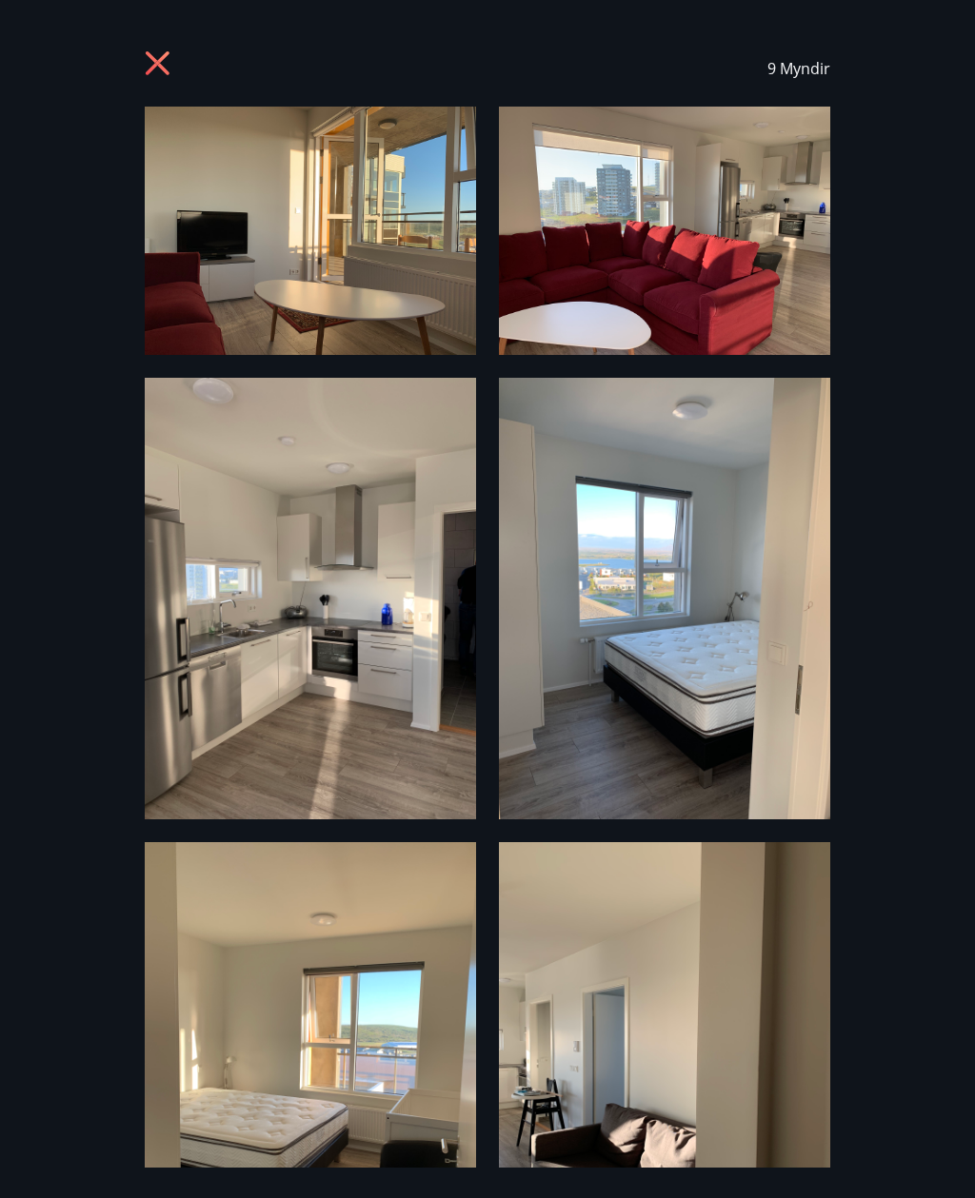
click at [168, 72] on icon at bounding box center [158, 63] width 24 height 24
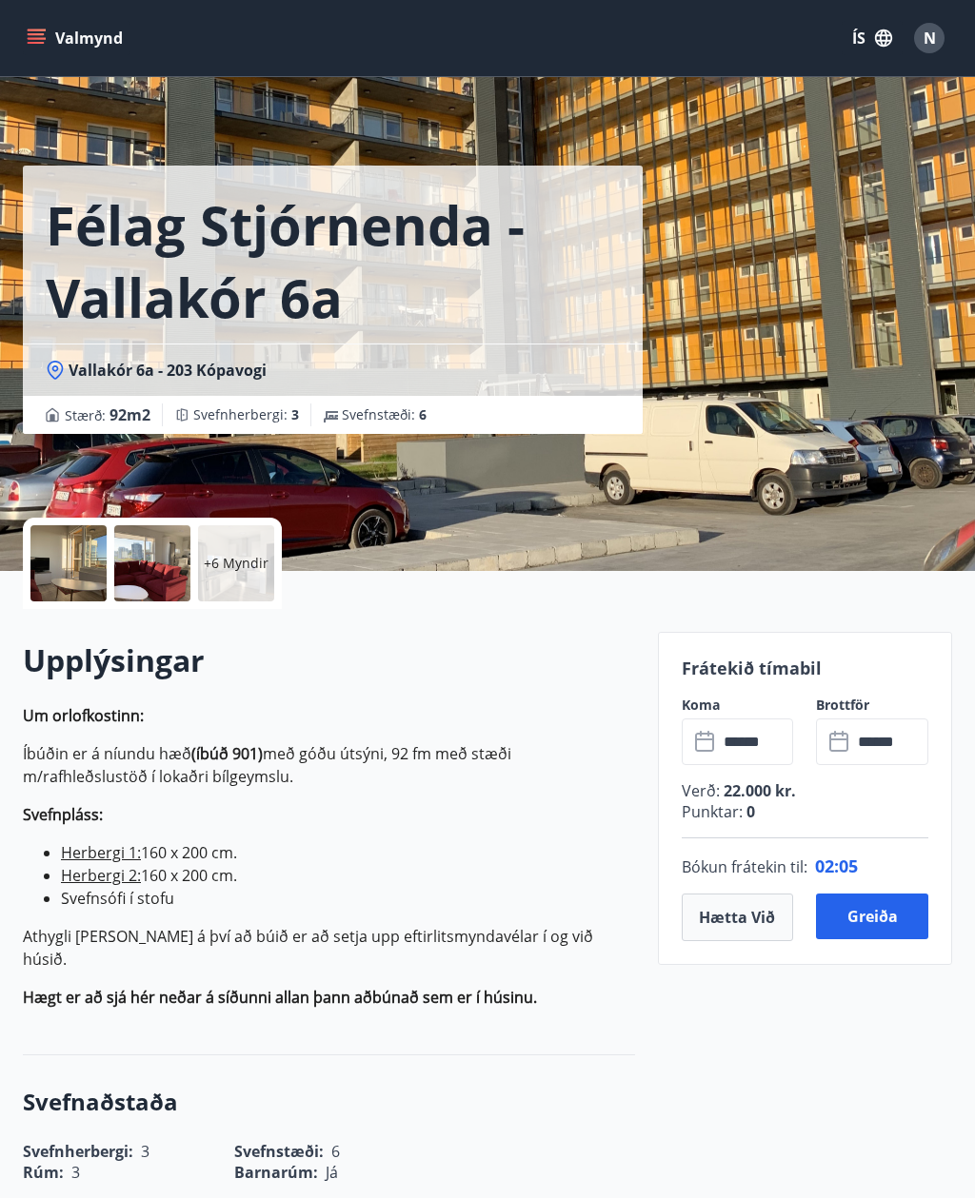
click at [240, 585] on div "+6 Myndir" at bounding box center [236, 563] width 76 height 76
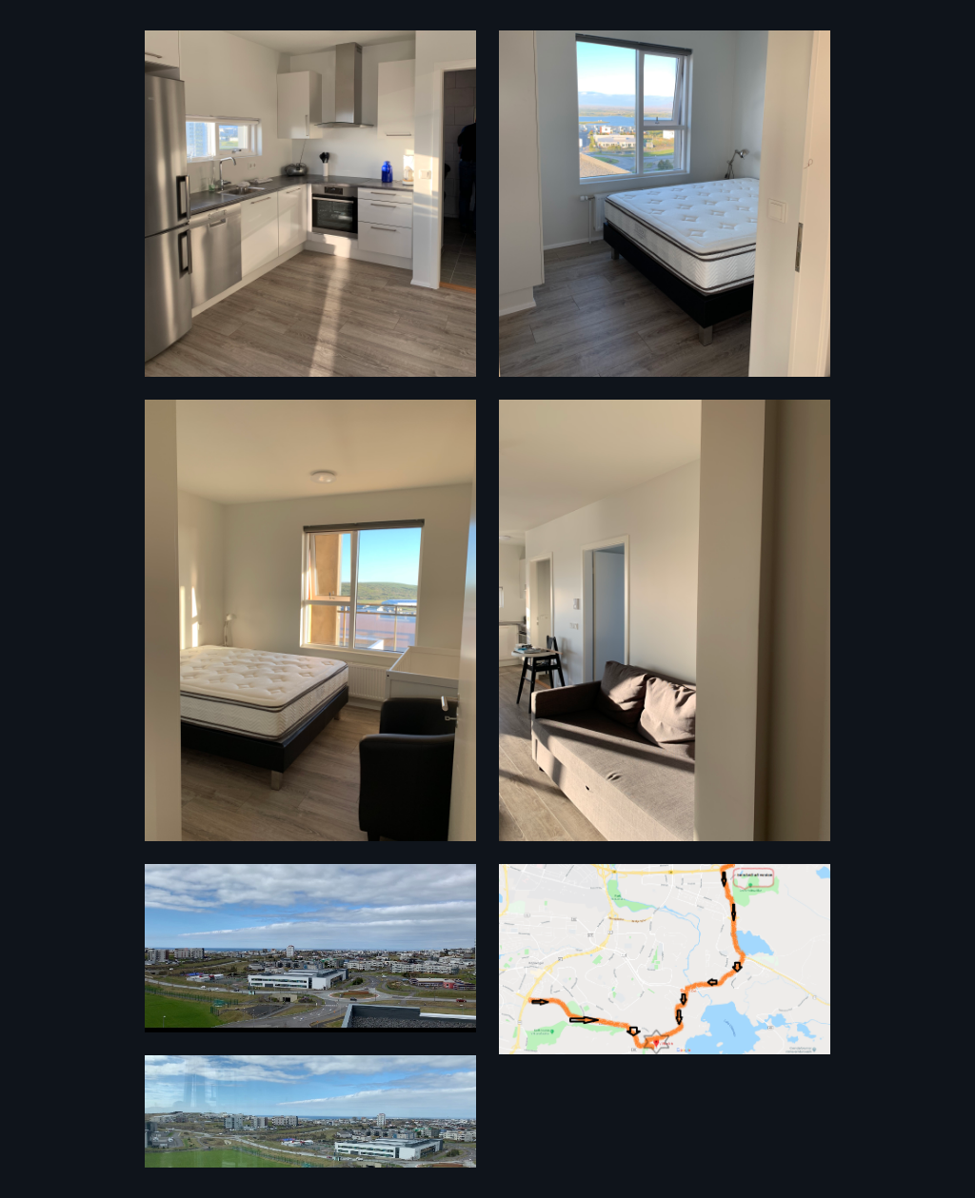
scroll to position [442, 0]
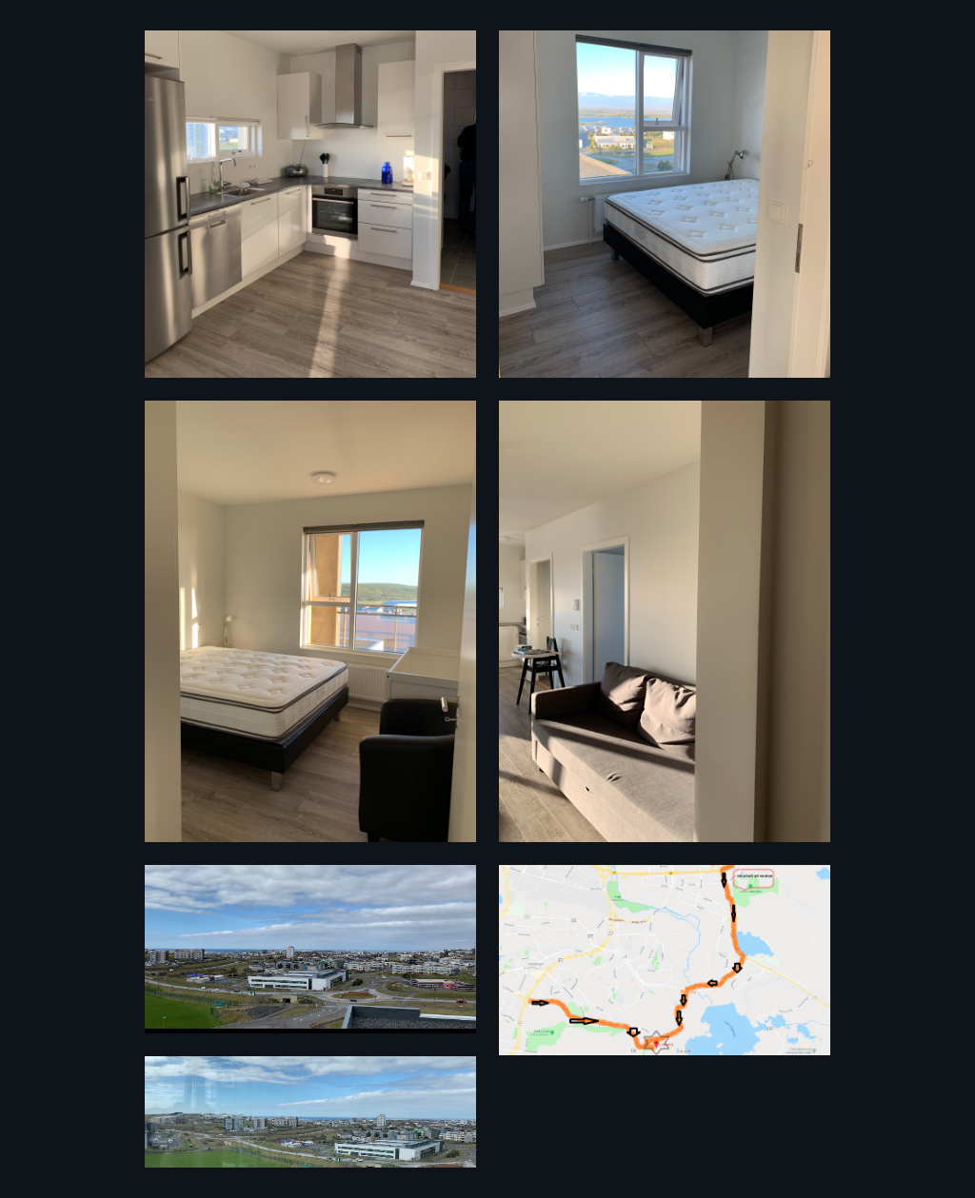
click at [404, 973] on img at bounding box center [310, 949] width 331 height 168
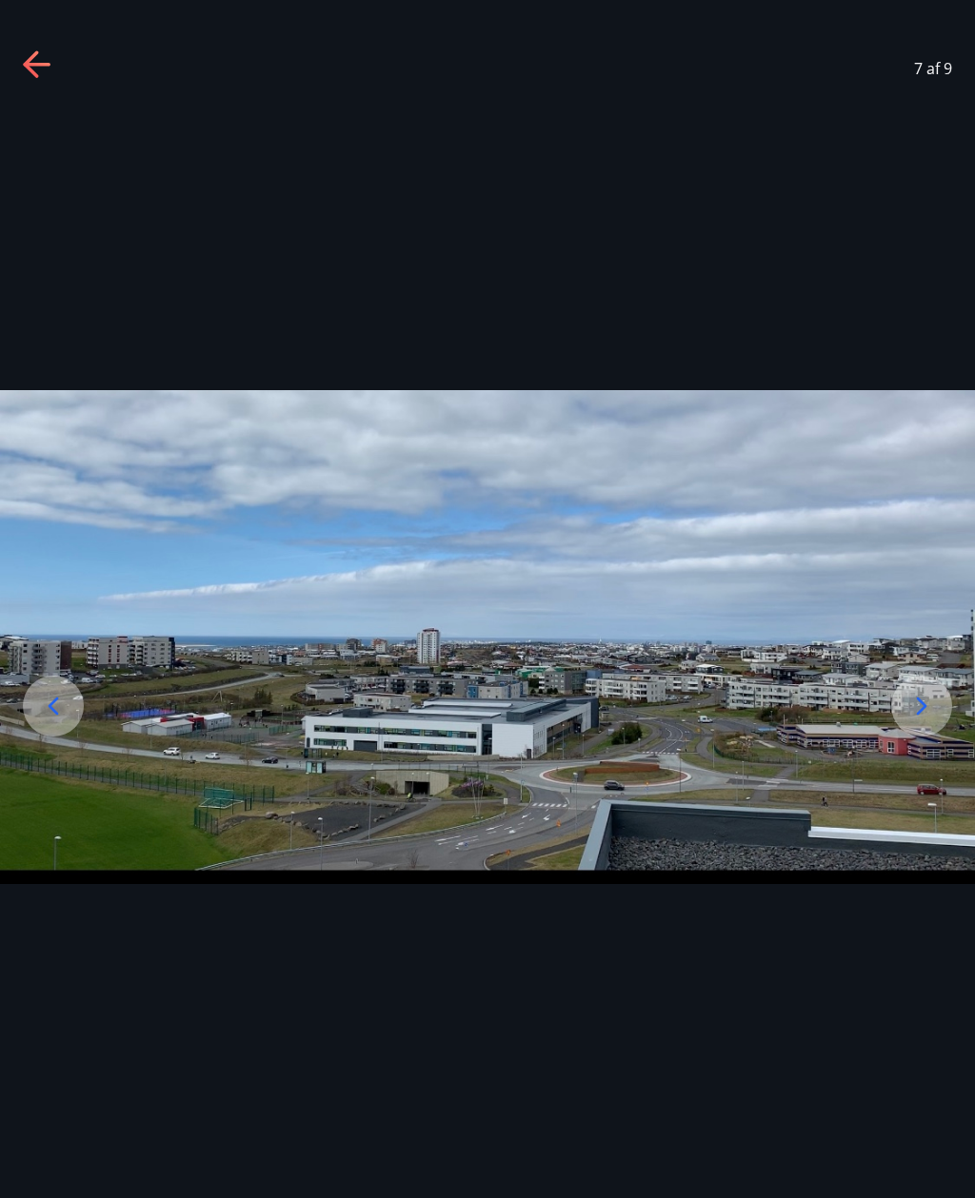
click at [53, 715] on icon at bounding box center [54, 706] width 10 height 18
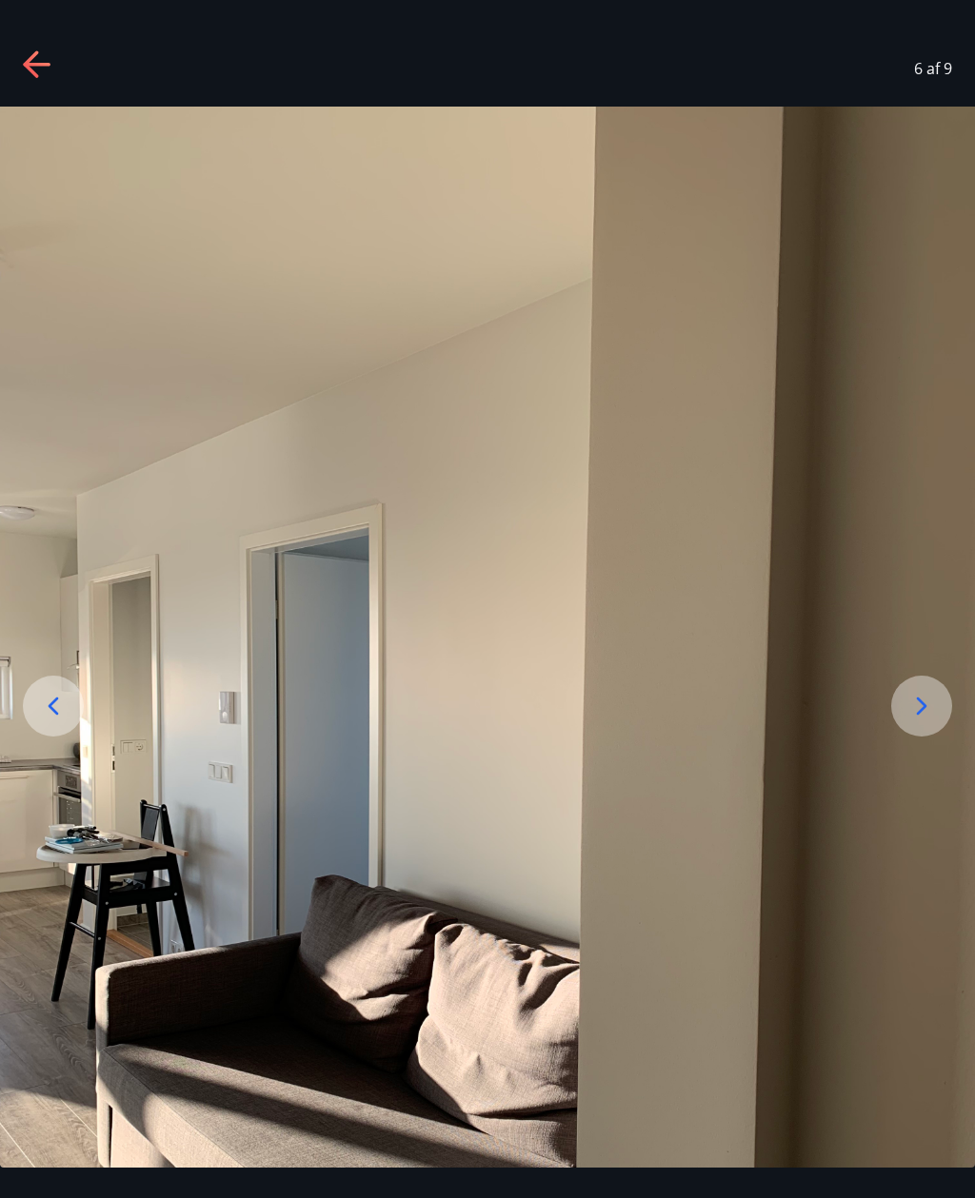
click at [55, 715] on icon at bounding box center [54, 706] width 10 height 18
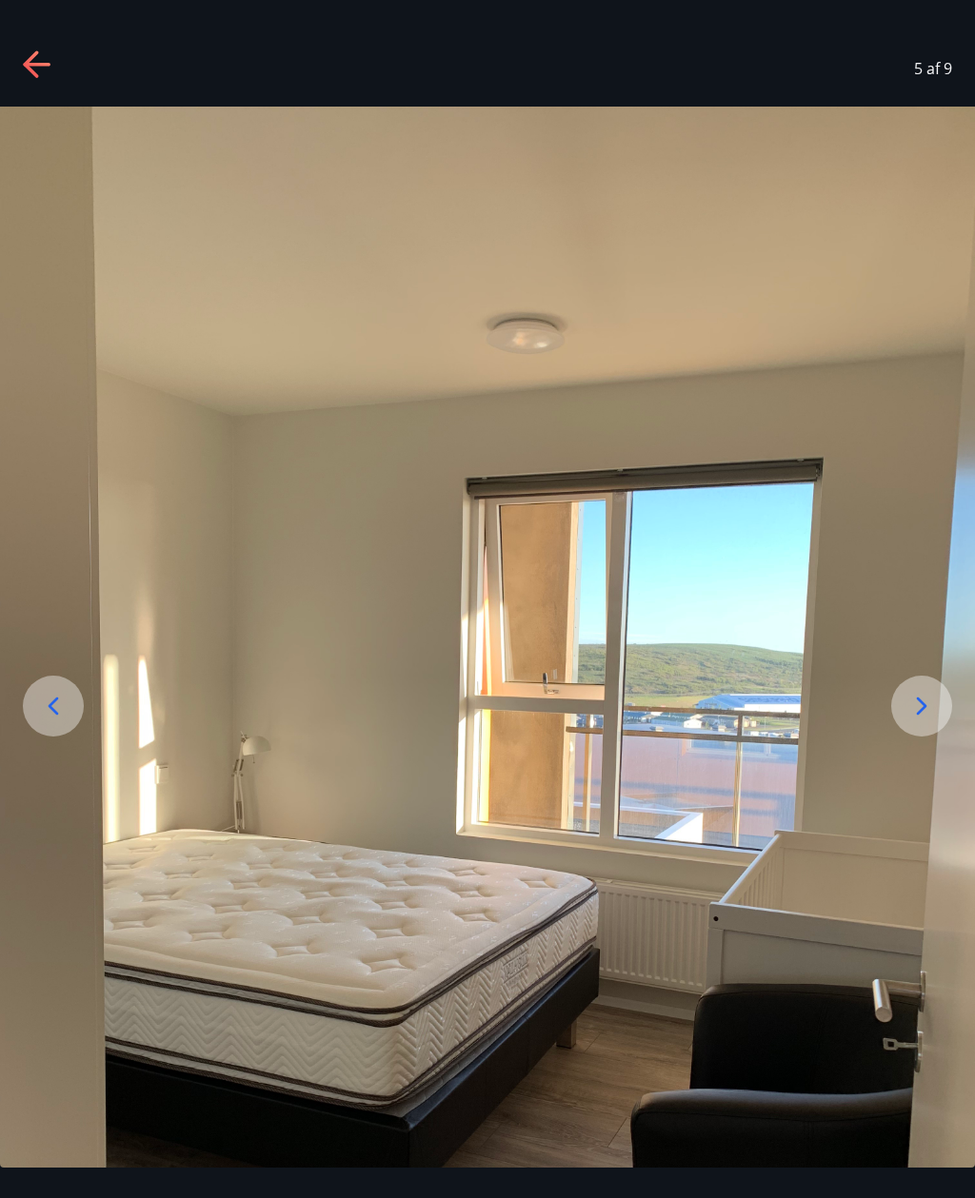
click at [58, 722] on icon at bounding box center [53, 706] width 30 height 30
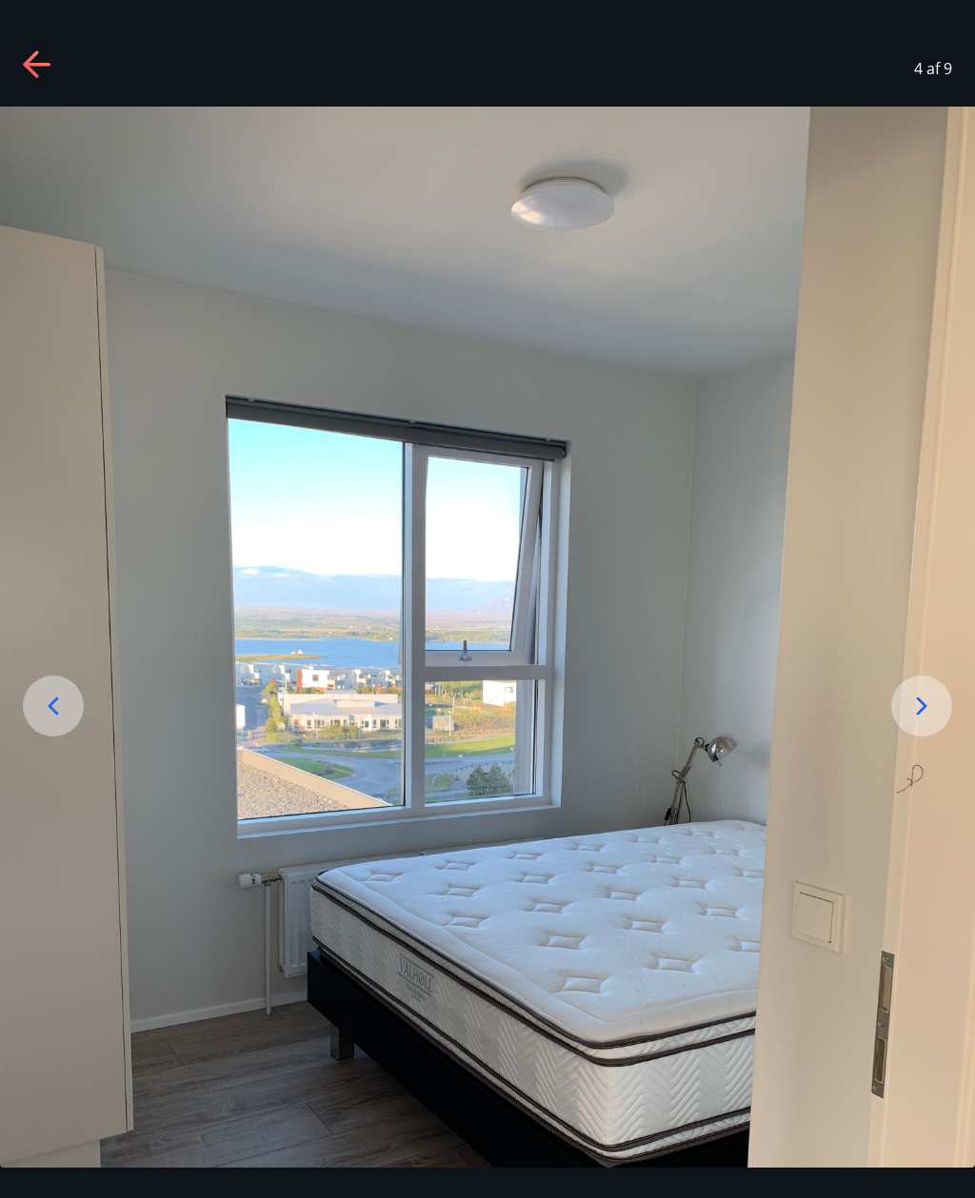
click at [57, 722] on icon at bounding box center [53, 706] width 30 height 30
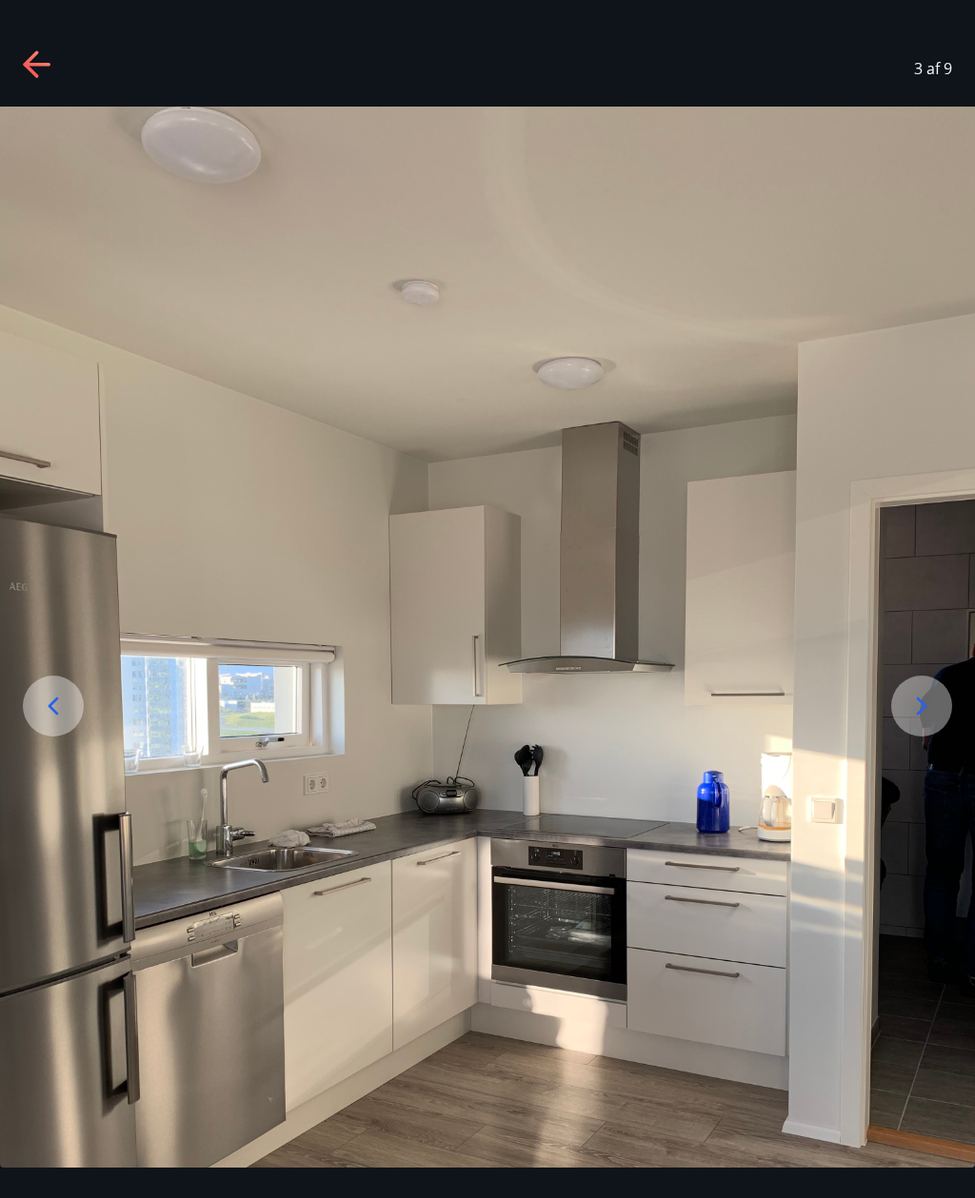
click at [43, 722] on icon at bounding box center [53, 706] width 30 height 30
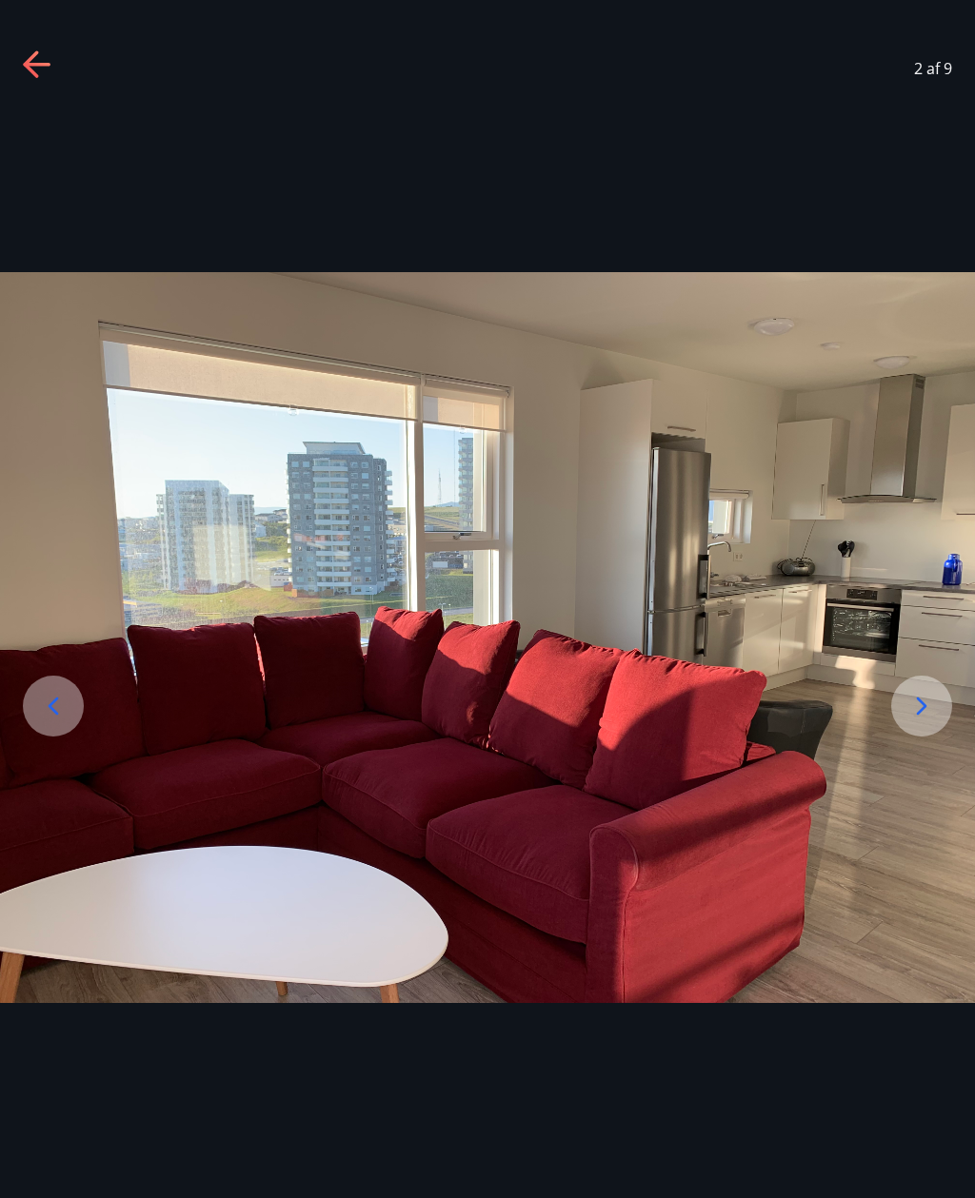
click at [33, 727] on div at bounding box center [53, 706] width 61 height 61
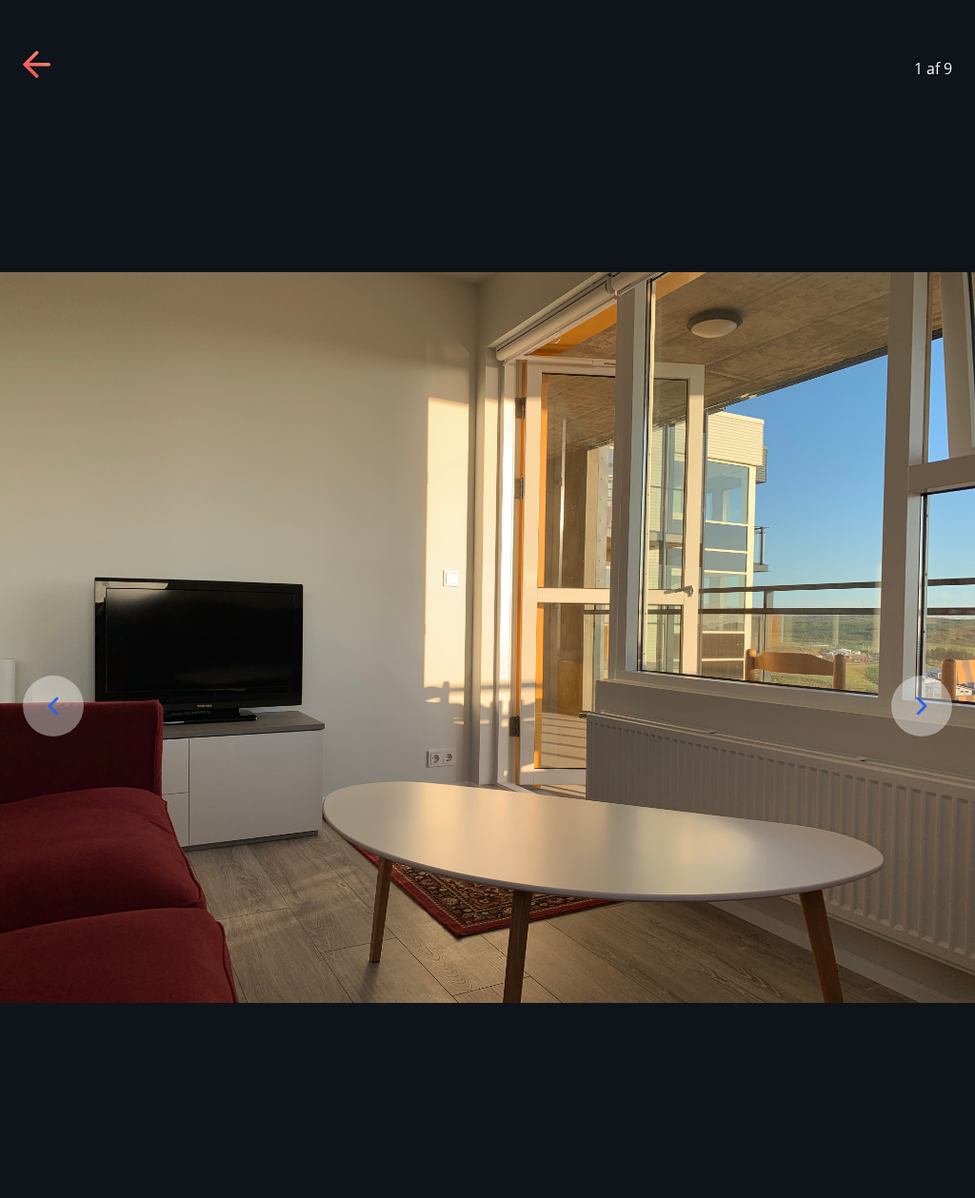
click at [48, 722] on icon at bounding box center [53, 706] width 30 height 30
click at [60, 722] on icon at bounding box center [53, 706] width 30 height 30
click at [908, 737] on div at bounding box center [921, 706] width 61 height 61
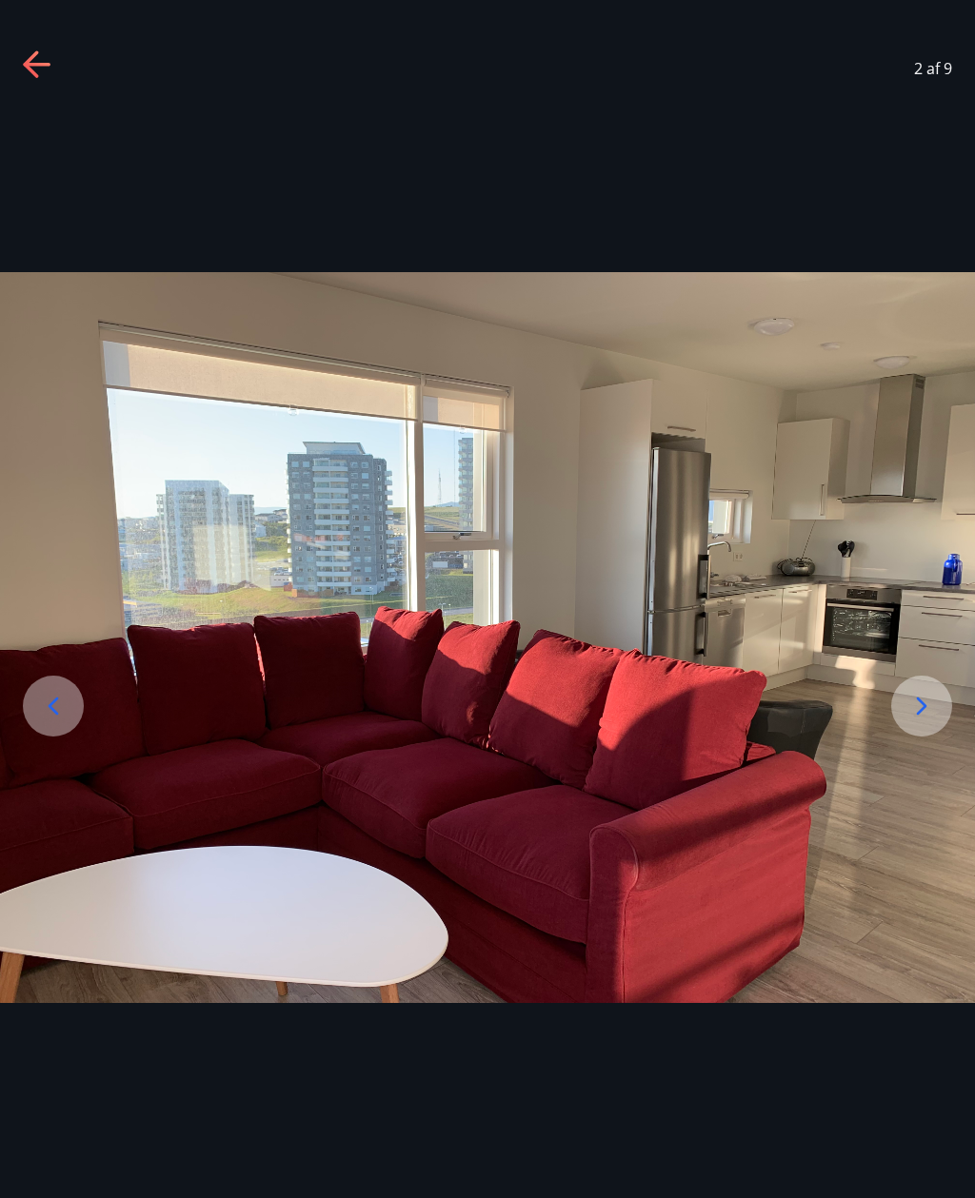
click at [925, 722] on icon at bounding box center [921, 706] width 30 height 30
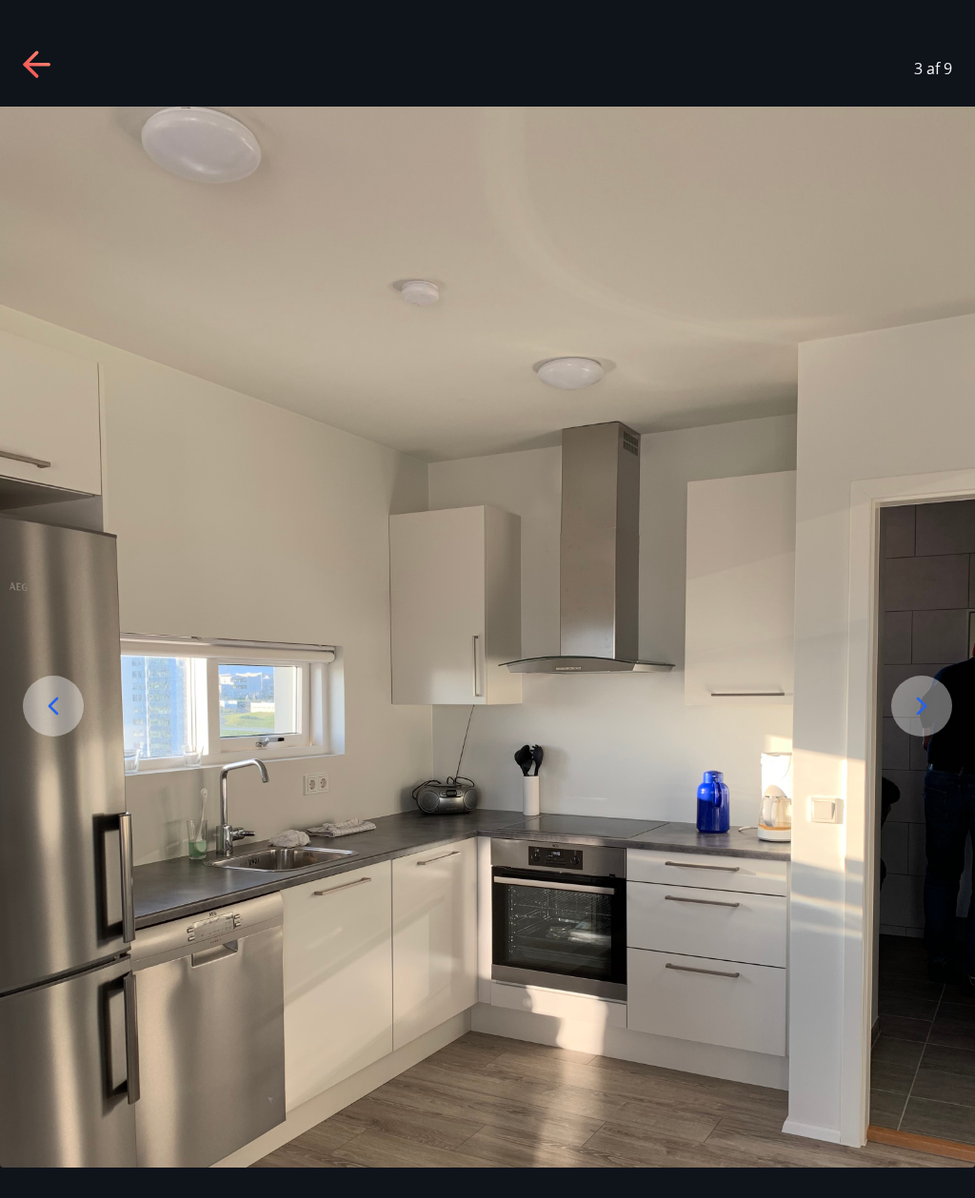
click at [930, 722] on icon at bounding box center [921, 706] width 30 height 30
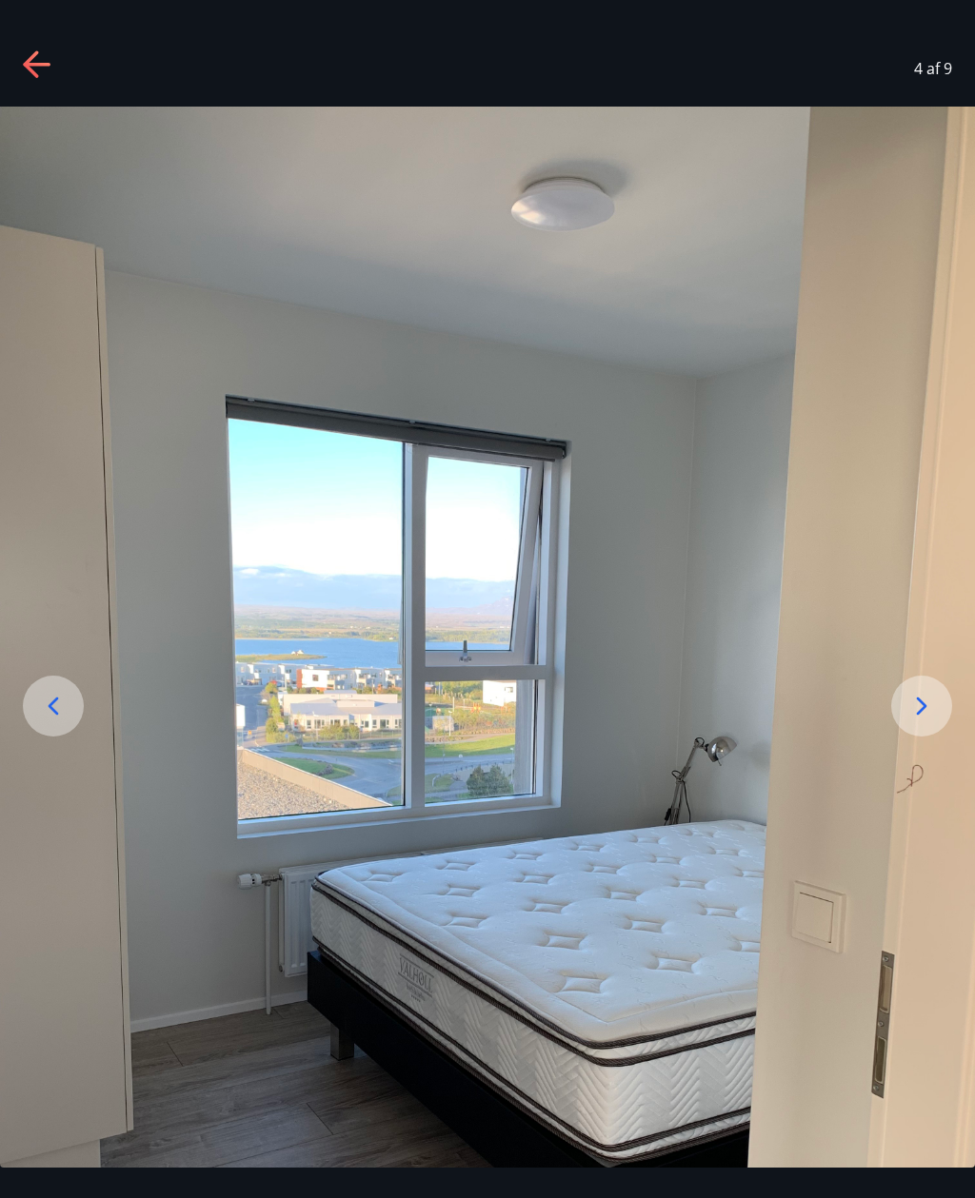
click at [931, 722] on icon at bounding box center [921, 706] width 30 height 30
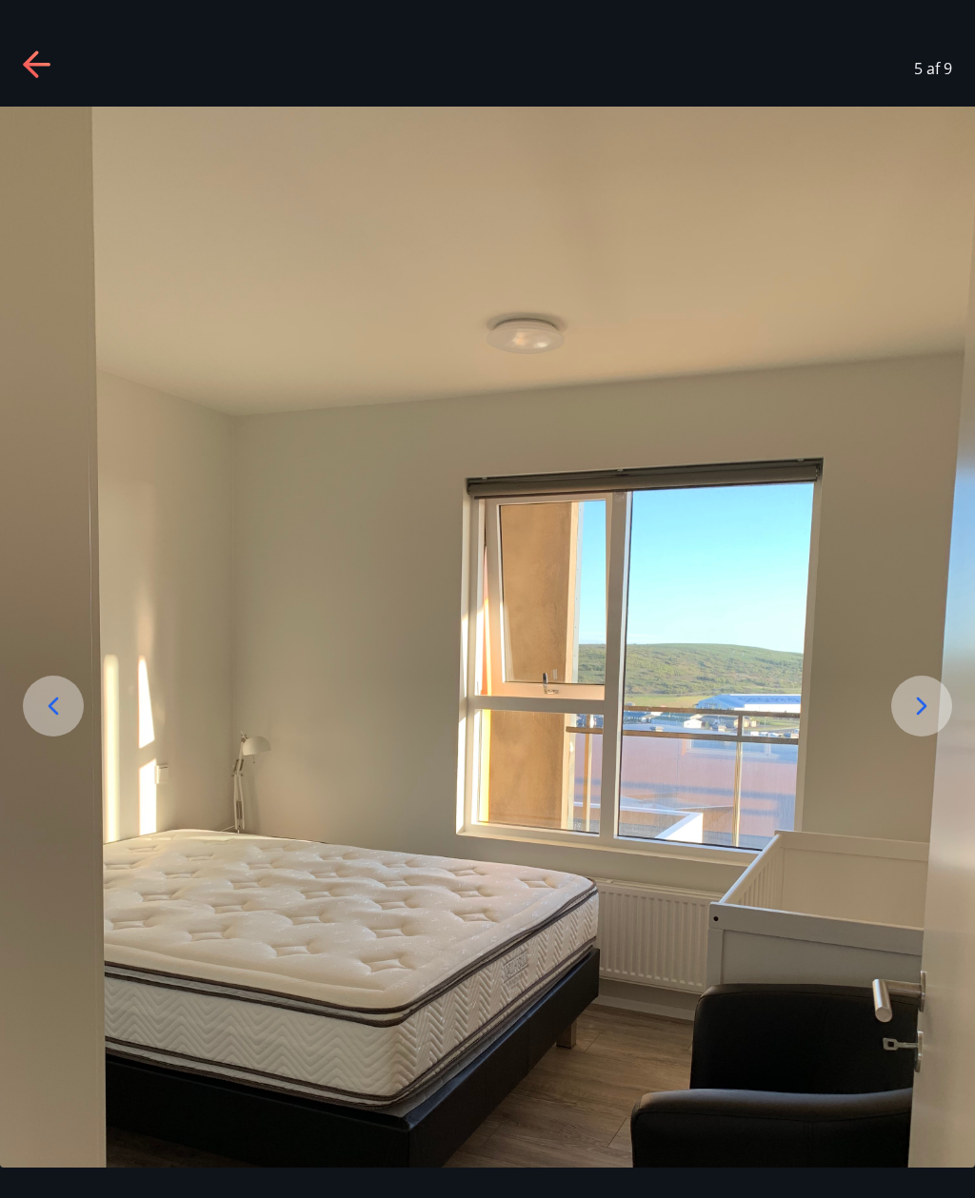
click at [929, 722] on icon at bounding box center [921, 706] width 30 height 30
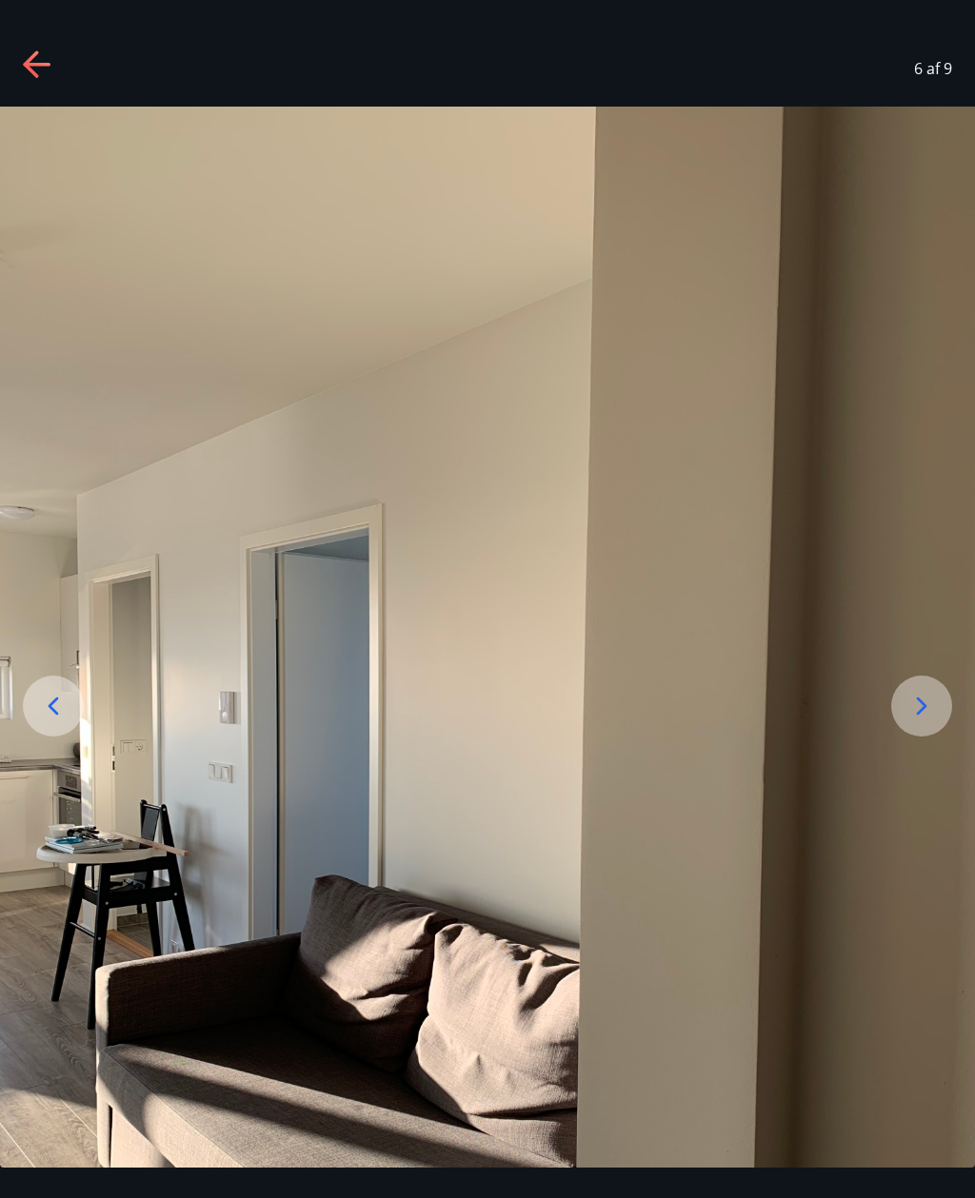
click at [937, 722] on icon at bounding box center [921, 706] width 30 height 30
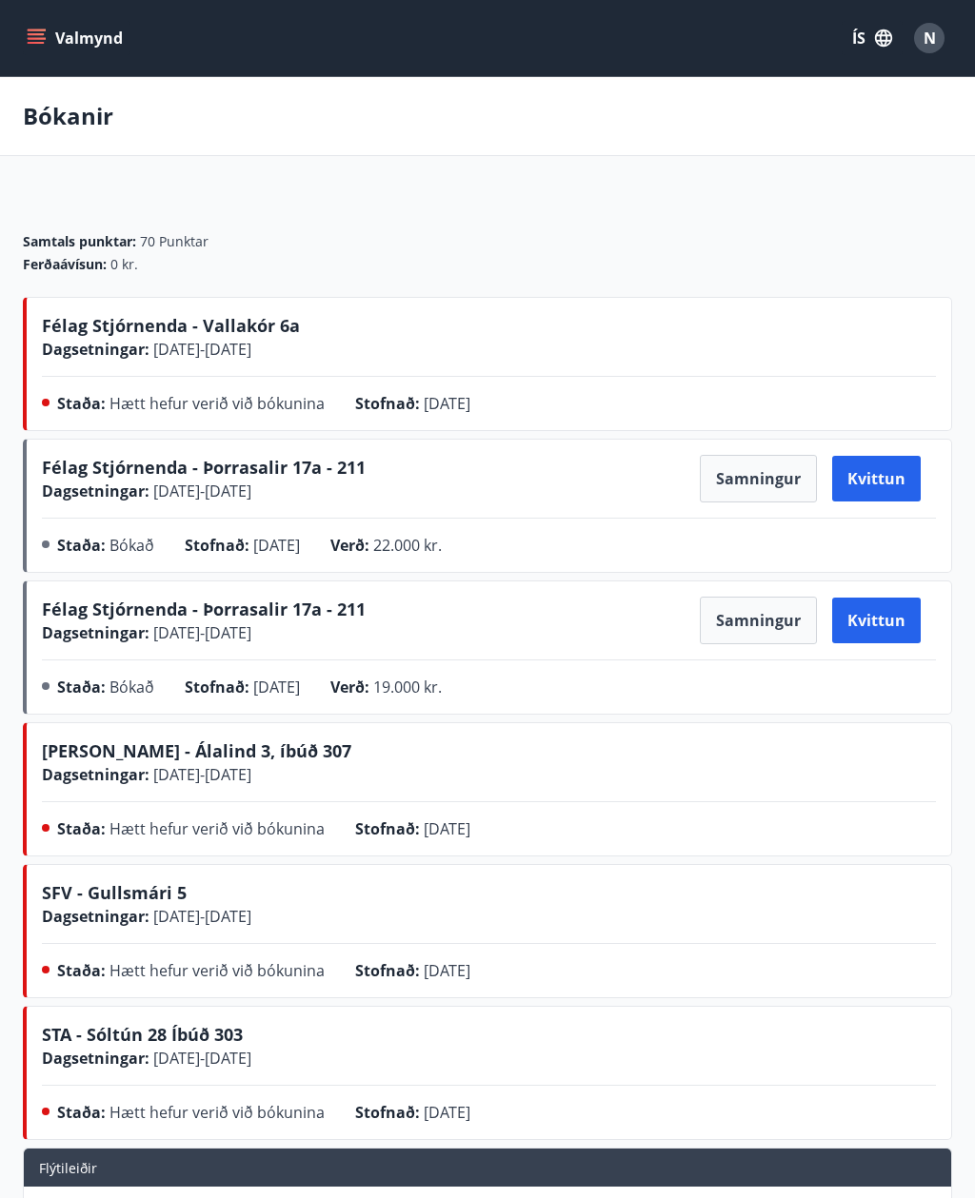
click at [54, 39] on button "Valmynd" at bounding box center [77, 38] width 108 height 34
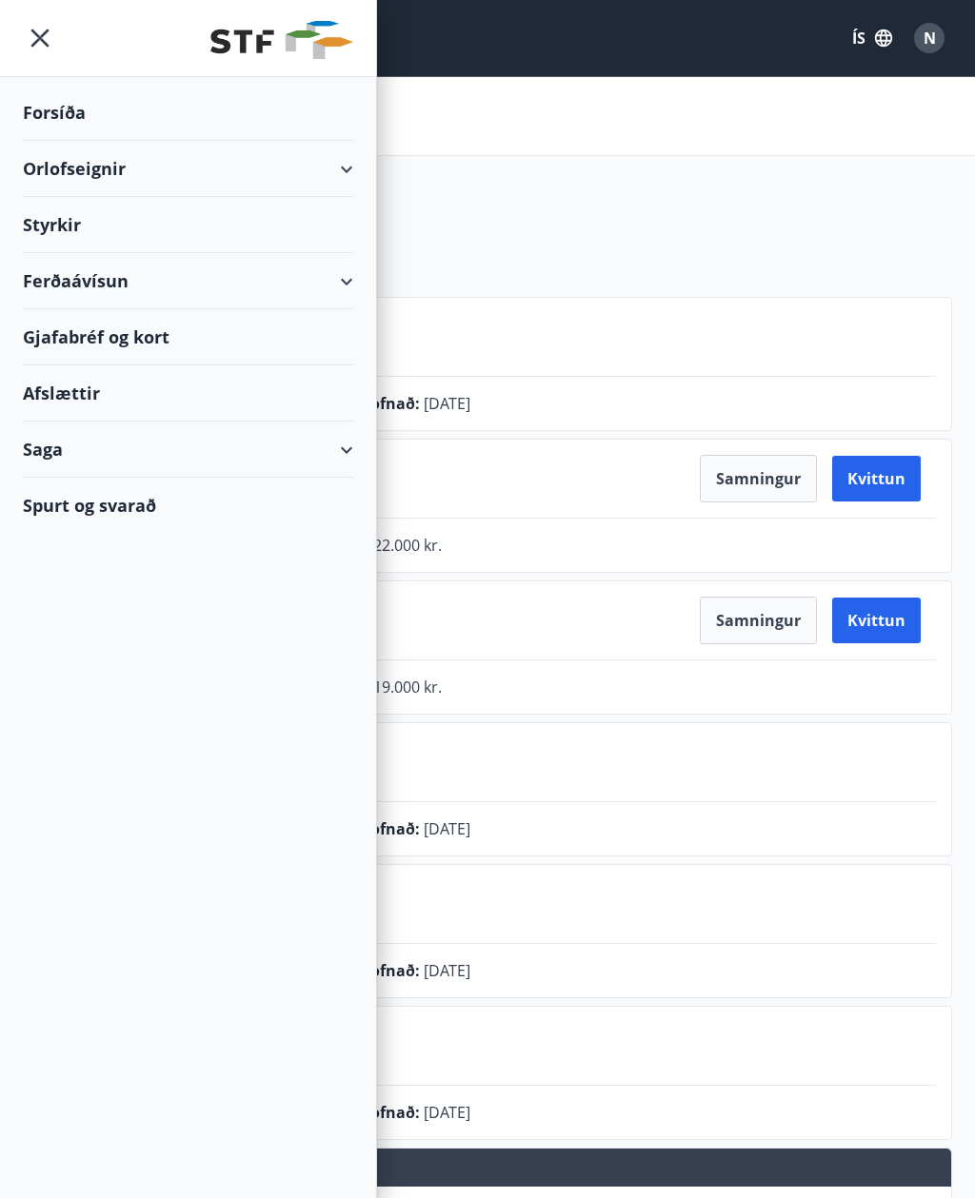
click at [335, 178] on div "Orlofseignir" at bounding box center [188, 169] width 330 height 56
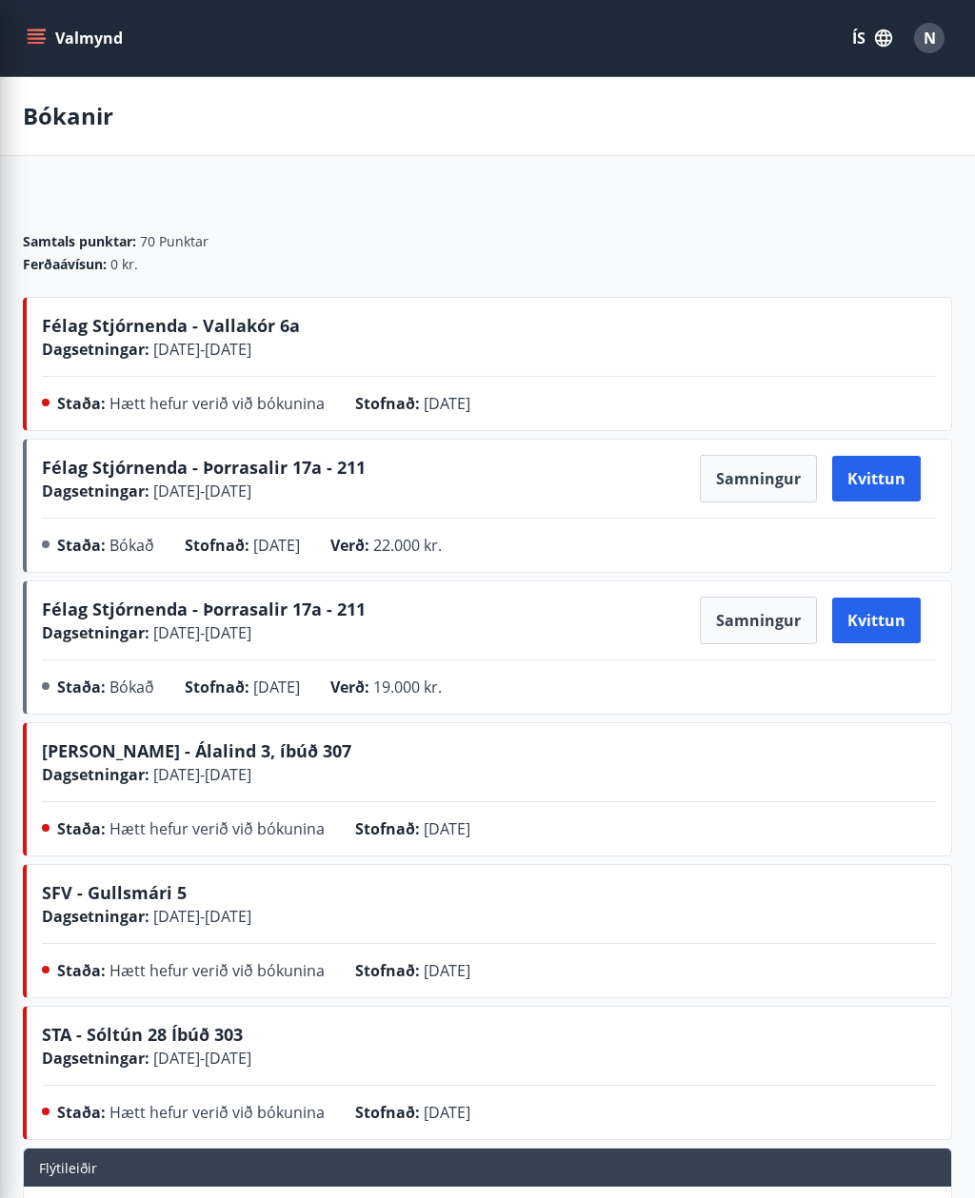
click at [790, 257] on div "Ferðaávísun : 0 kr." at bounding box center [487, 264] width 929 height 19
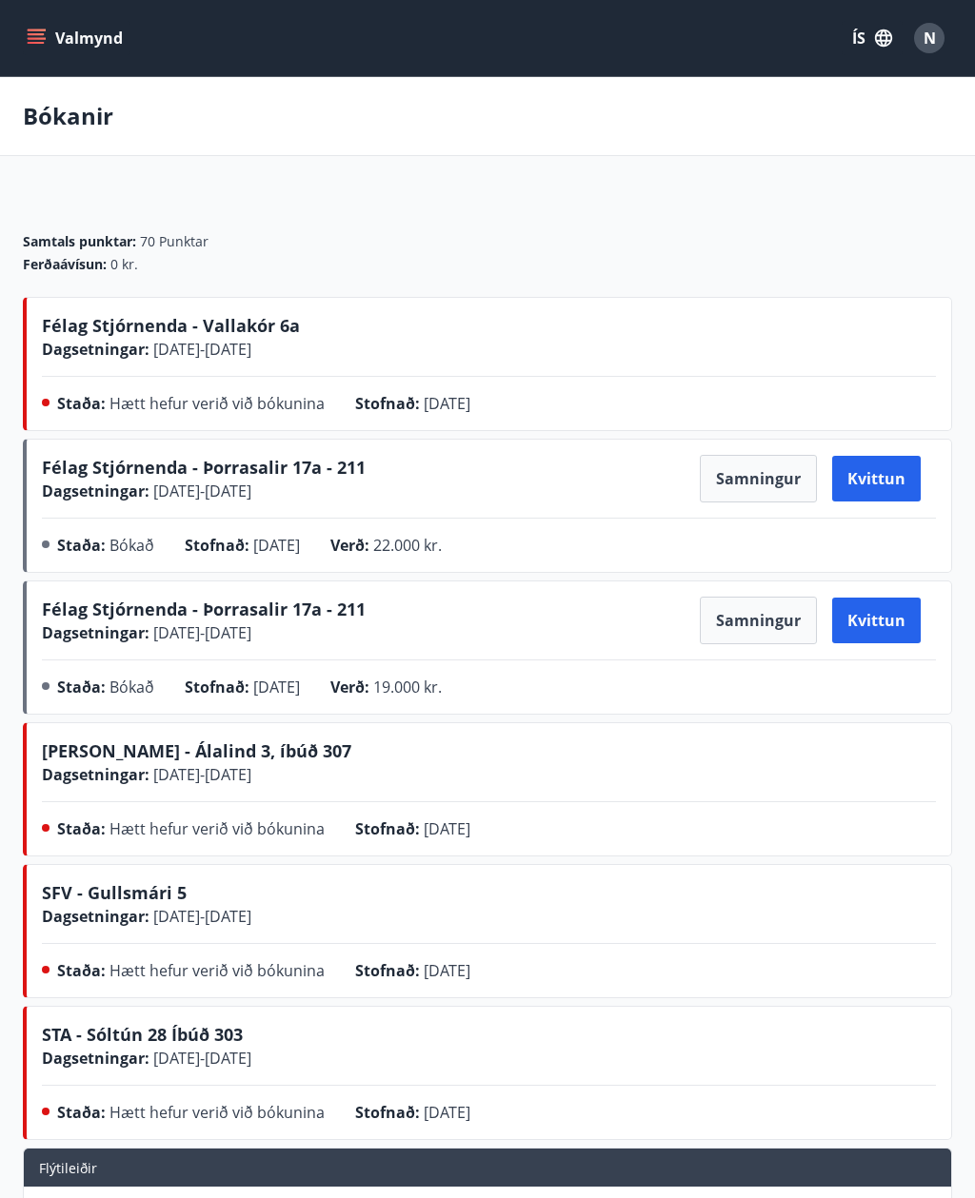
click at [47, 39] on button "Valmynd" at bounding box center [77, 38] width 108 height 34
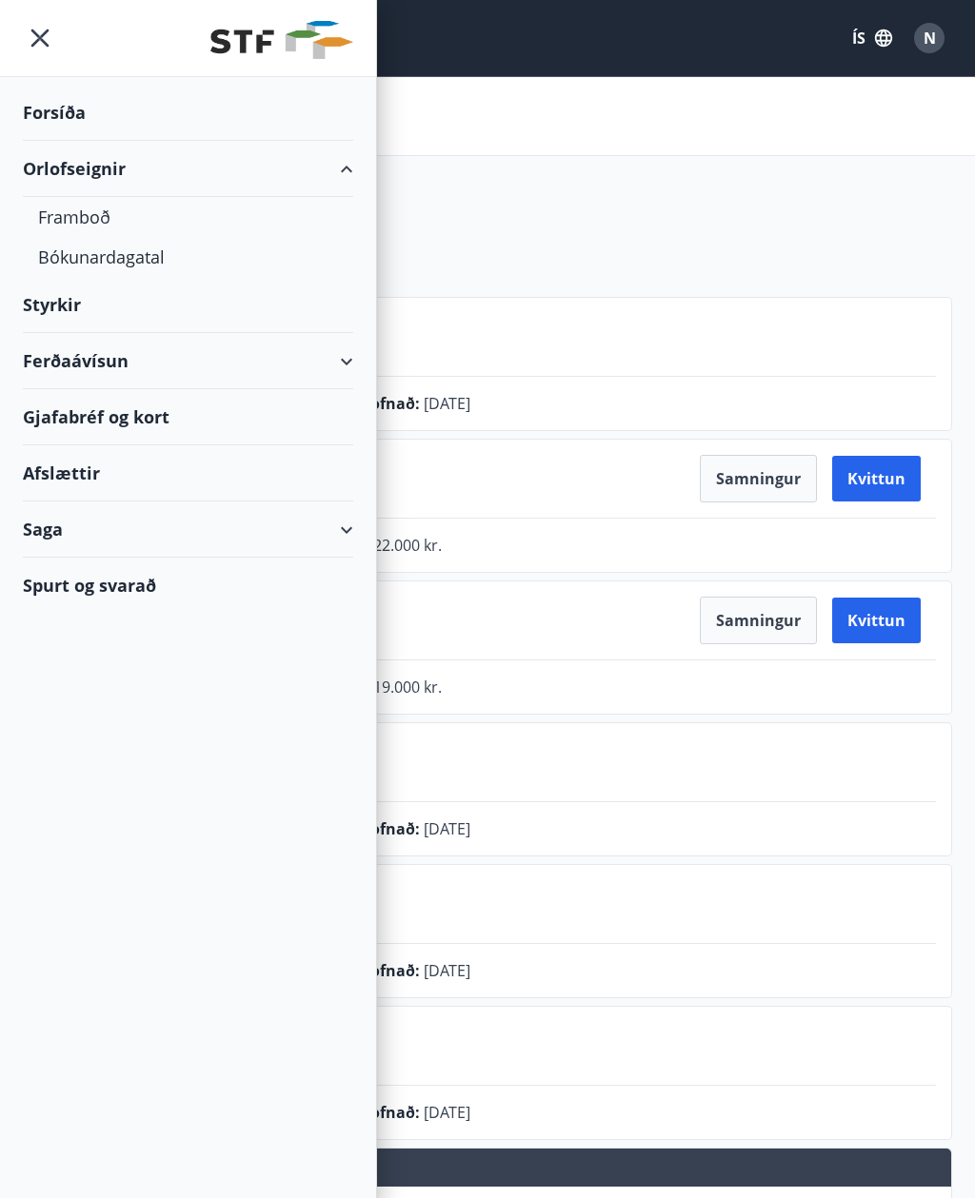
click at [67, 123] on div "Forsíða" at bounding box center [188, 113] width 330 height 56
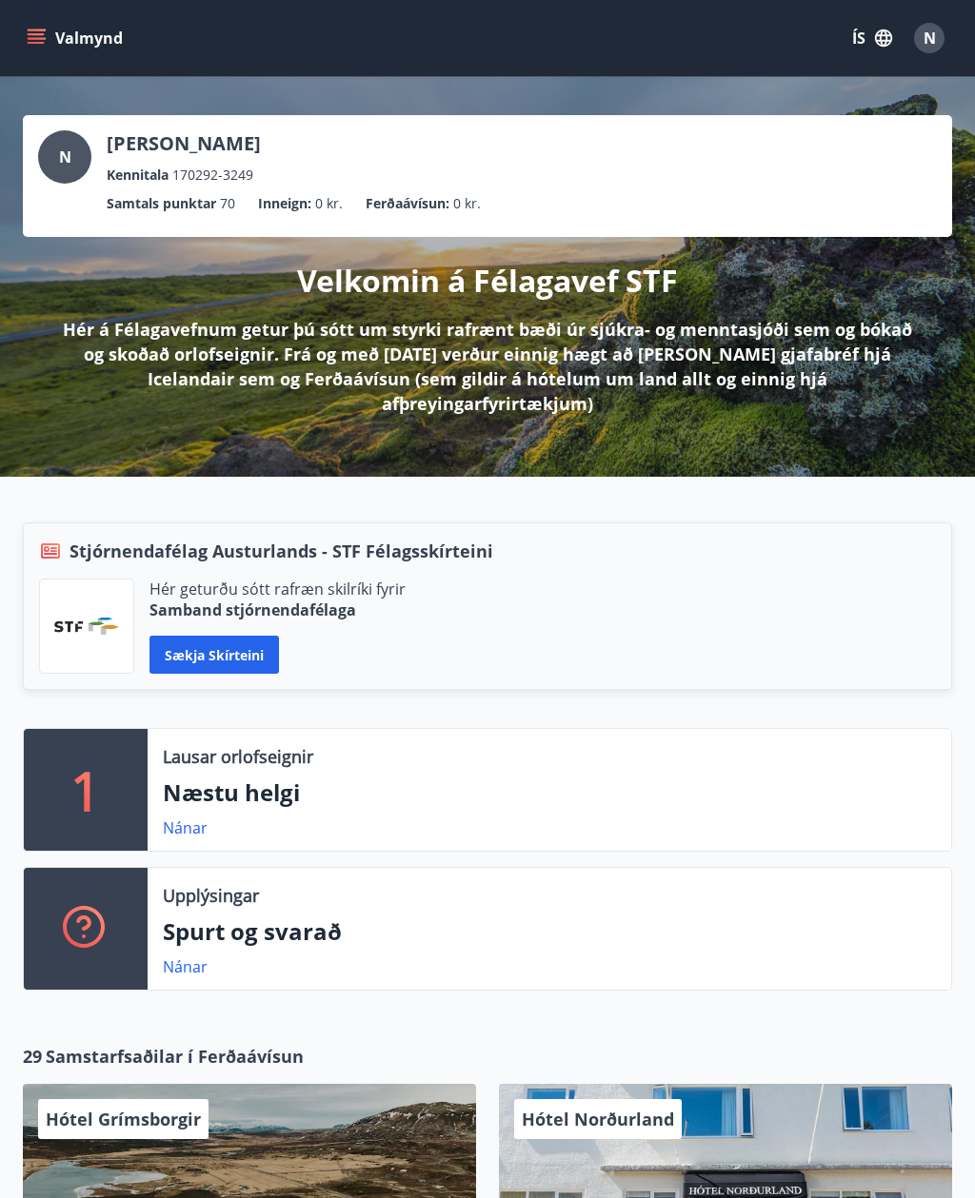
click at [249, 817] on div "Nánar" at bounding box center [549, 828] width 773 height 23
click at [54, 770] on div "1" at bounding box center [86, 790] width 124 height 122
click at [175, 818] on link "Nánar" at bounding box center [185, 828] width 45 height 21
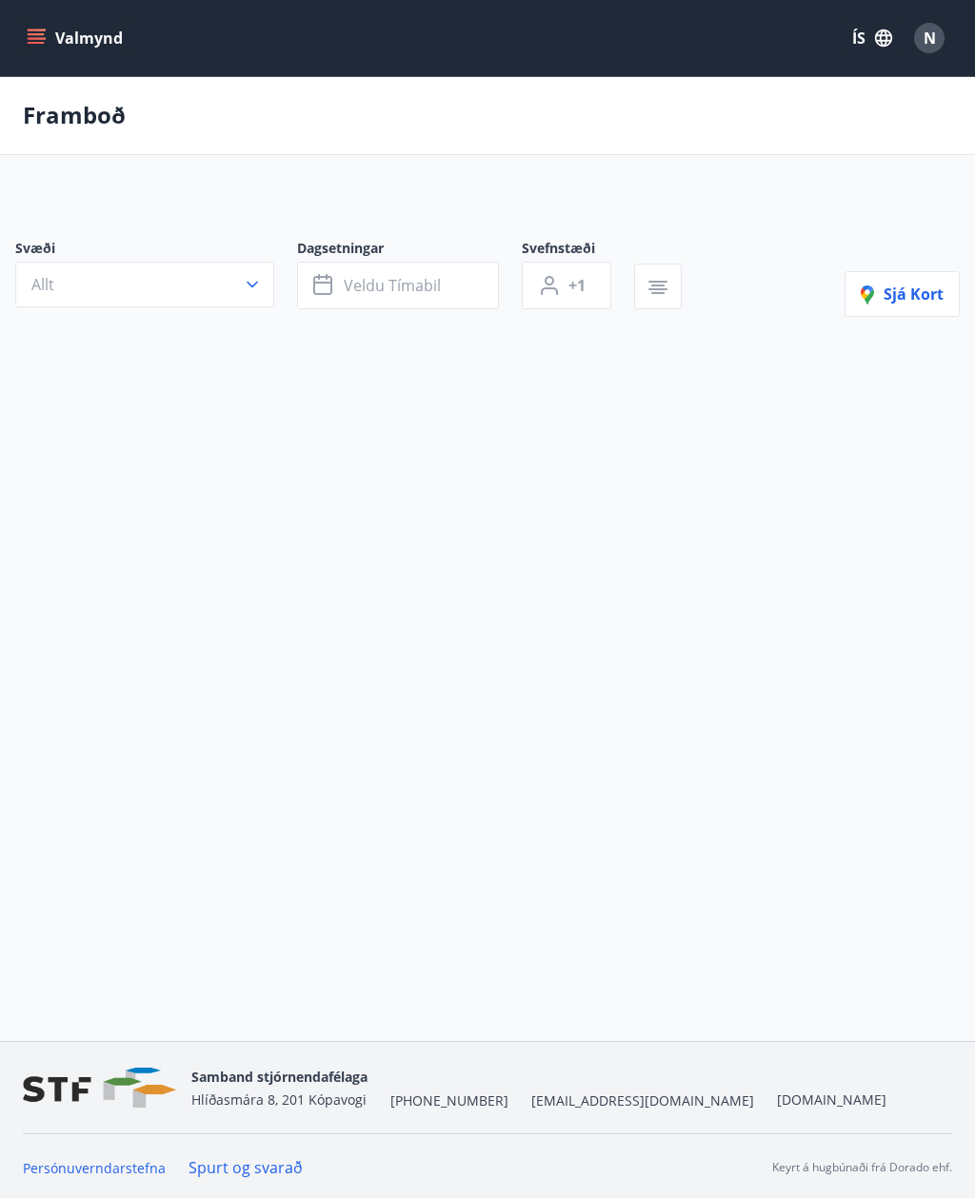
type input "*"
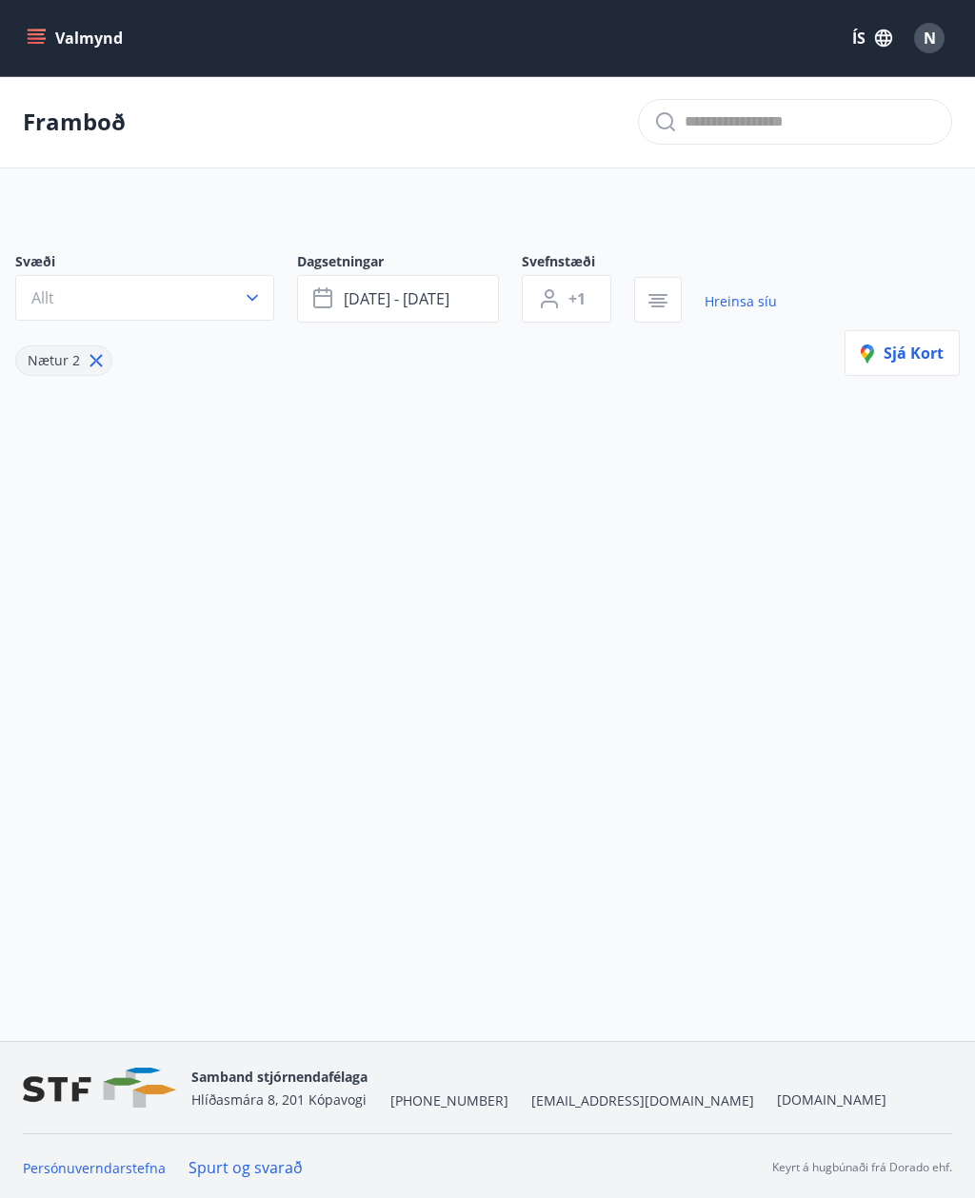
click at [241, 294] on button "Allt" at bounding box center [144, 298] width 259 height 46
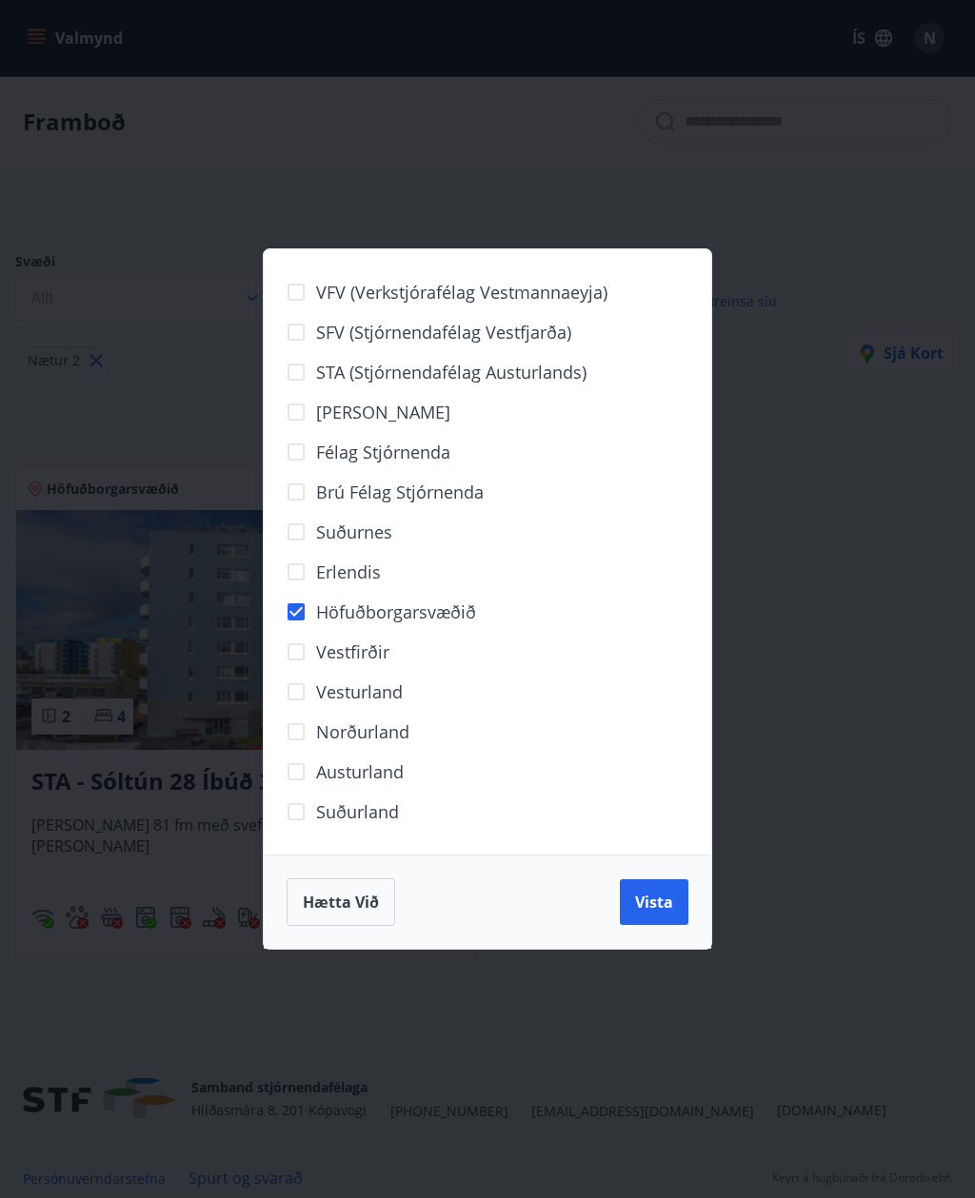
click at [665, 897] on span "Vista" at bounding box center [654, 902] width 38 height 21
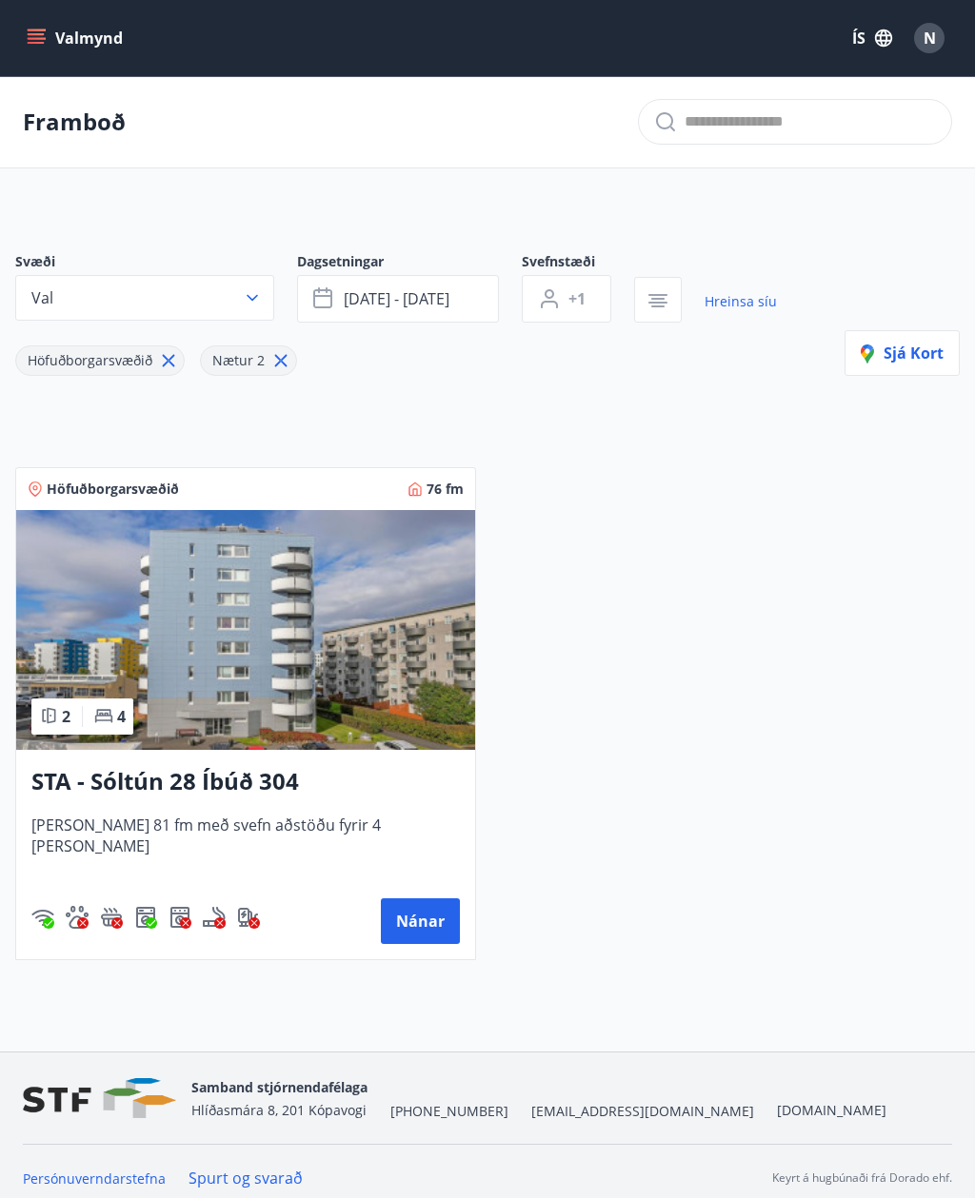
click at [466, 302] on button "[DATE] - [DATE]" at bounding box center [398, 299] width 202 height 48
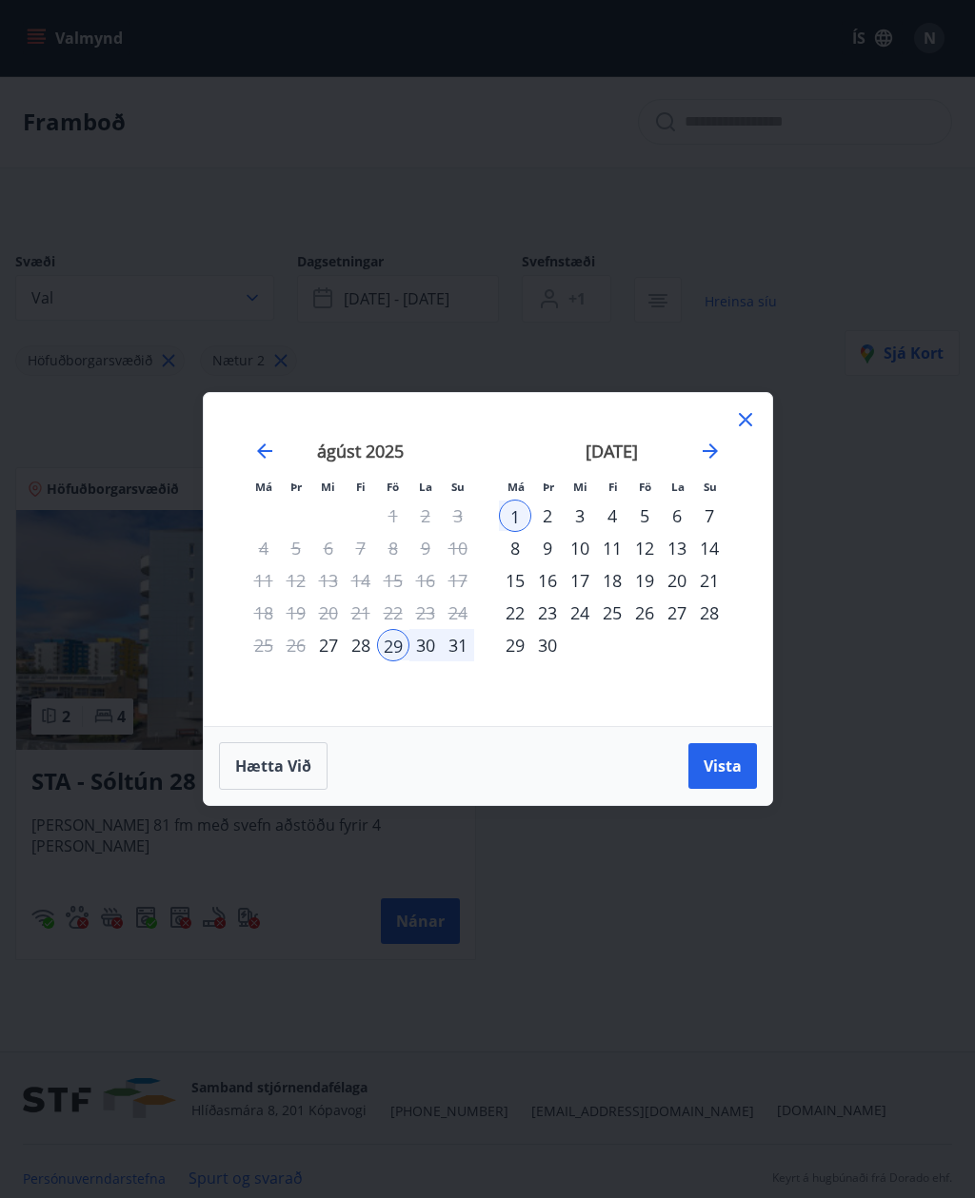
click at [620, 608] on div "25" at bounding box center [612, 613] width 32 height 32
click at [721, 615] on div "28" at bounding box center [709, 613] width 32 height 32
click at [729, 766] on span "Vista" at bounding box center [722, 766] width 38 height 21
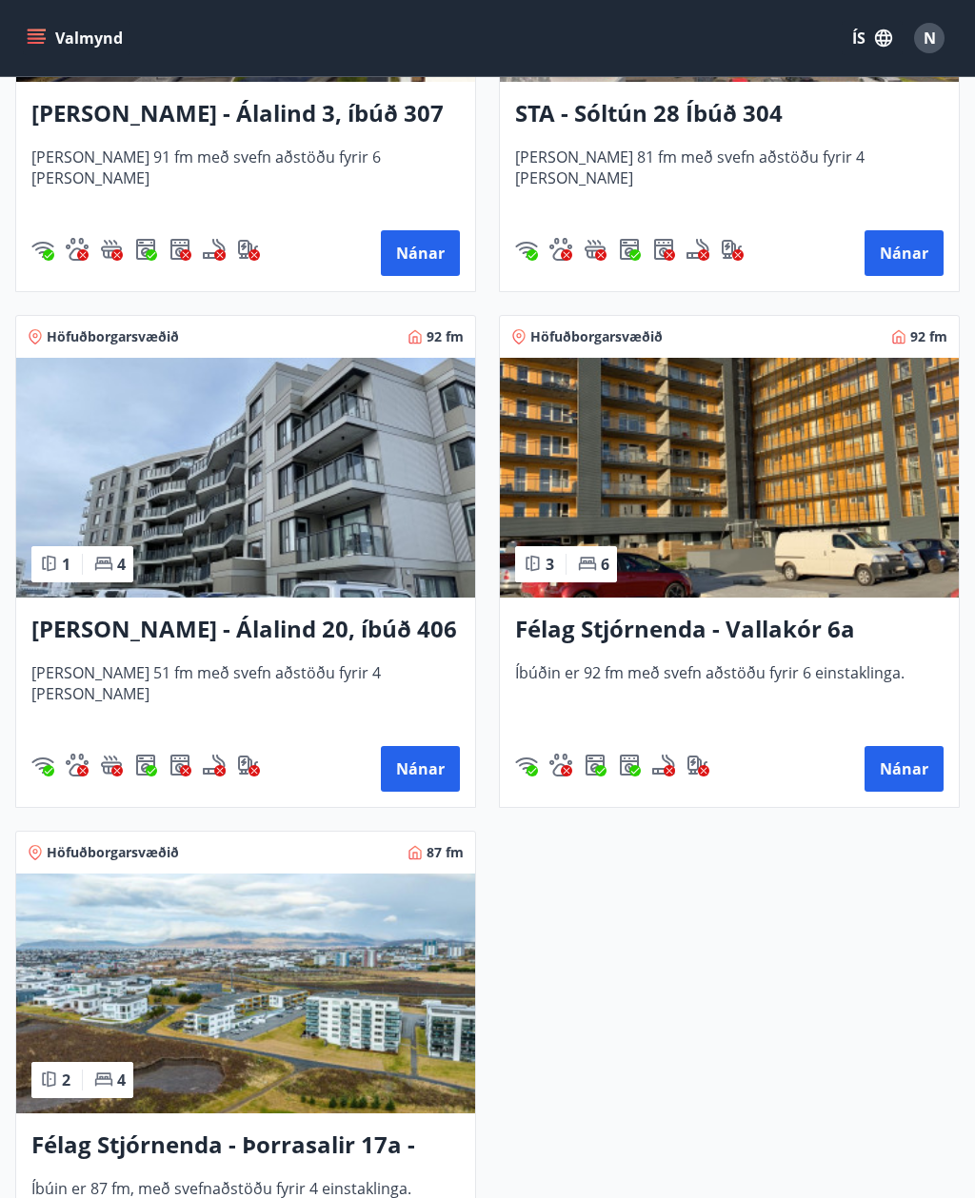
scroll to position [669, 0]
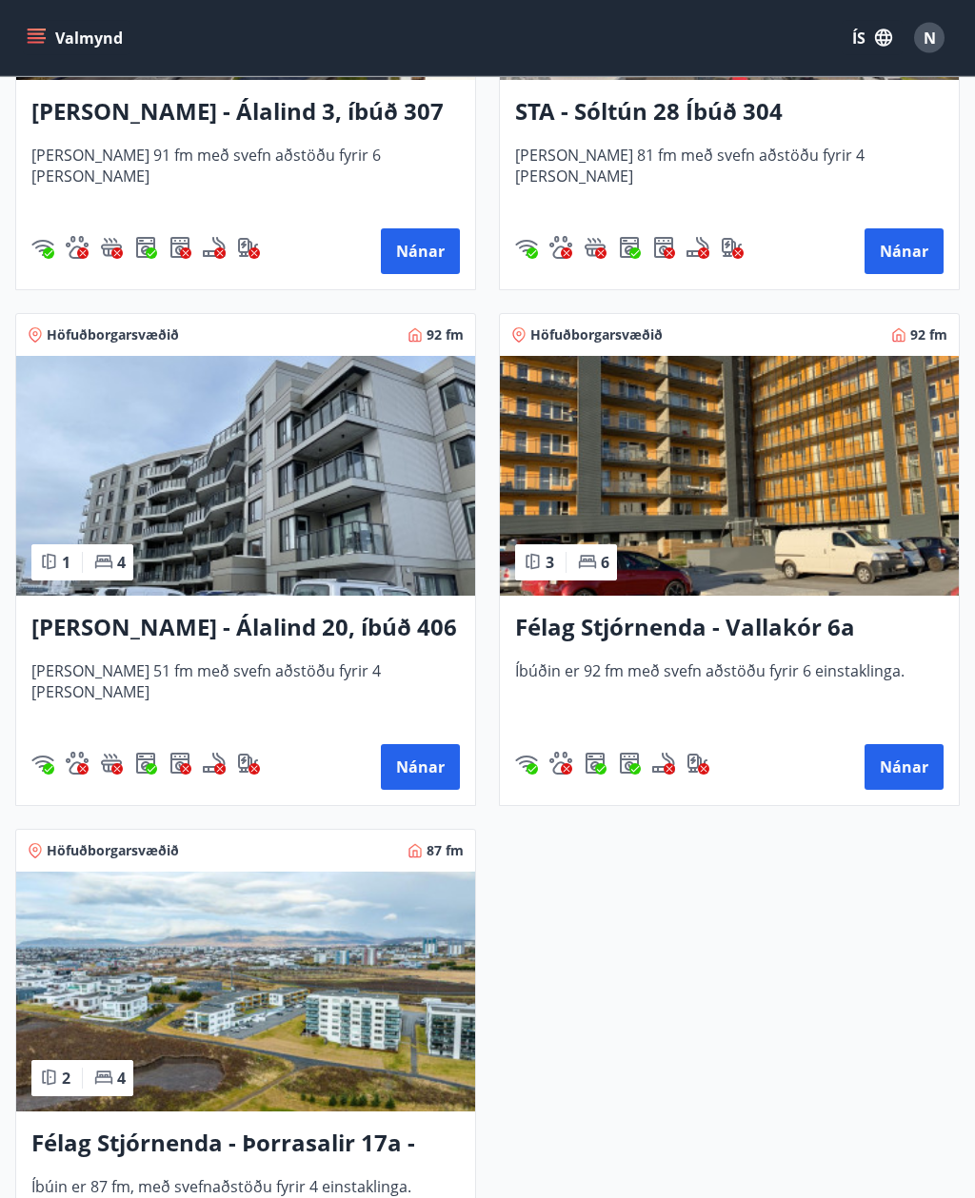
click at [895, 778] on button "Nánar" at bounding box center [903, 768] width 79 height 46
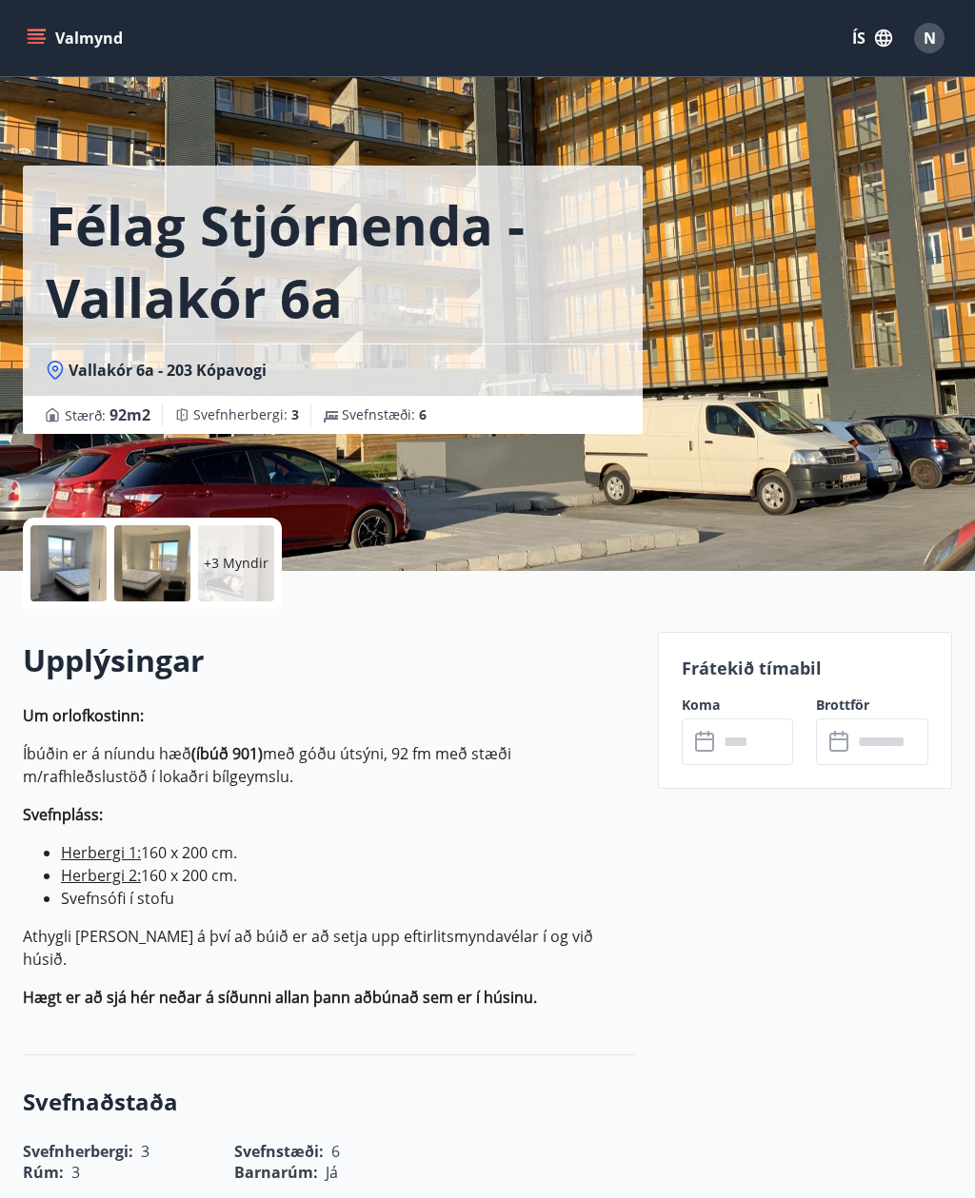
click at [755, 739] on input "text" at bounding box center [756, 742] width 76 height 47
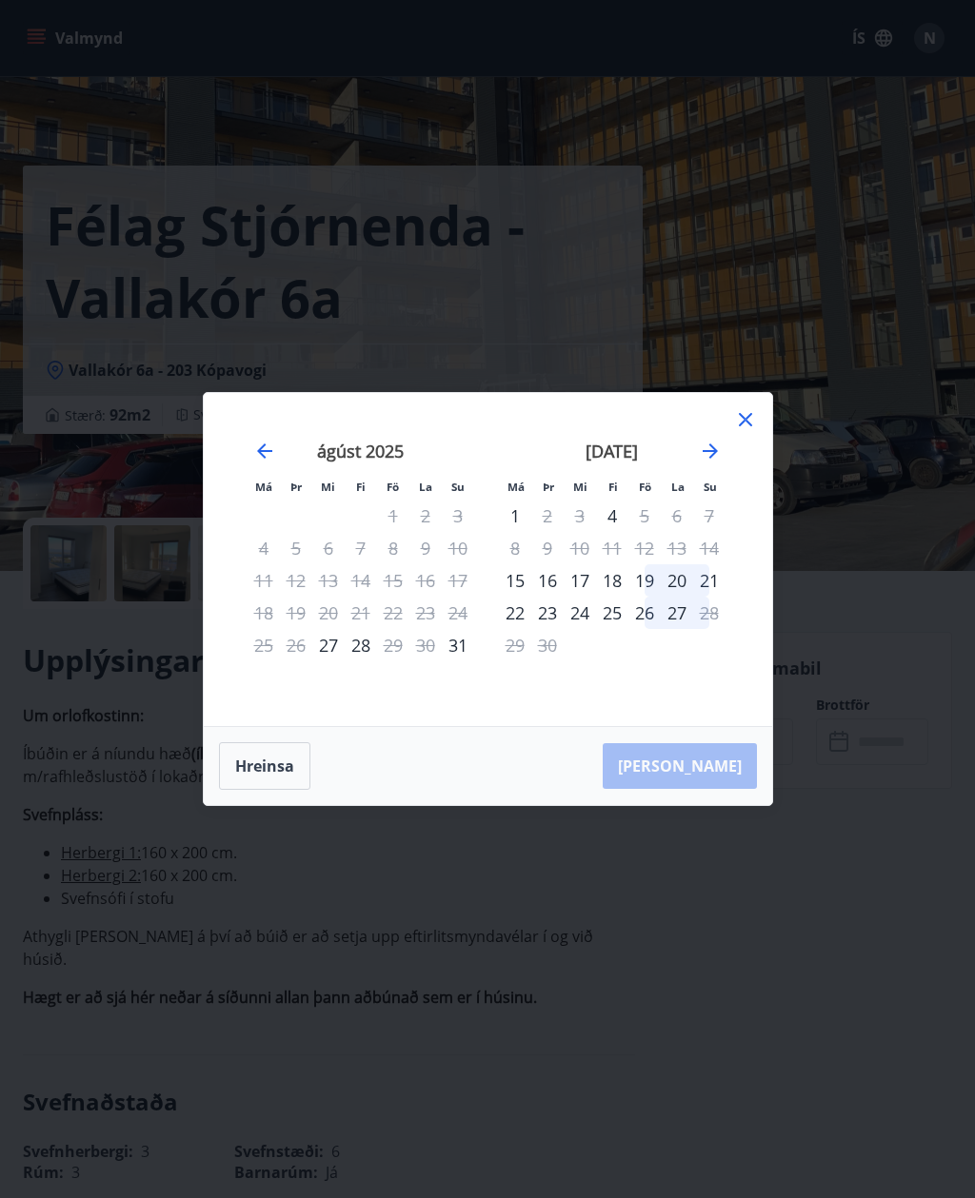
click at [654, 629] on div "26" at bounding box center [644, 613] width 32 height 32
click at [716, 629] on div "28" at bounding box center [709, 613] width 32 height 32
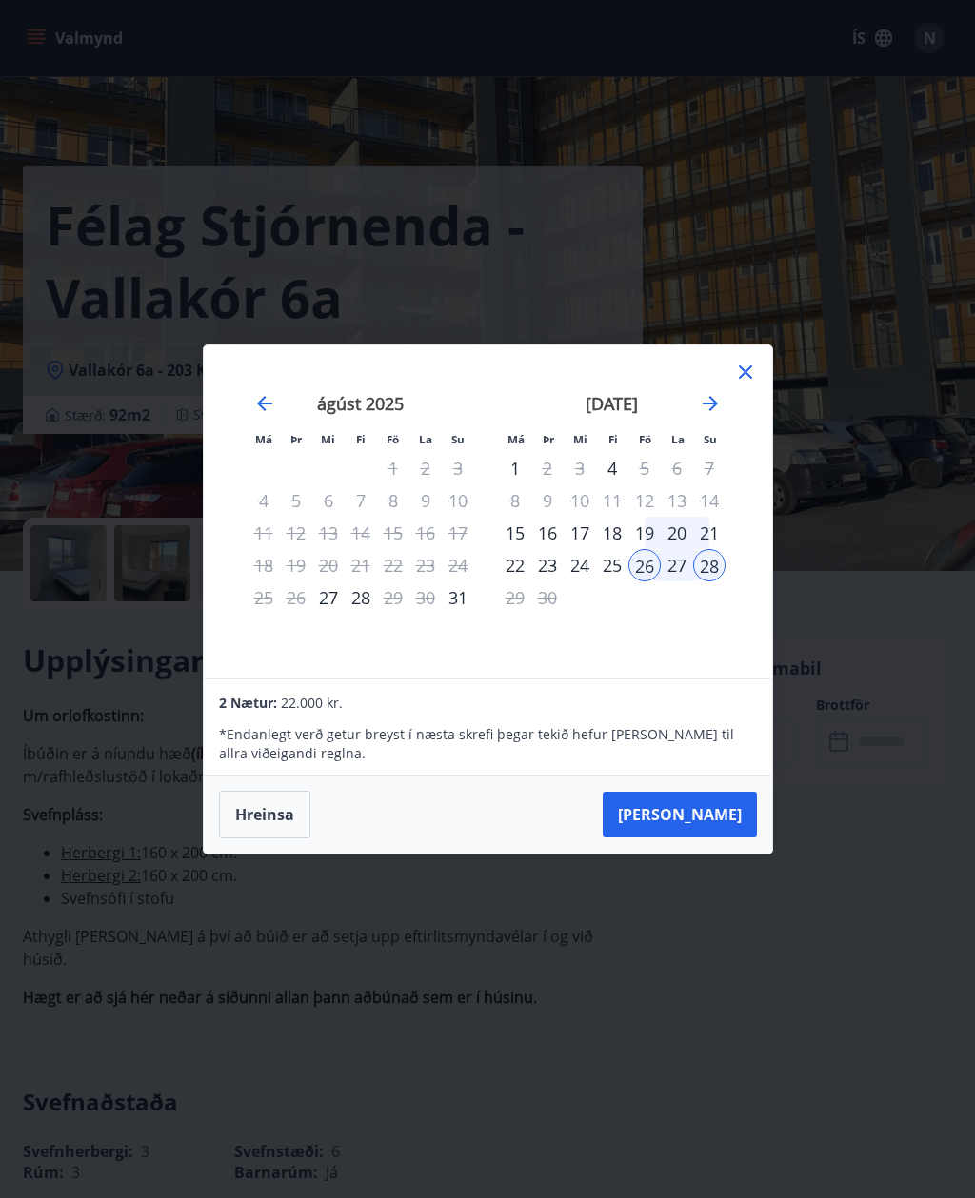
click at [724, 838] on button "[PERSON_NAME]" at bounding box center [680, 815] width 154 height 46
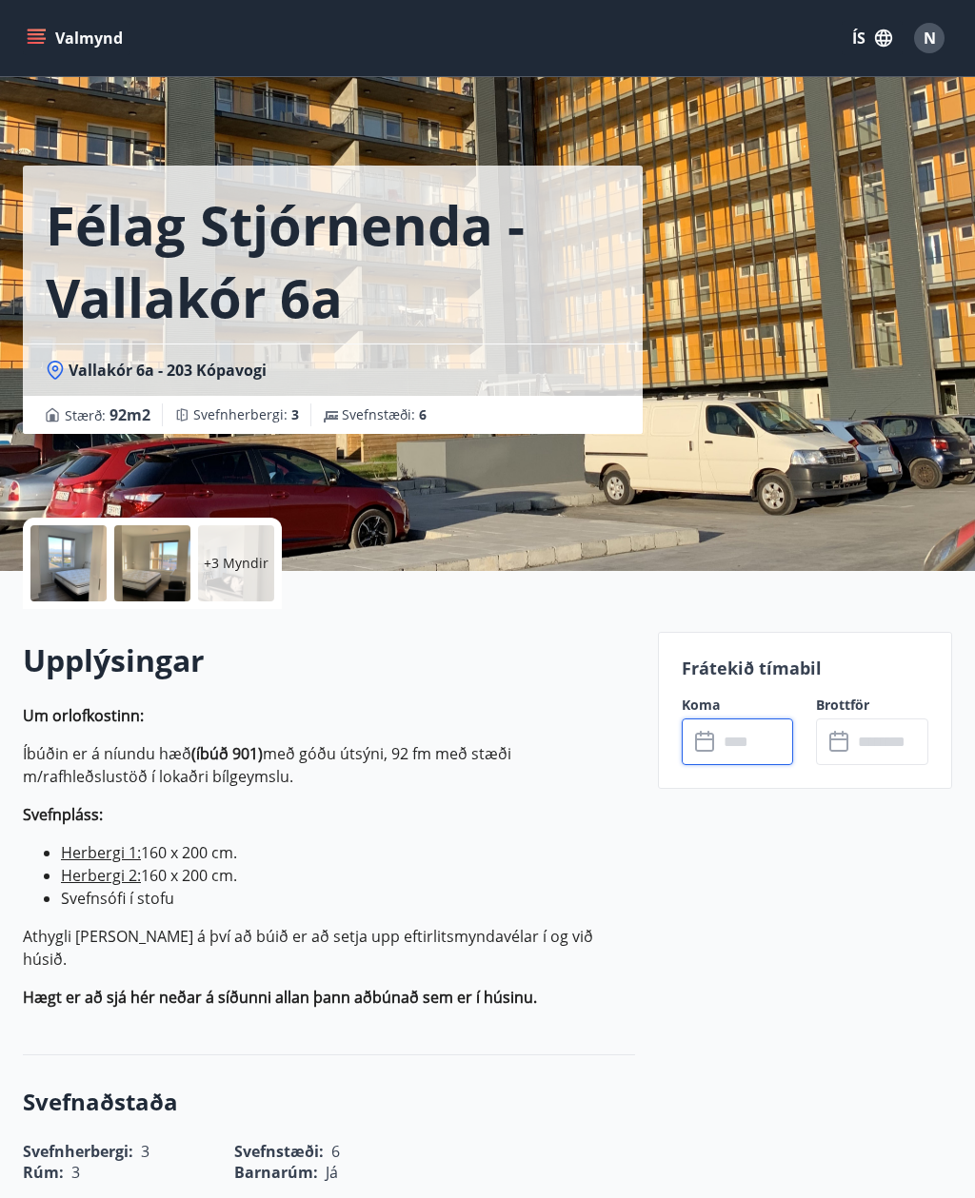
type input "******"
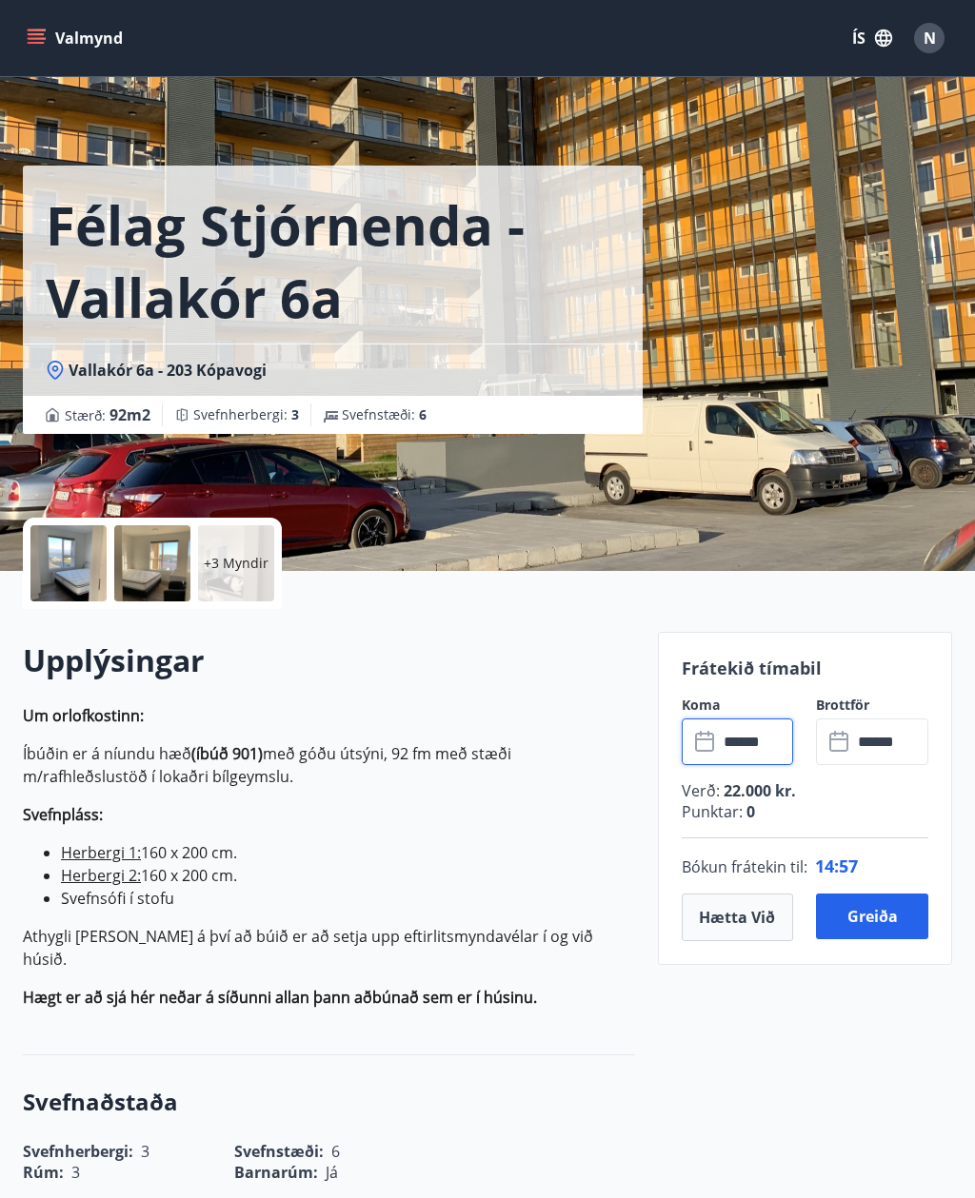
click at [901, 915] on button "Greiða" at bounding box center [872, 917] width 112 height 46
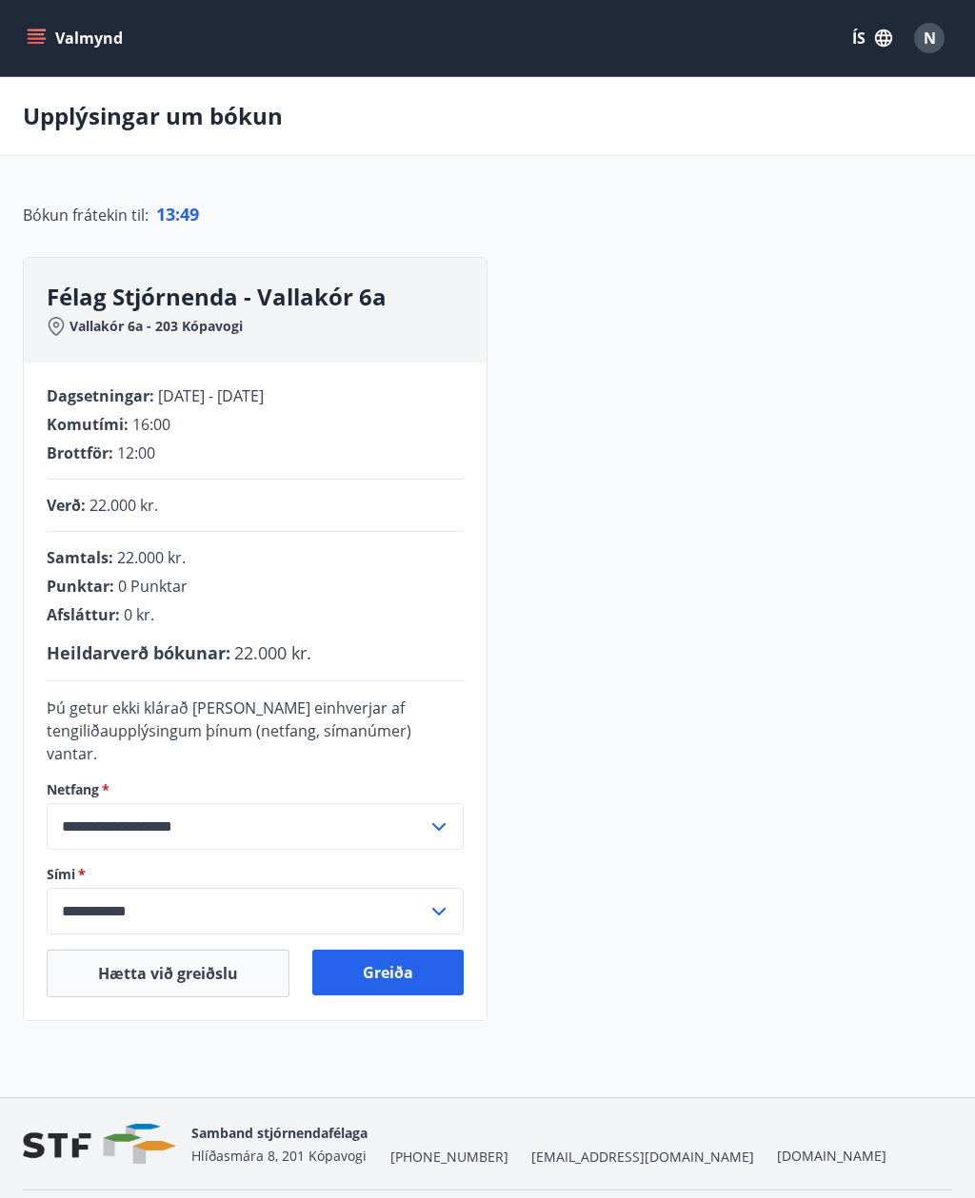
click at [409, 955] on button "Greiða" at bounding box center [387, 973] width 151 height 46
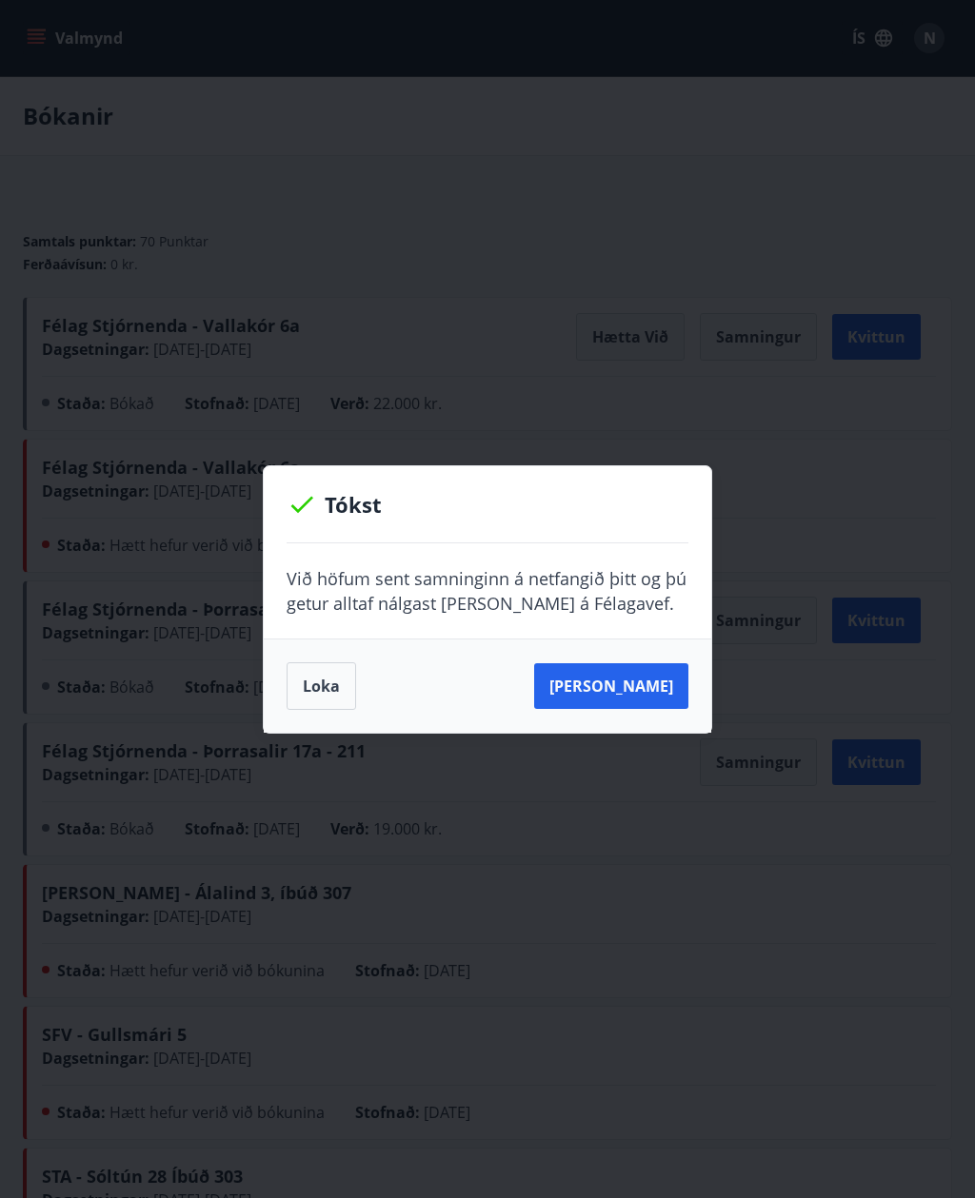
click at [644, 684] on button "[PERSON_NAME]" at bounding box center [611, 686] width 154 height 46
click at [616, 682] on button "[PERSON_NAME]" at bounding box center [611, 686] width 154 height 46
click at [605, 702] on button "[PERSON_NAME]" at bounding box center [611, 686] width 154 height 46
click at [648, 684] on button "[PERSON_NAME]" at bounding box center [611, 686] width 154 height 46
click at [628, 691] on button "[PERSON_NAME]" at bounding box center [611, 686] width 154 height 46
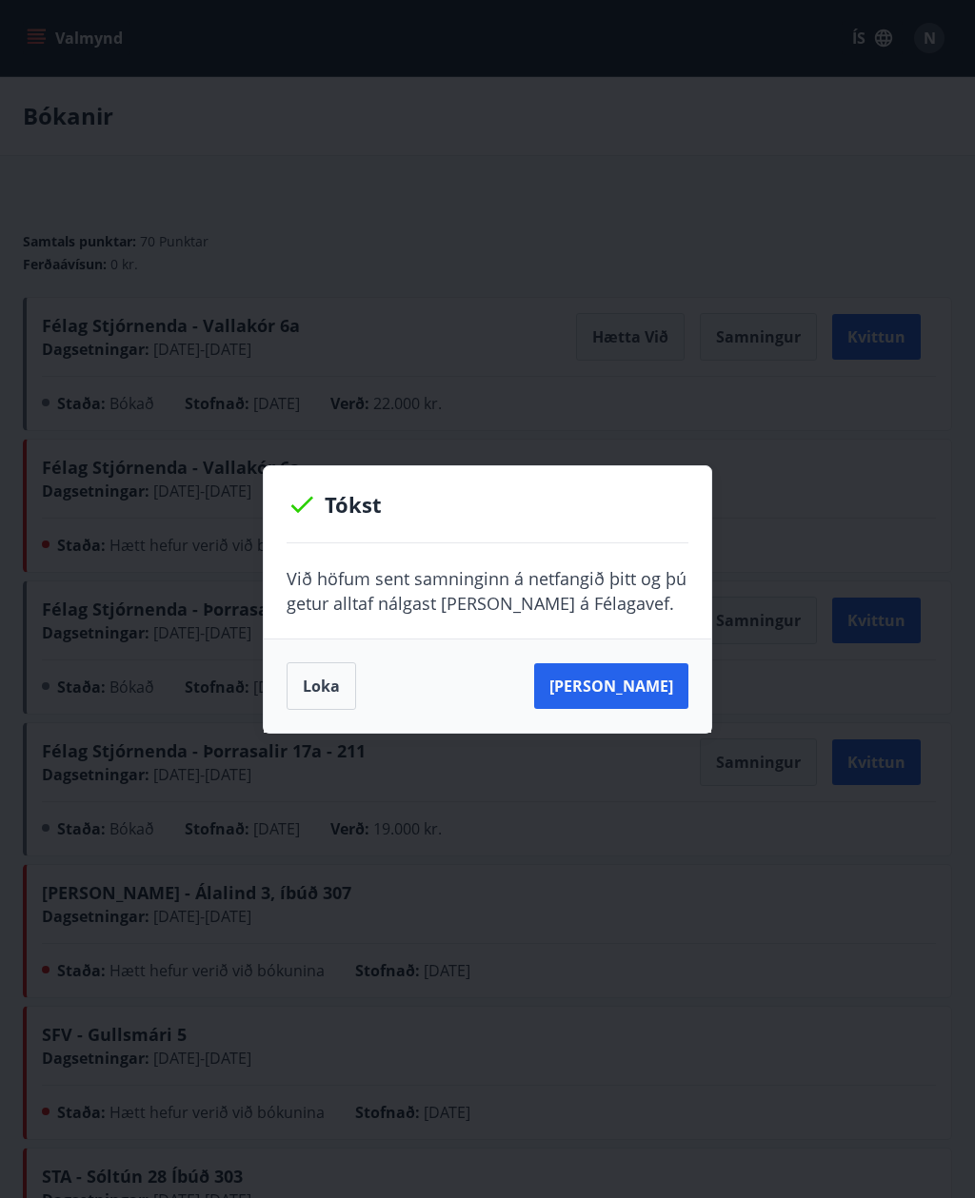
click at [600, 821] on div "Tókst Við höfum sent samninginn á netfangið þitt og þú getur alltaf nálgast [PE…" at bounding box center [487, 599] width 975 height 1198
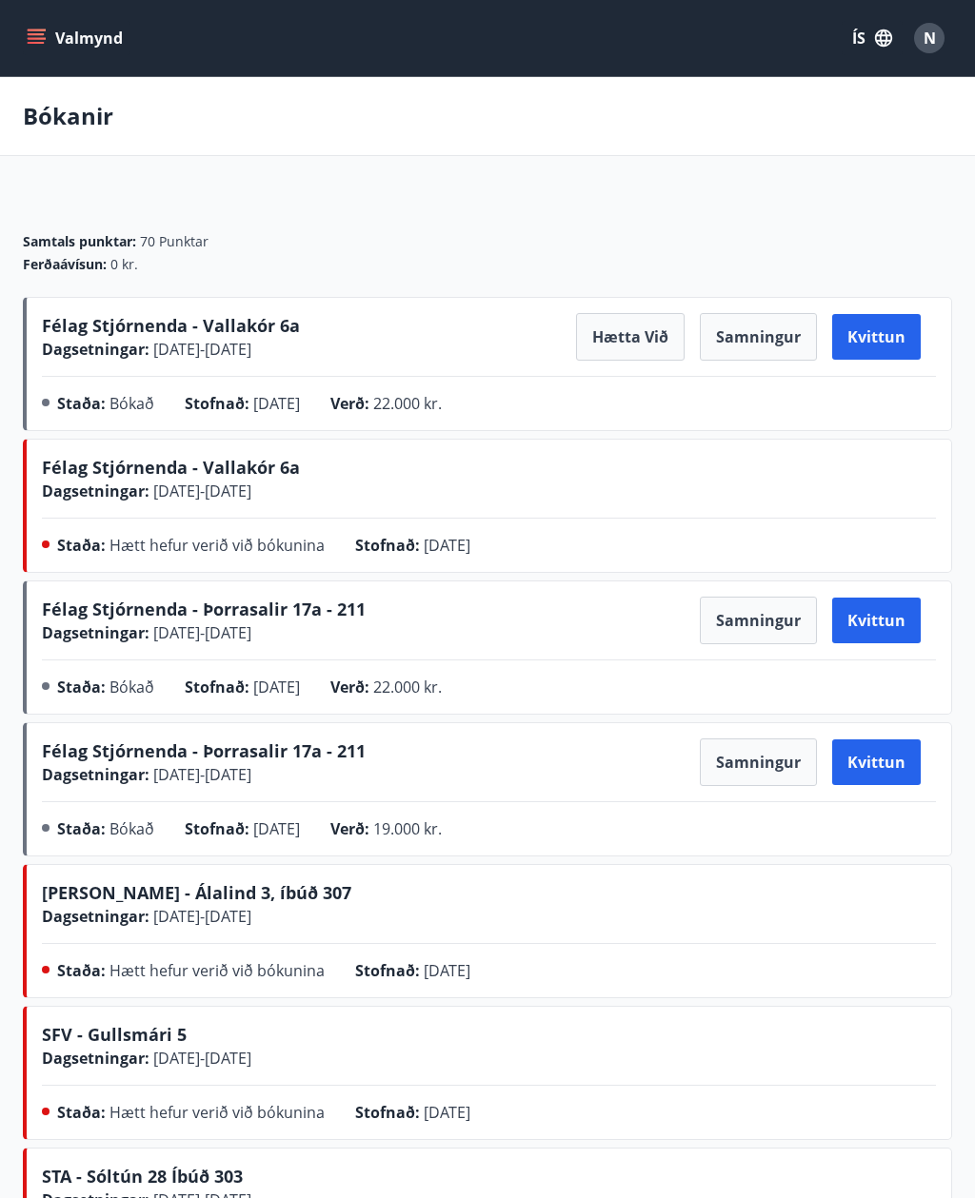
click at [772, 348] on button "Samningur" at bounding box center [758, 337] width 117 height 48
click at [777, 330] on button "Samningur" at bounding box center [758, 337] width 117 height 48
click at [772, 332] on button "Samningur" at bounding box center [758, 337] width 117 height 48
click at [777, 338] on button "Samningur" at bounding box center [758, 337] width 117 height 48
click at [776, 337] on button "Samningur" at bounding box center [758, 337] width 117 height 48
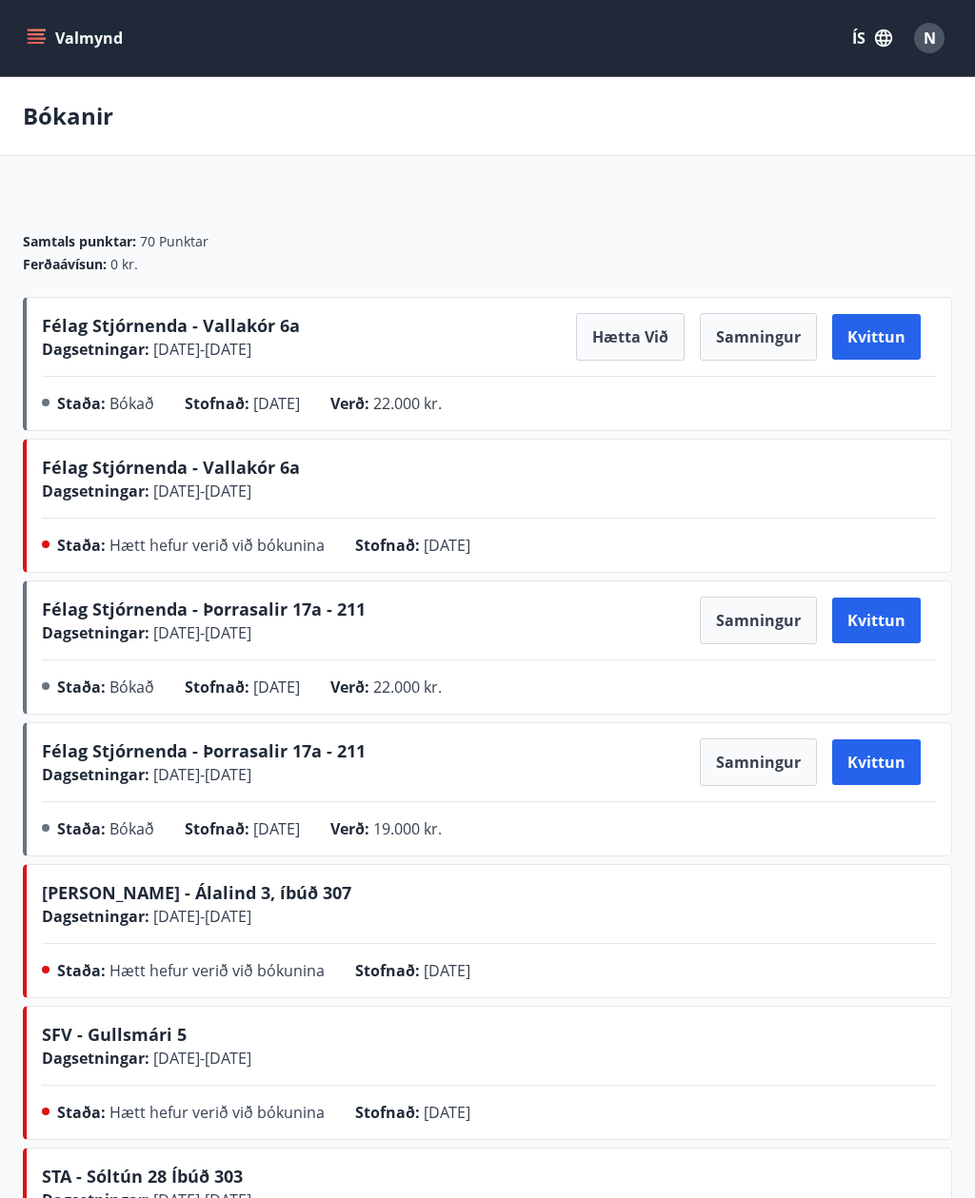
click at [78, 52] on button "Valmynd" at bounding box center [77, 38] width 108 height 34
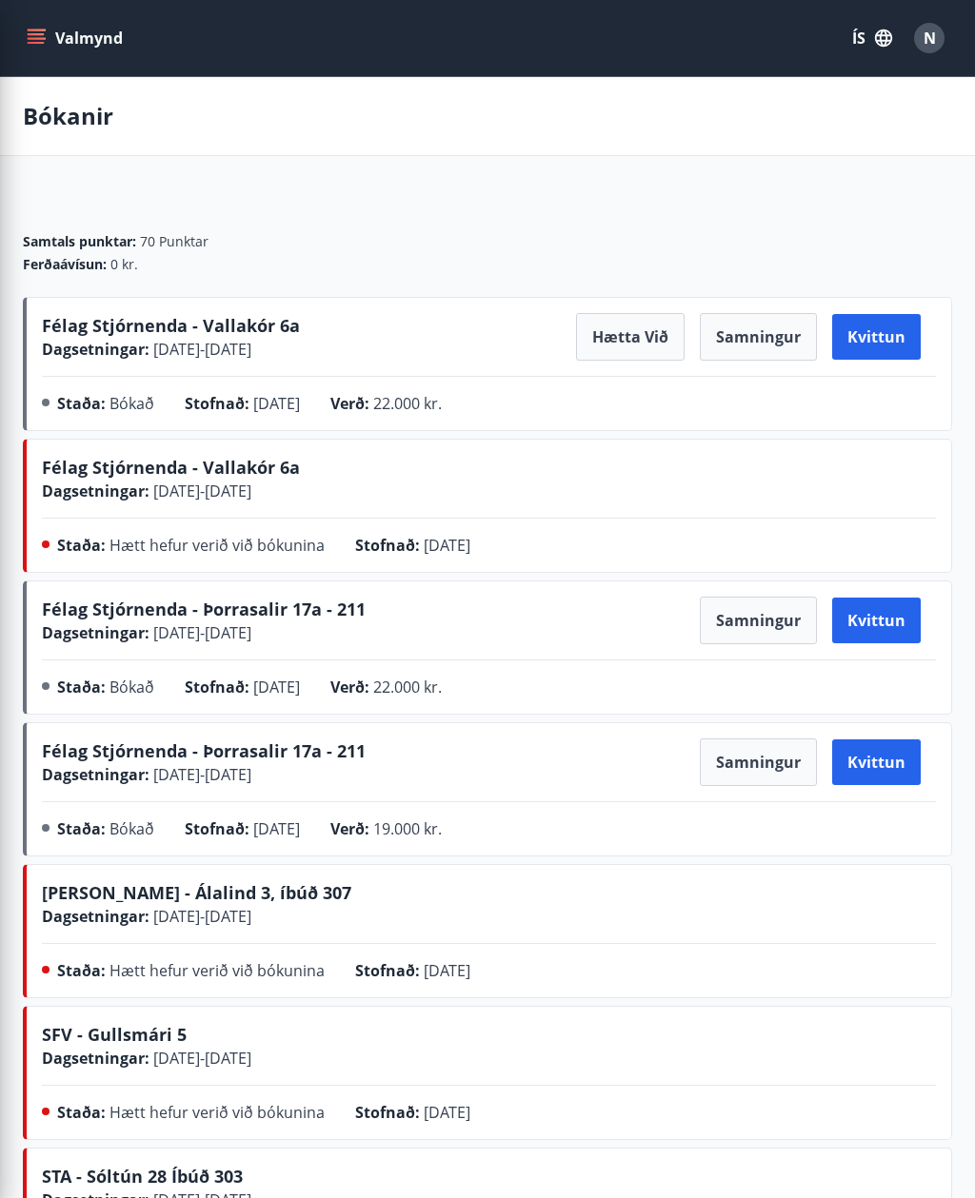
click at [524, 191] on main "Bókanir Samtals punktar : 70 Punktar Ferðaávísun : 0 kr. Félag Stjórnenda - Val…" at bounding box center [487, 825] width 975 height 1496
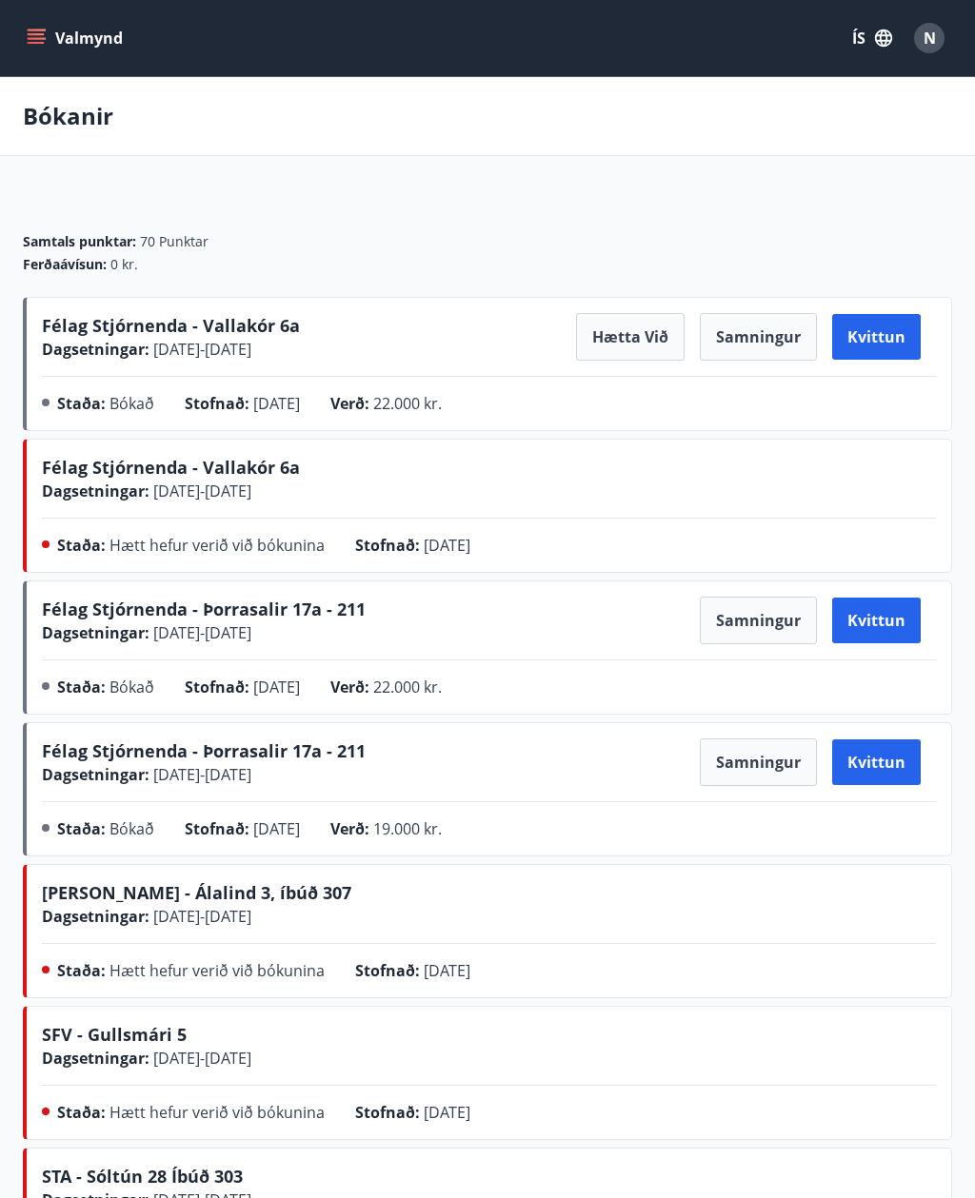
click at [256, 362] on div "Félag Stjórnenda - Vallakór 6a Dagsetningar : [DATE] - [DATE] Hætta við Samning…" at bounding box center [489, 367] width 894 height 109
